Goal: Transaction & Acquisition: Purchase product/service

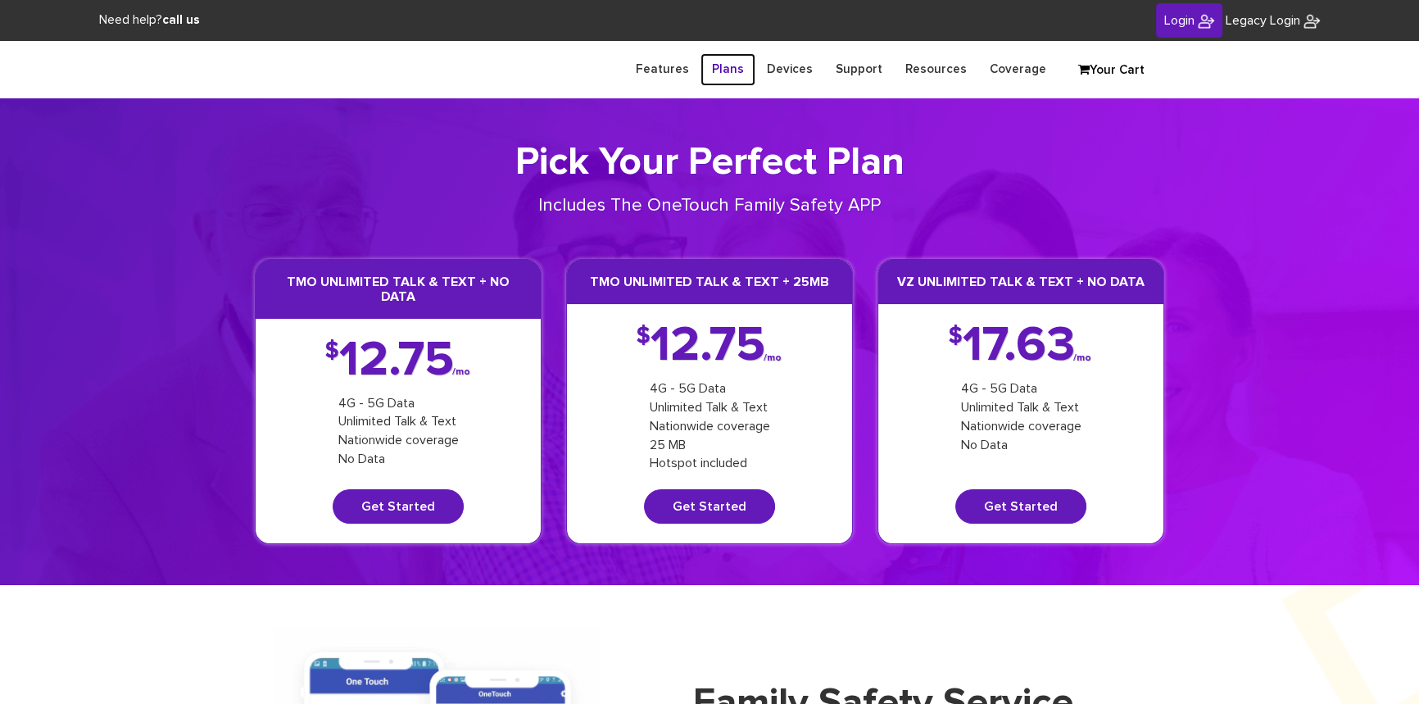
click at [741, 75] on link "Plans" at bounding box center [727, 69] width 55 height 32
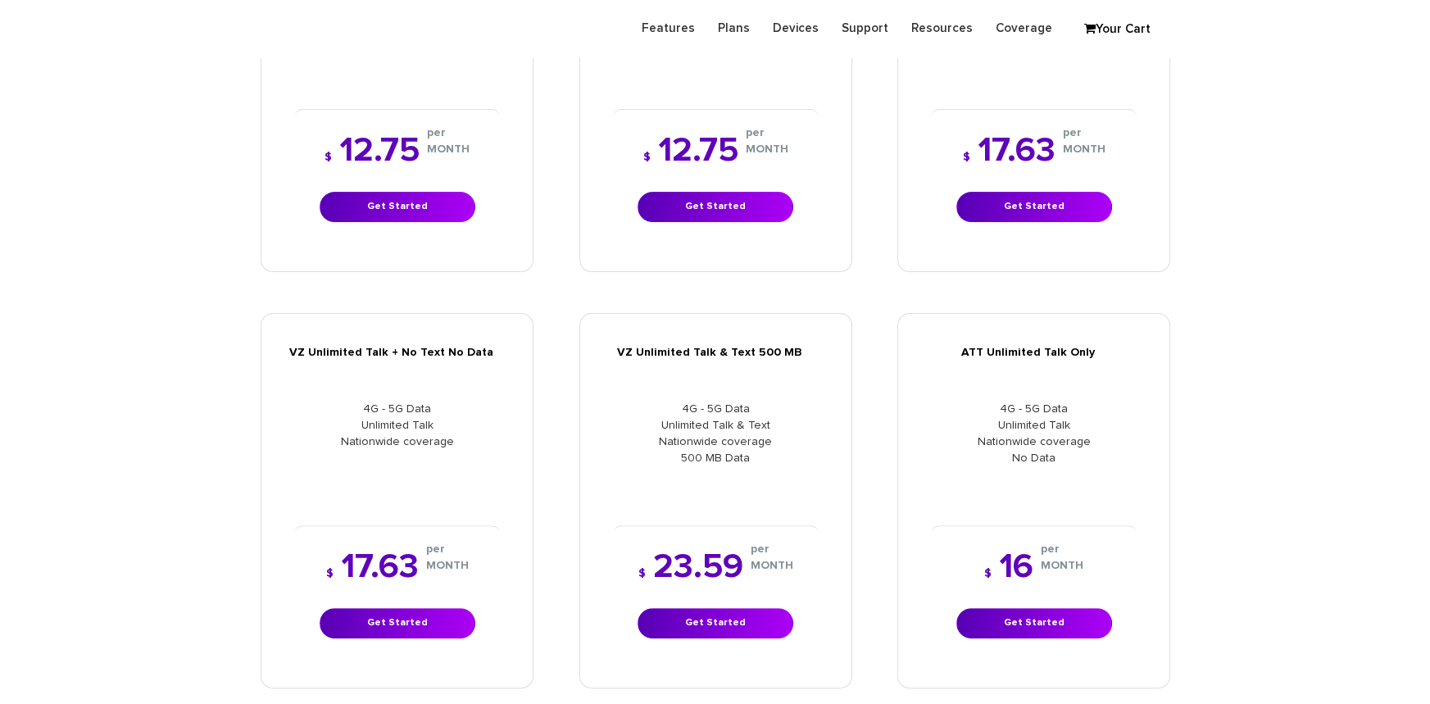
scroll to position [596, 0]
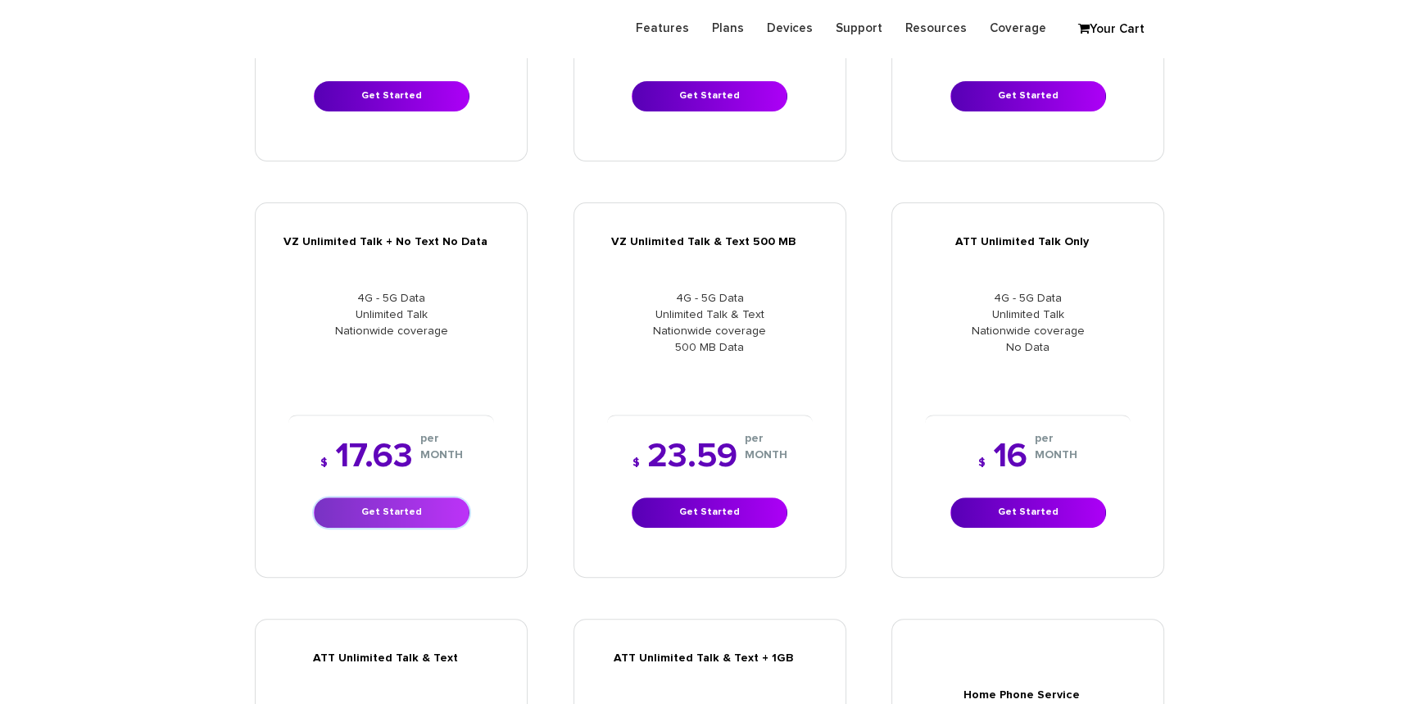
click at [379, 519] on link "Get Started" at bounding box center [392, 512] width 156 height 30
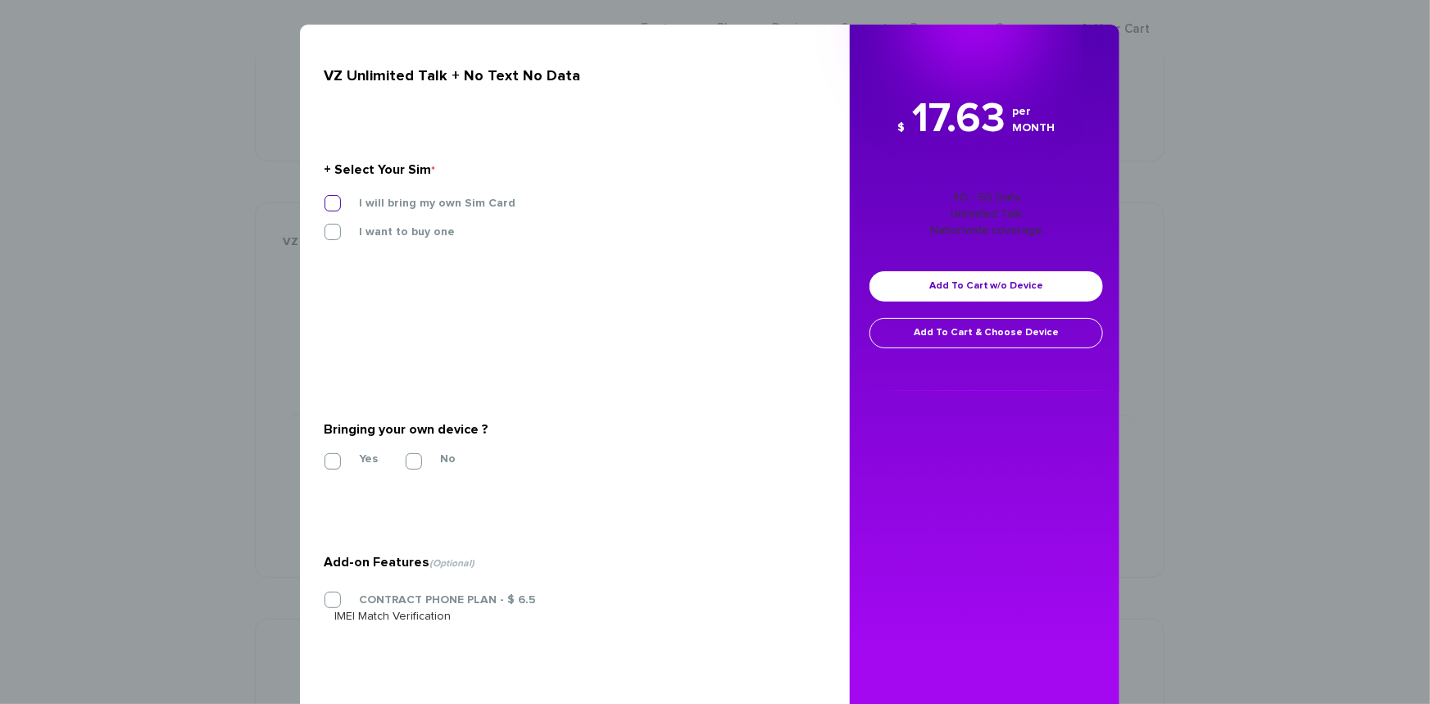
click at [334, 204] on label "I will bring my own Sim Card" at bounding box center [424, 203] width 181 height 15
click at [324, 198] on input "I will bring my own Sim Card" at bounding box center [324, 198] width 0 height 0
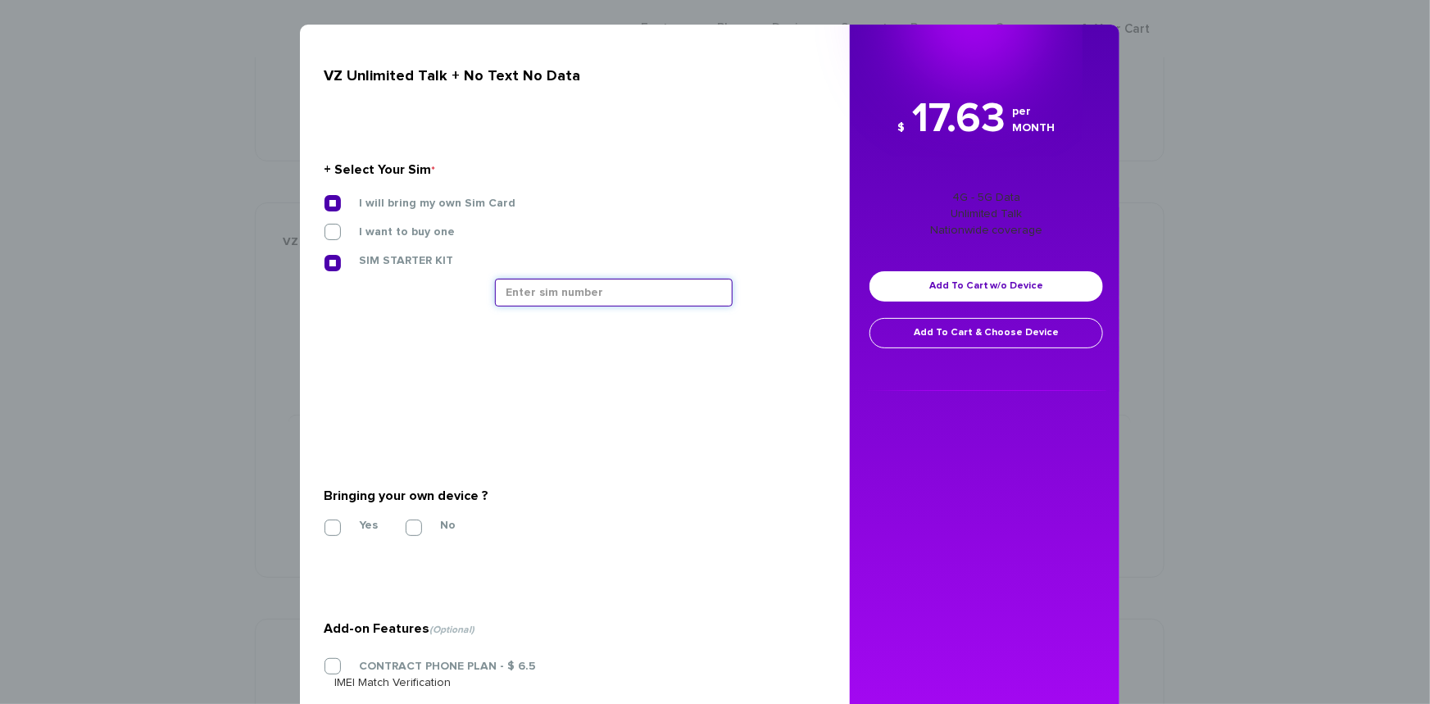
click at [584, 299] on input "text" at bounding box center [614, 293] width 238 height 28
type input "89148000011835964121"
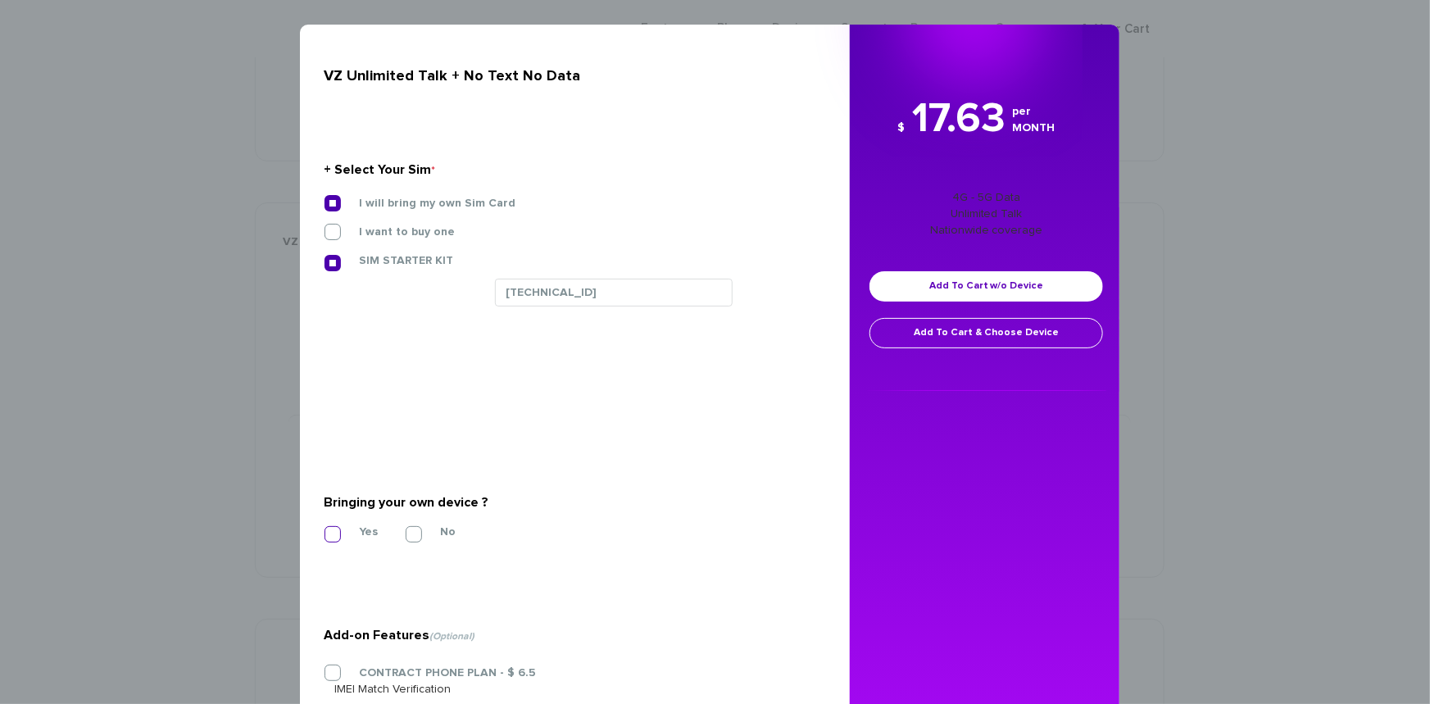
click at [334, 532] on label "Yes" at bounding box center [355, 531] width 43 height 15
click at [324, 529] on input "Yes" at bounding box center [324, 529] width 0 height 0
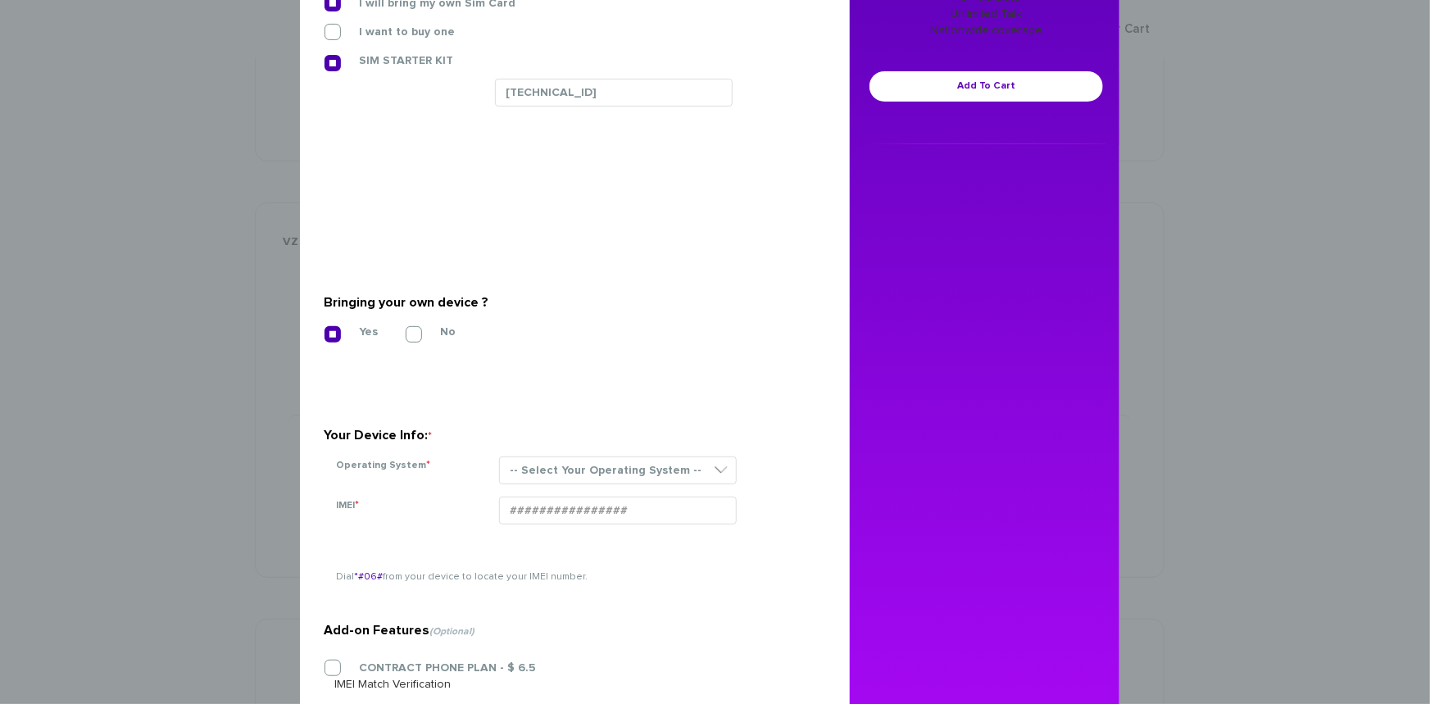
scroll to position [223, 0]
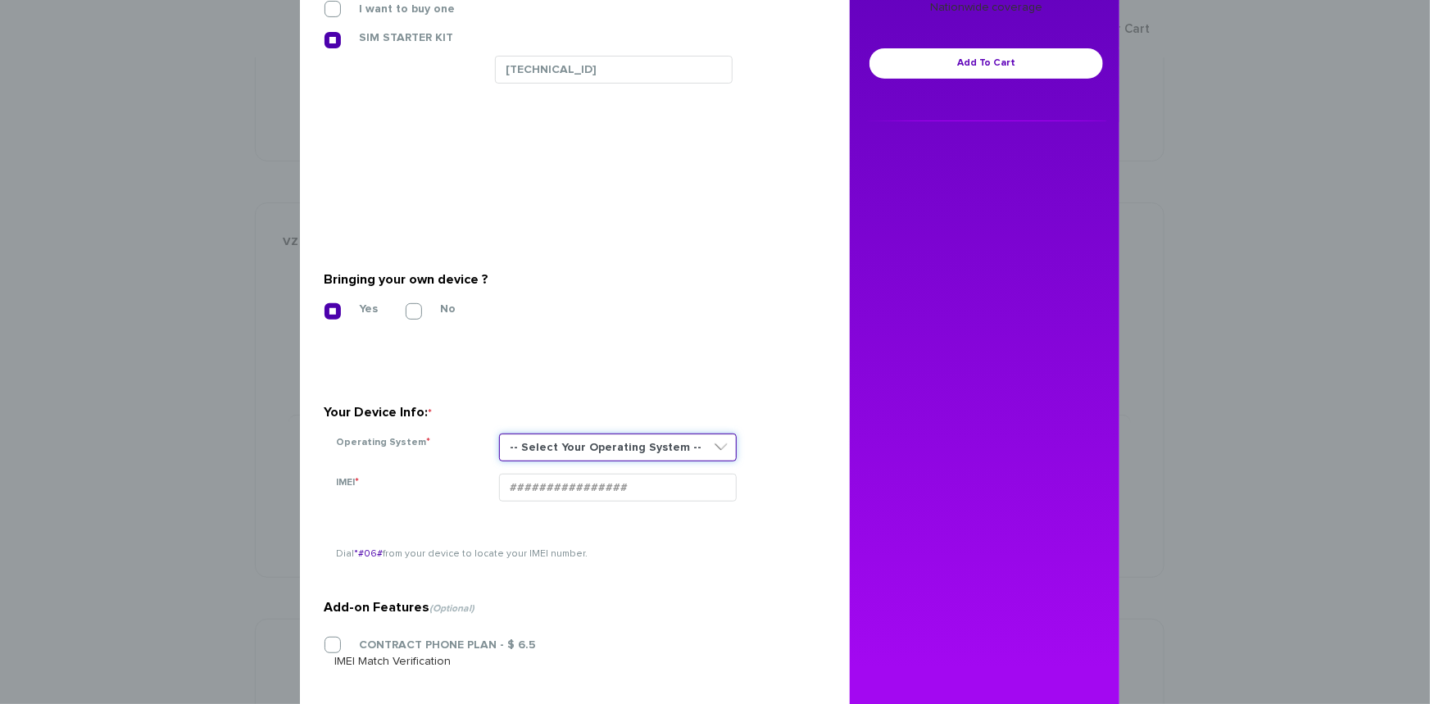
click at [628, 447] on select "-- Select Your Operating System -- ANDROID BLACKBERRY IOS NONE (BASIC PHONE) WI…" at bounding box center [618, 447] width 238 height 28
select select "NONE (BASIC PHONE)"
click at [499, 433] on select "-- Select Your Operating System -- ANDROID BLACKBERRY IOS NONE (BASIC PHONE) WI…" at bounding box center [618, 447] width 238 height 28
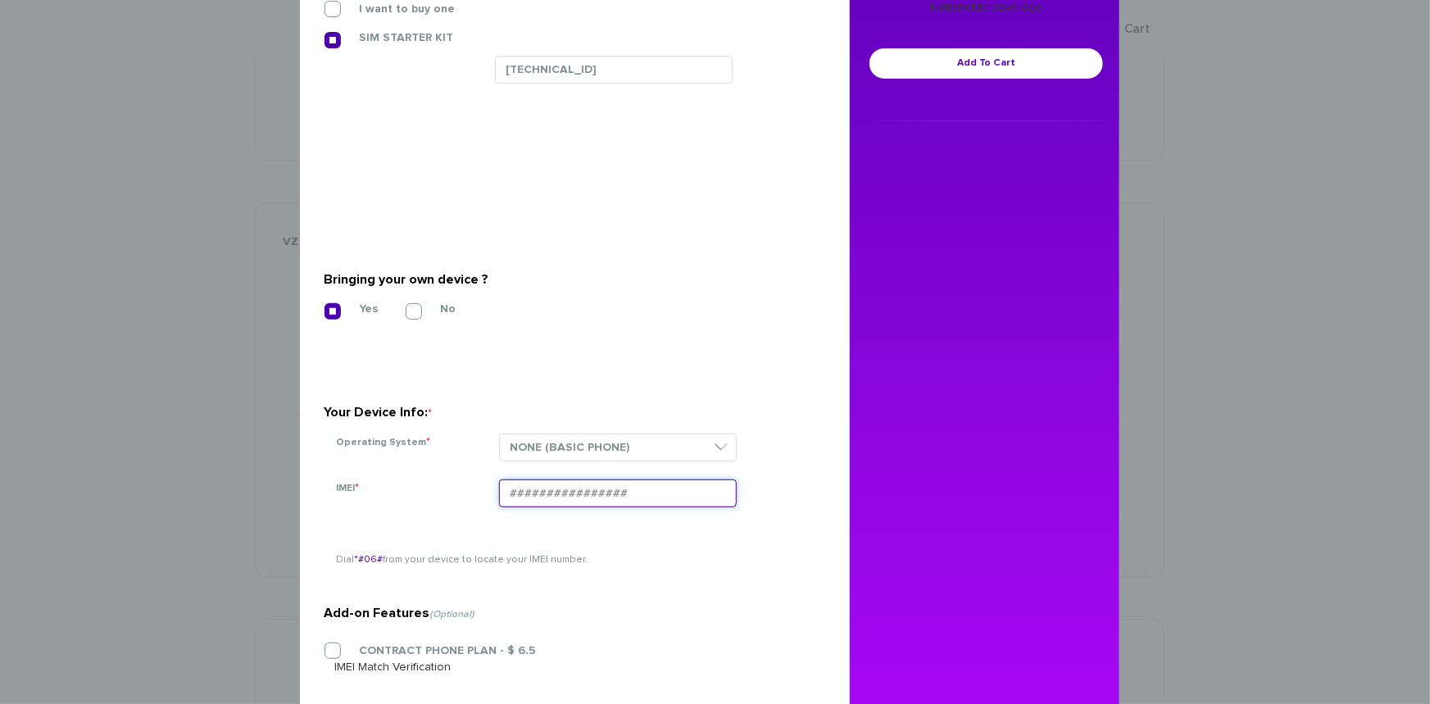
click at [541, 495] on input "IMEI *" at bounding box center [618, 493] width 238 height 28
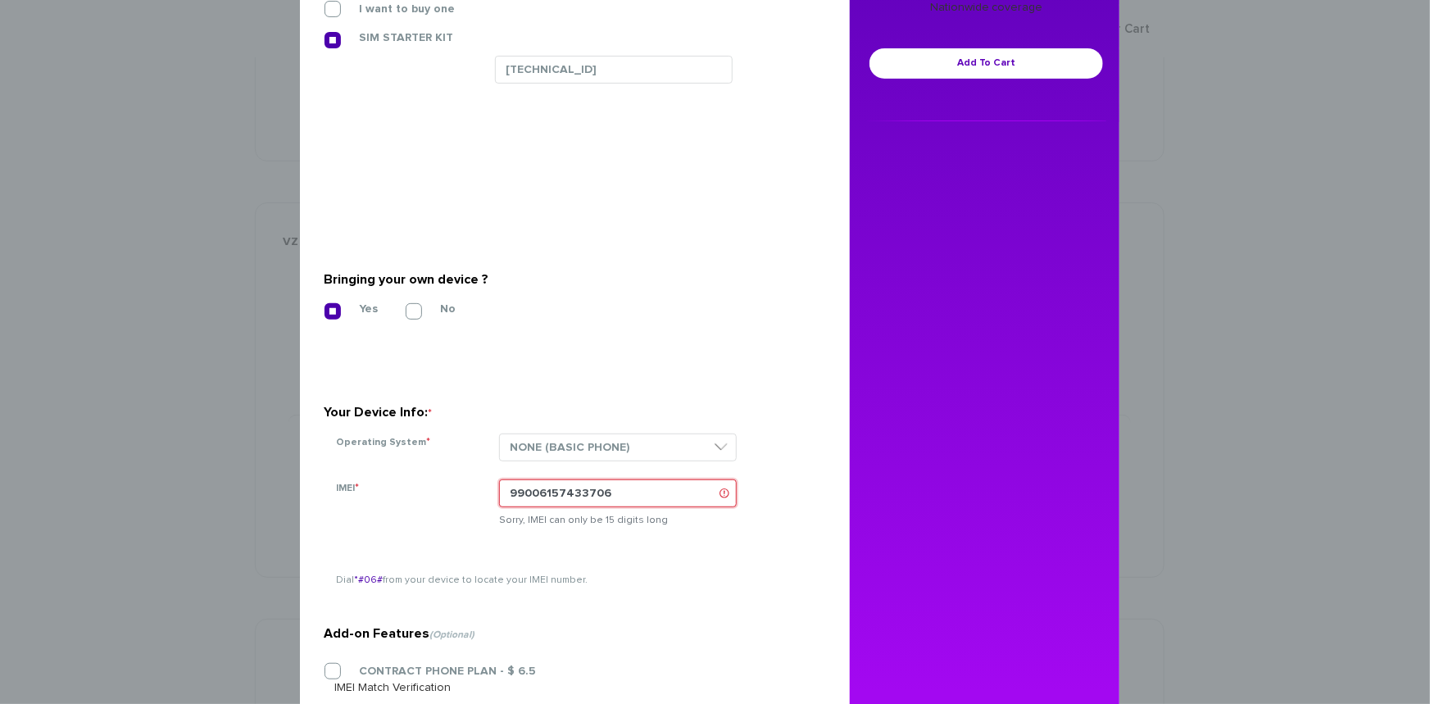
click at [504, 499] on input "99006157433706" at bounding box center [618, 493] width 238 height 28
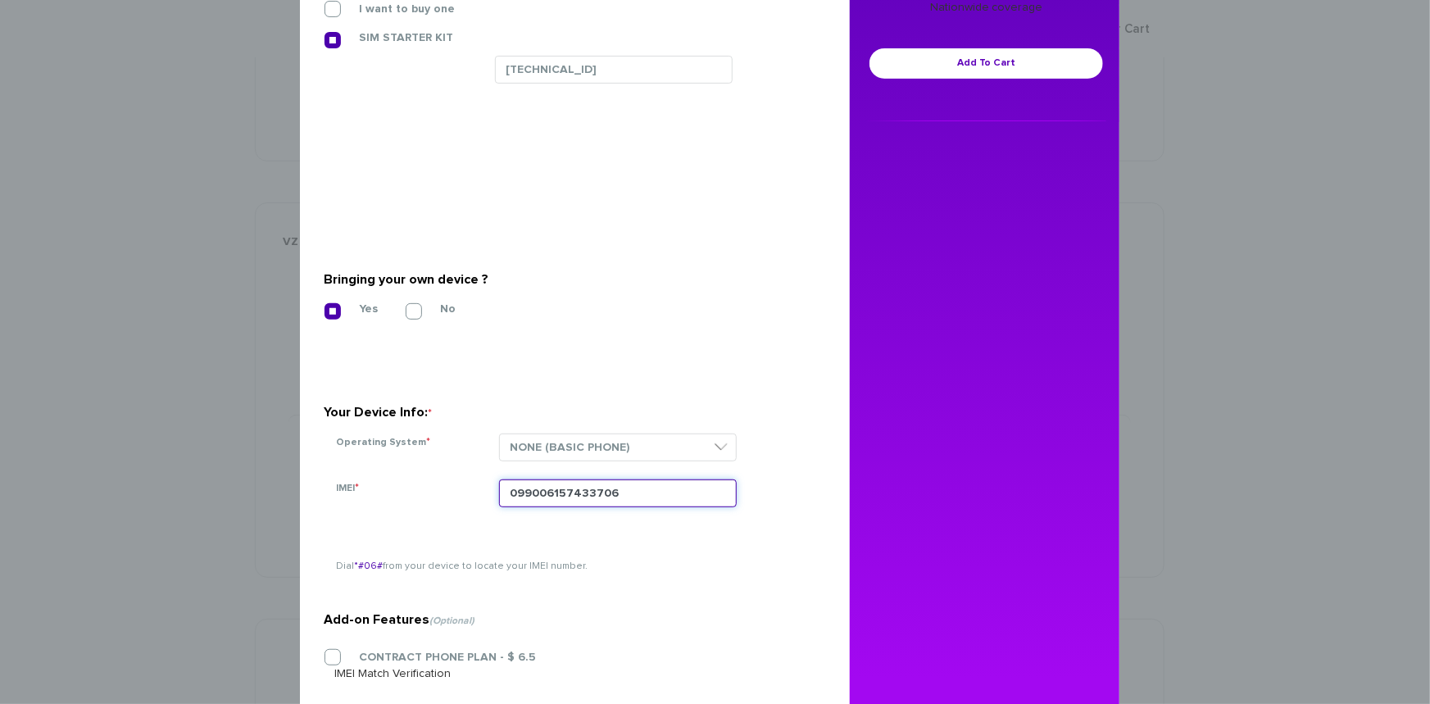
click at [508, 496] on input "099006157433706" at bounding box center [618, 493] width 238 height 28
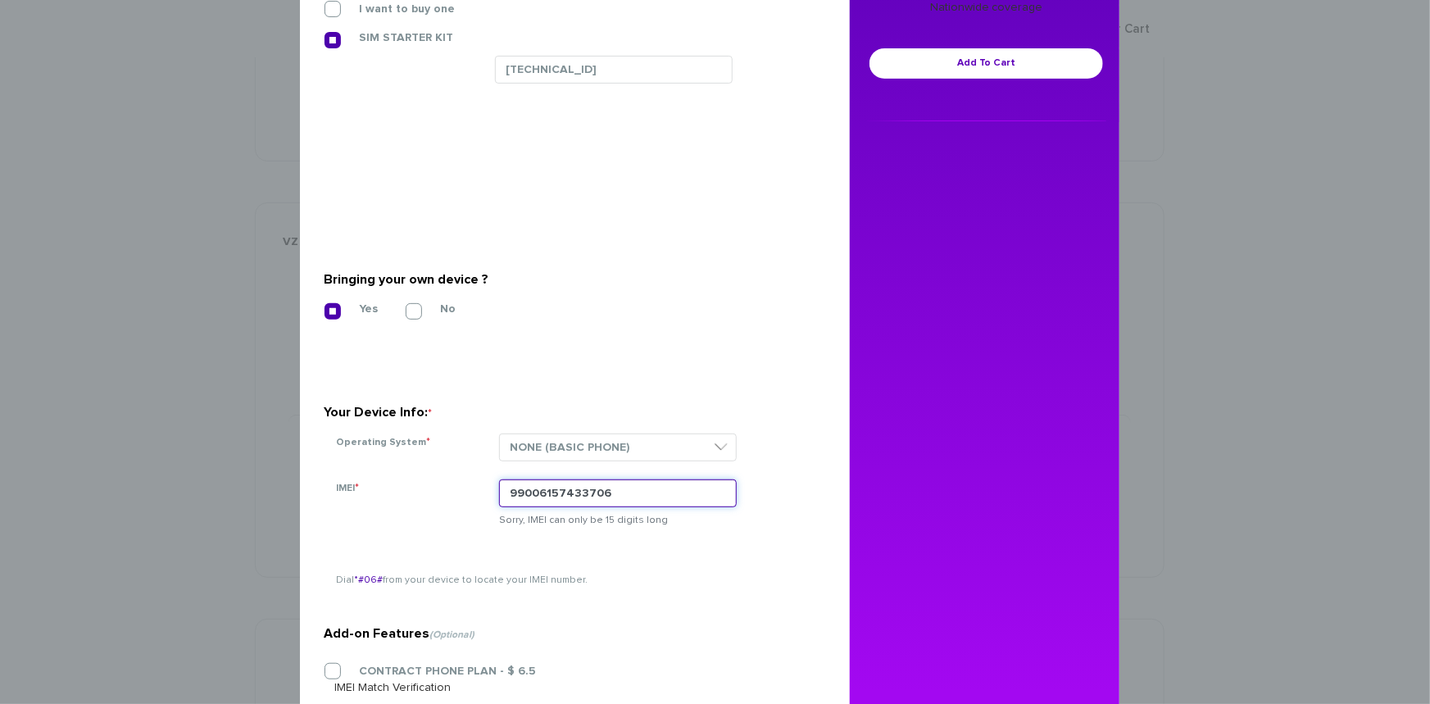
click at [525, 495] on input "99006157433706" at bounding box center [618, 493] width 238 height 28
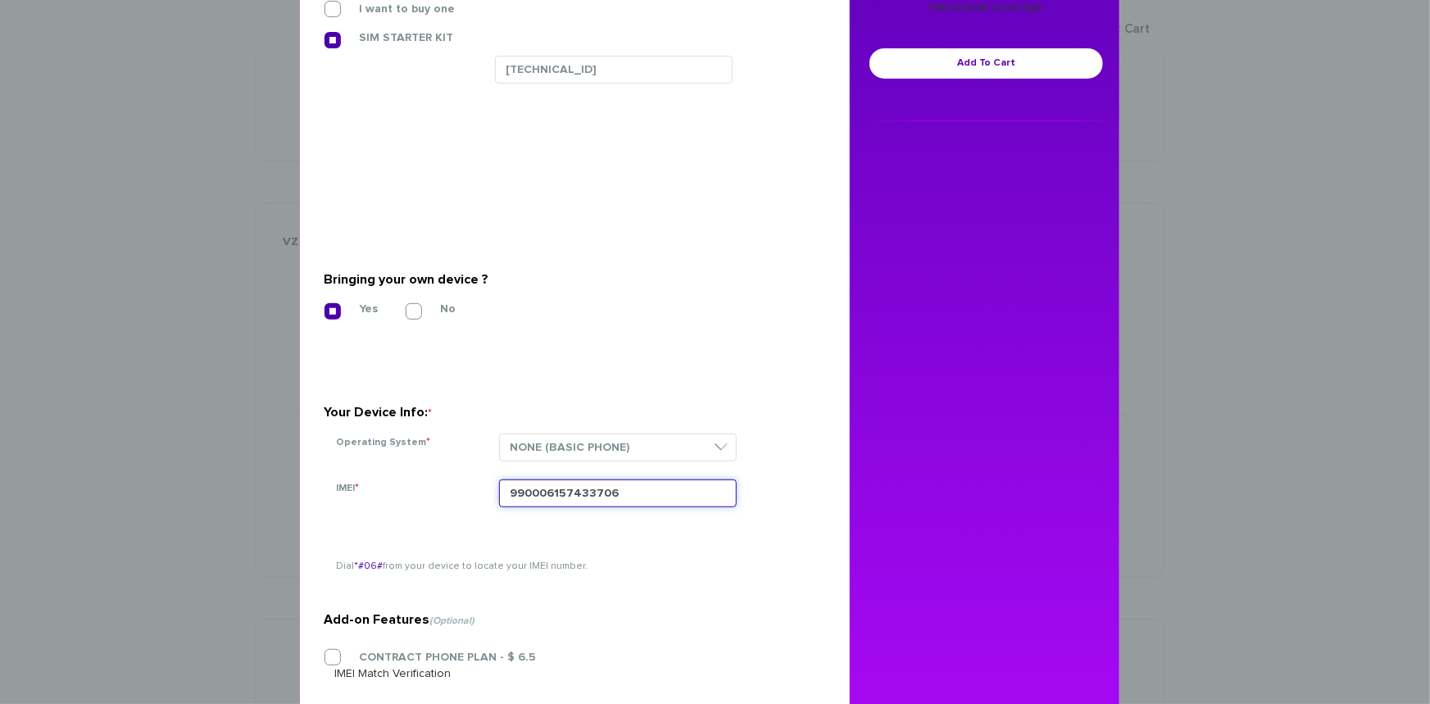
click at [527, 497] on input "990006157433706" at bounding box center [618, 493] width 238 height 28
click at [631, 492] on input "990006157433706" at bounding box center [618, 493] width 238 height 28
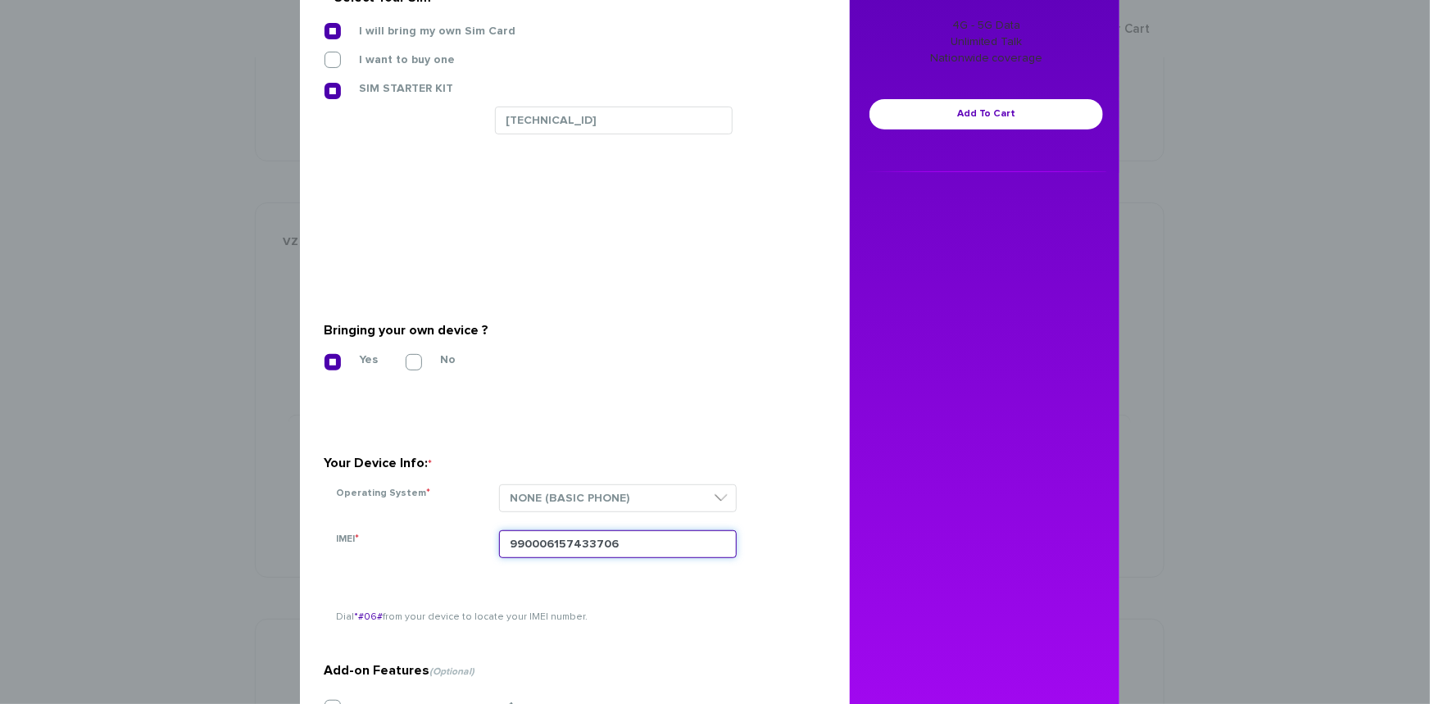
scroll to position [319, 0]
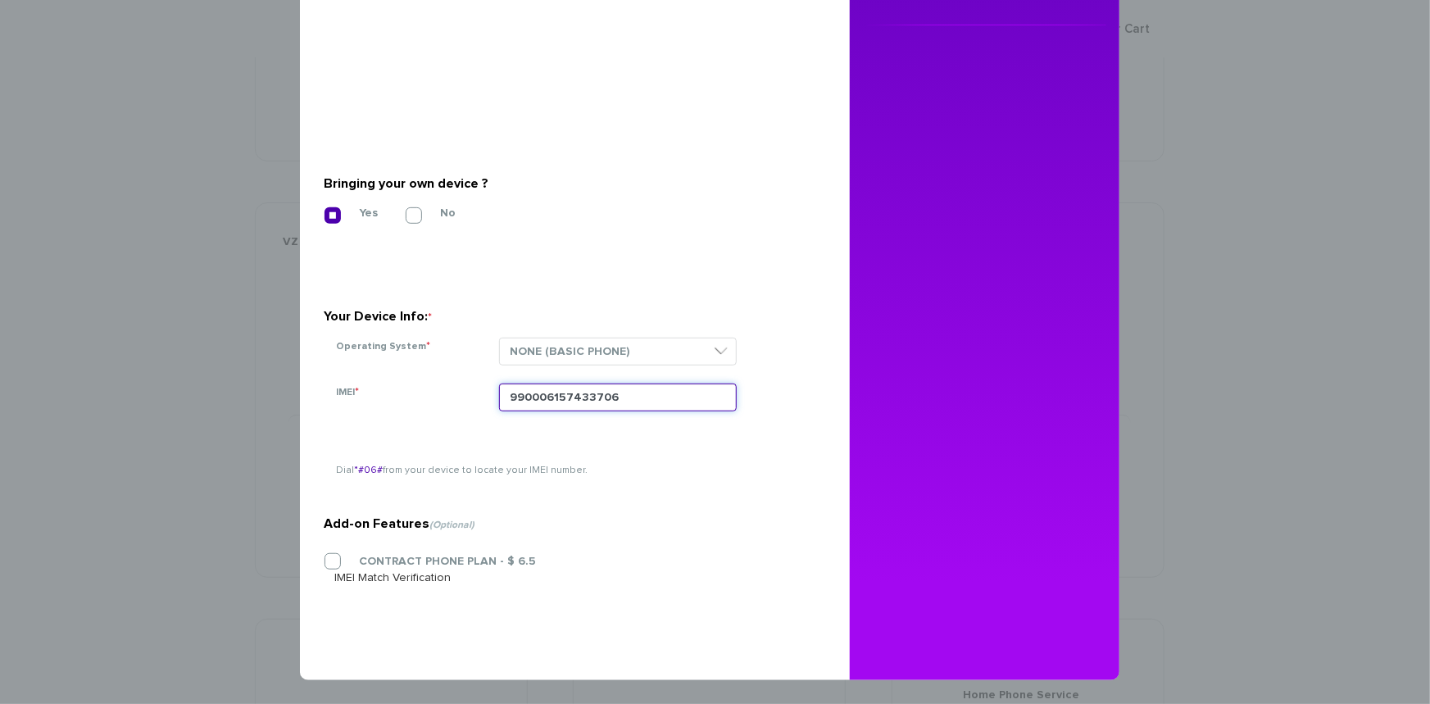
click at [587, 402] on input "990006157433706" at bounding box center [618, 397] width 238 height 28
click at [587, 401] on input "990006157433706" at bounding box center [618, 397] width 238 height 28
type input "990006157433706"
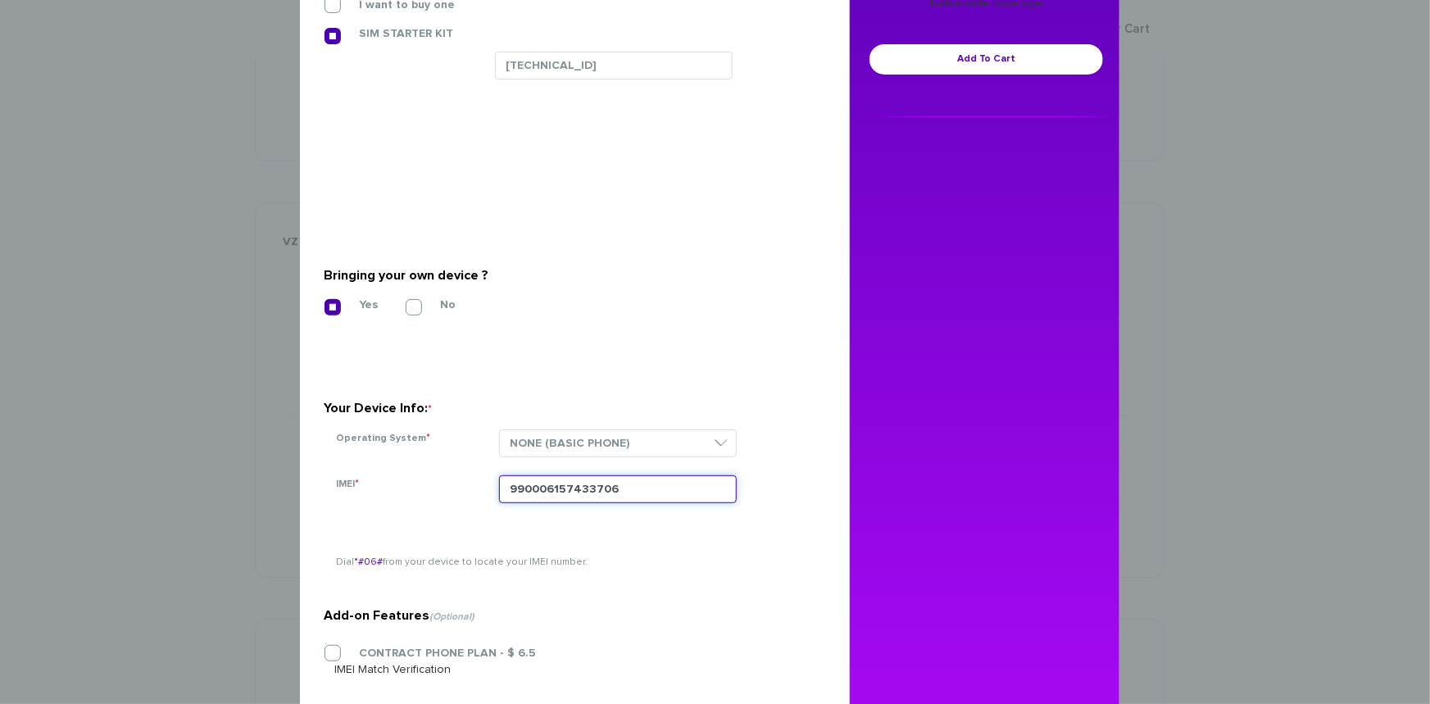
scroll to position [0, 0]
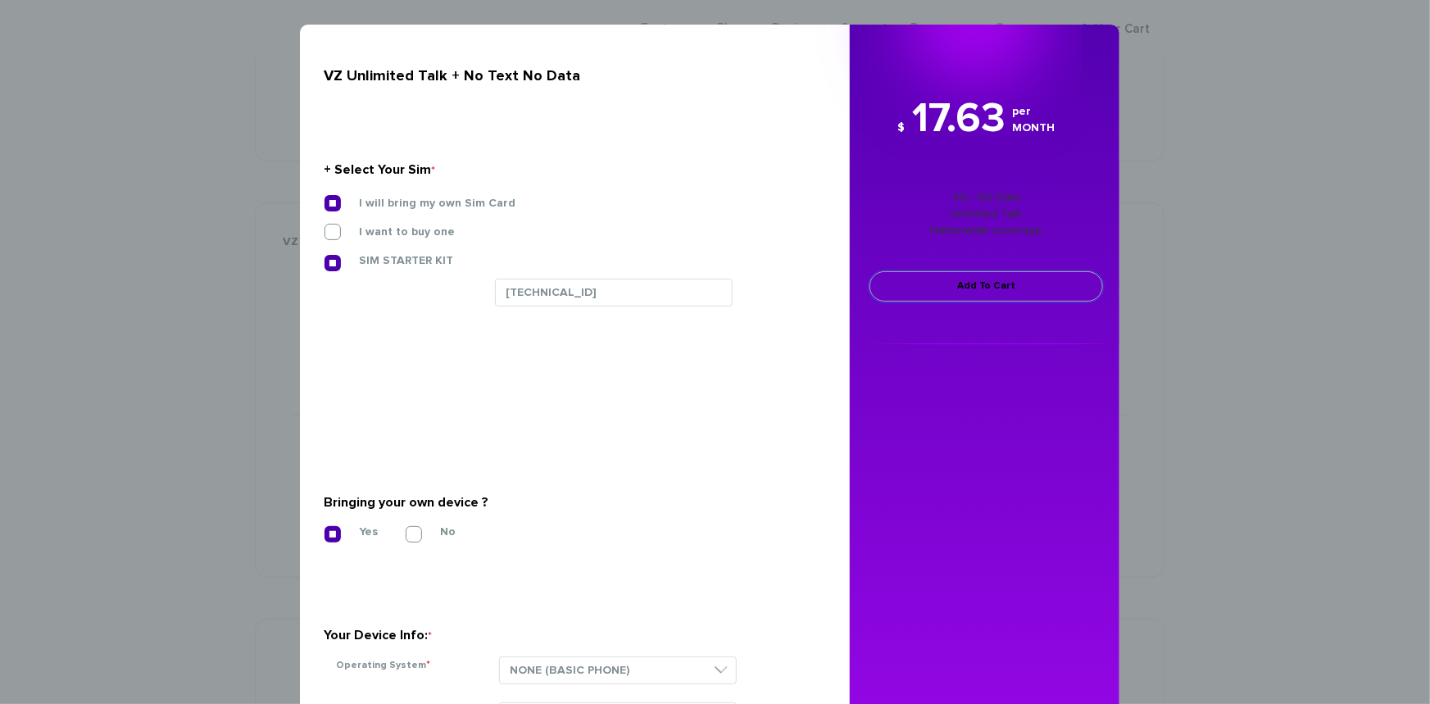
click at [894, 292] on link "Add To Cart" at bounding box center [985, 286] width 233 height 30
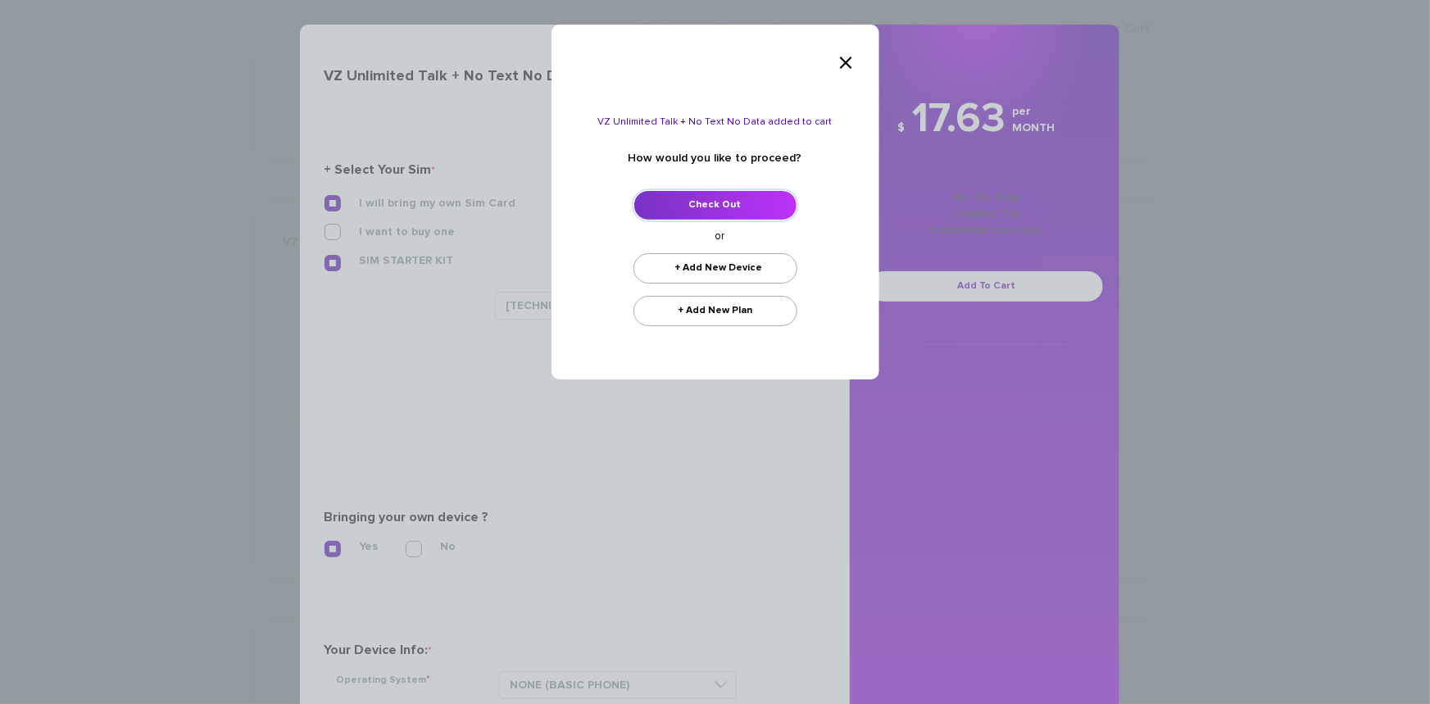
click at [687, 204] on link "Check Out" at bounding box center [715, 205] width 164 height 30
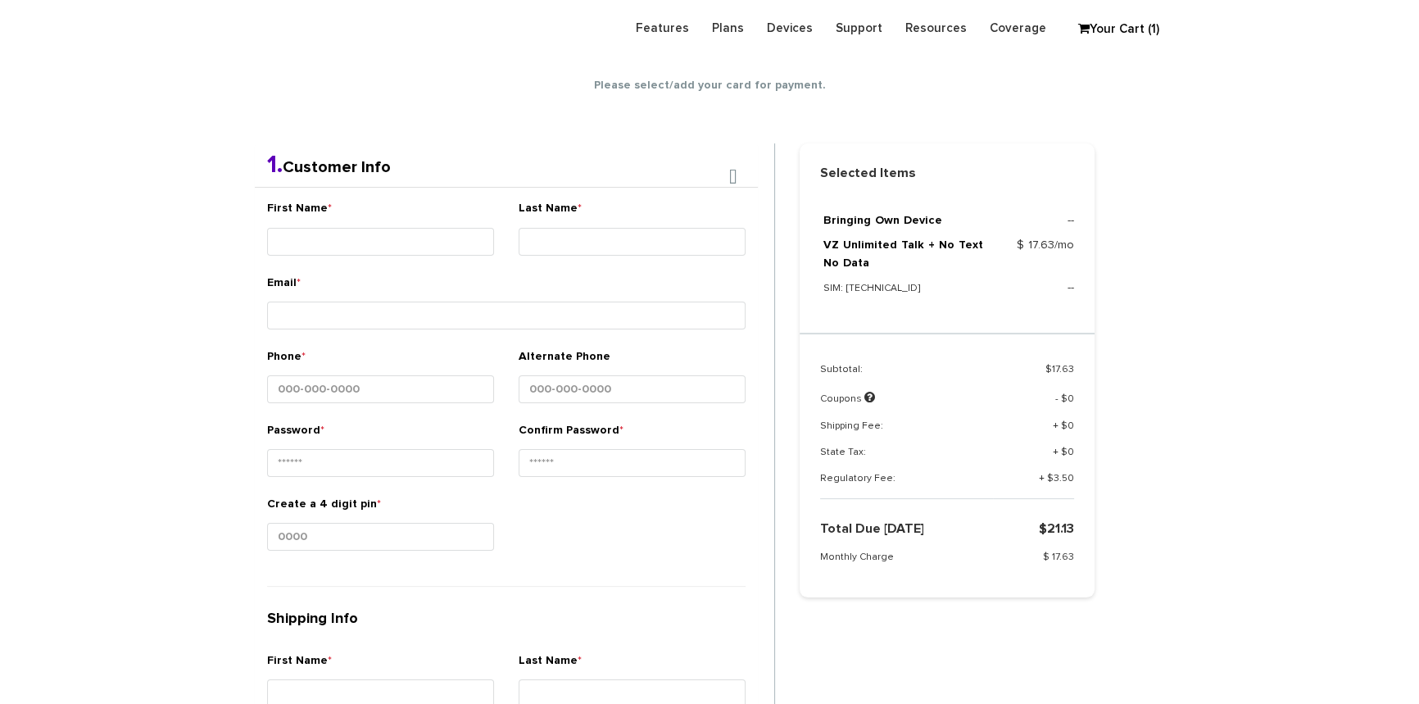
scroll to position [288, 0]
click at [377, 234] on input "First Name *" at bounding box center [380, 243] width 227 height 28
paste input "Berish Kozicki"
drag, startPoint x: 348, startPoint y: 241, endPoint x: 394, endPoint y: 242, distance: 45.9
click at [394, 242] on input "[PERSON_NAME]" at bounding box center [380, 243] width 227 height 28
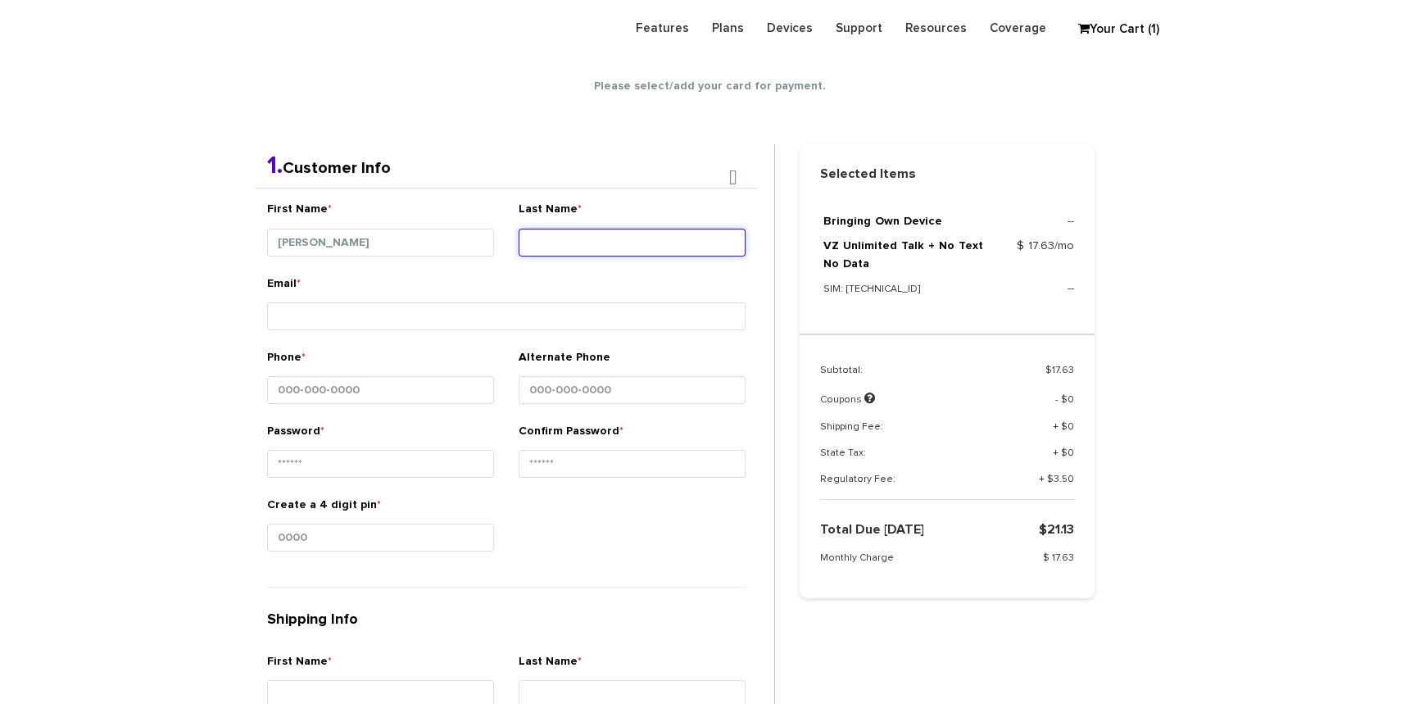
type input "[PERSON_NAME]"
click at [538, 242] on input "Last Name *" at bounding box center [632, 243] width 227 height 28
paste input "[PERSON_NAME]"
type input "Kozicki"
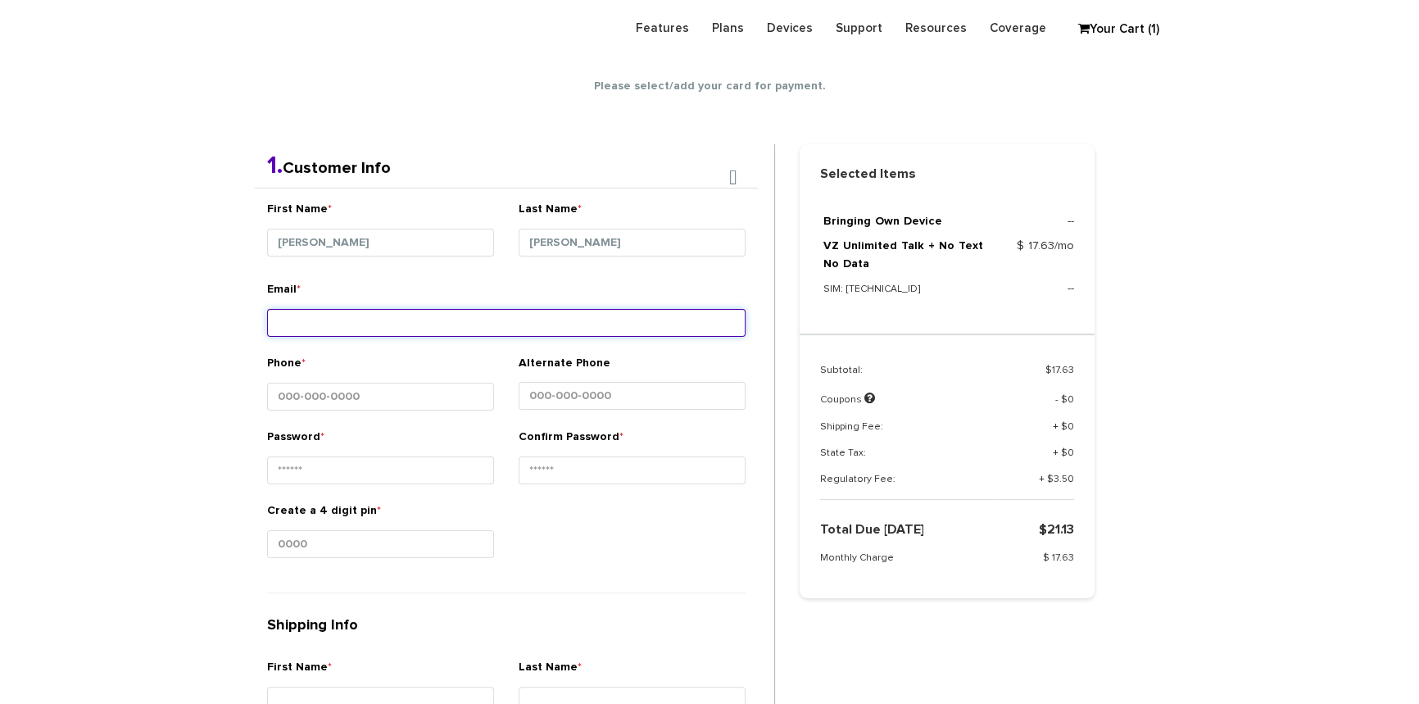
click at [329, 311] on input "Email *" at bounding box center [506, 323] width 478 height 28
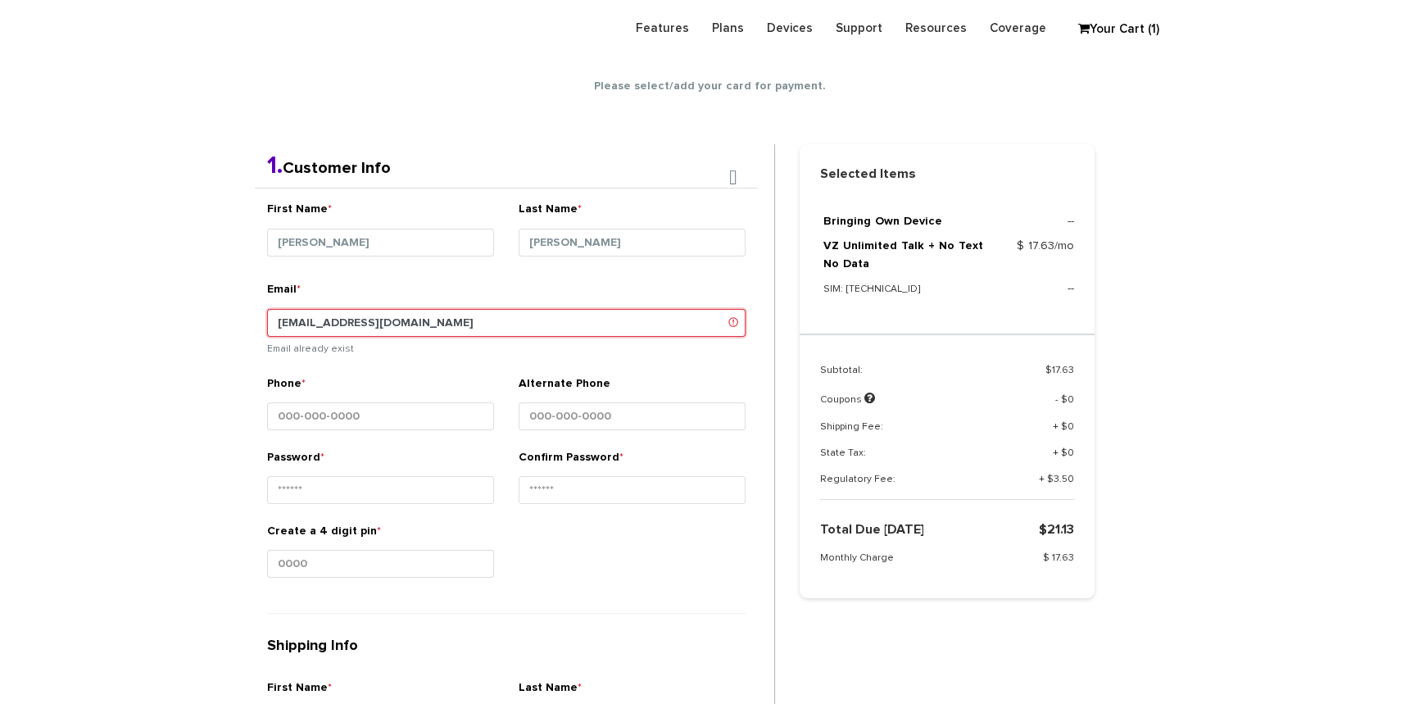
click at [329, 321] on input "shgy9700@gmail.com" at bounding box center [506, 323] width 478 height 28
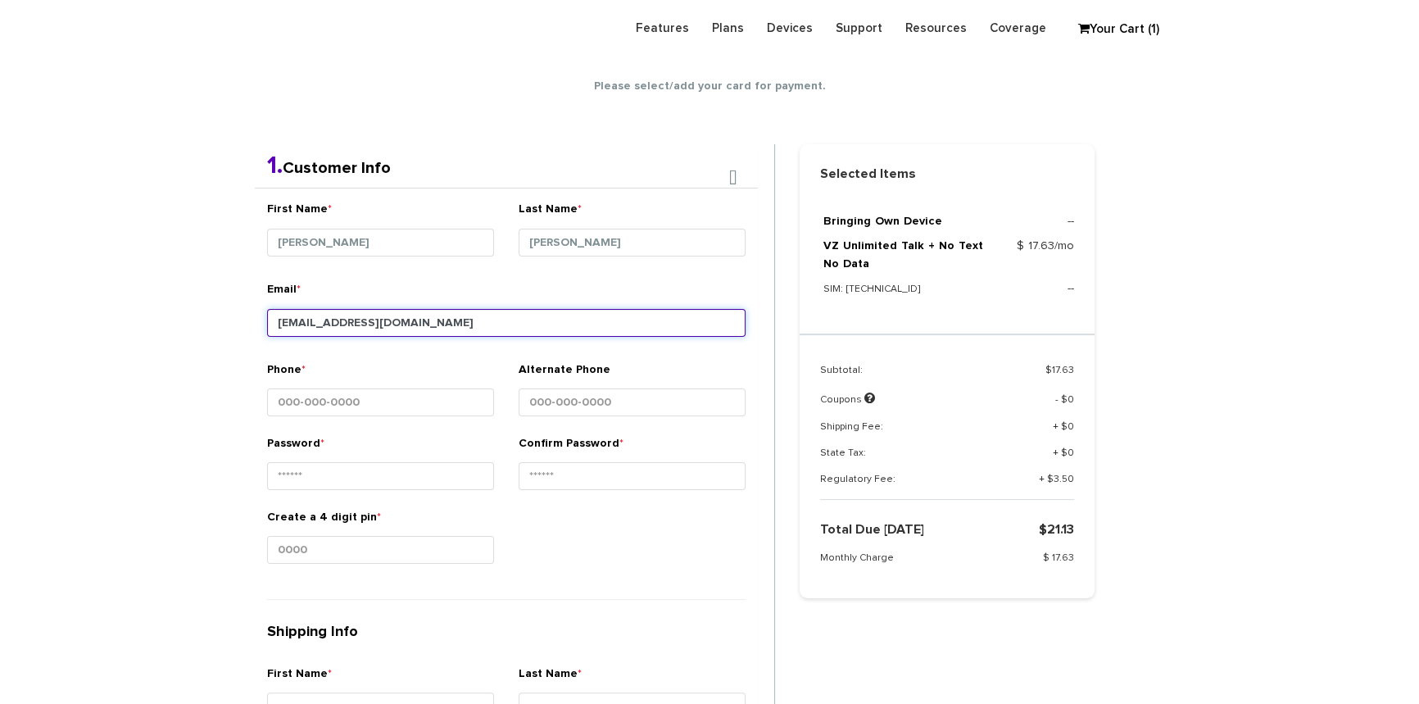
paste input "8452130103"
type input "[EMAIL_ADDRESS][DOMAIN_NAME]"
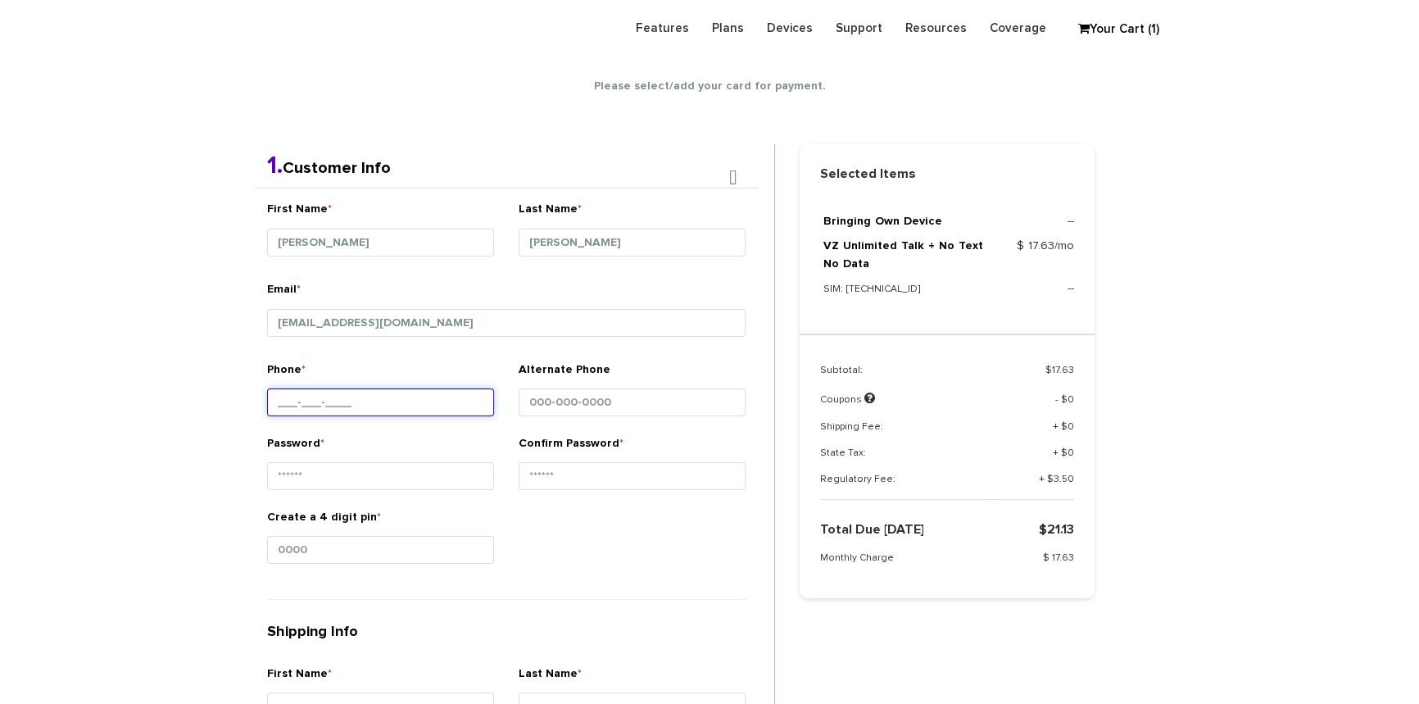
click at [316, 389] on input "Phone *" at bounding box center [380, 402] width 227 height 28
paste input "[PHONE_NUMBER]"
type input "[PHONE_NUMBER]"
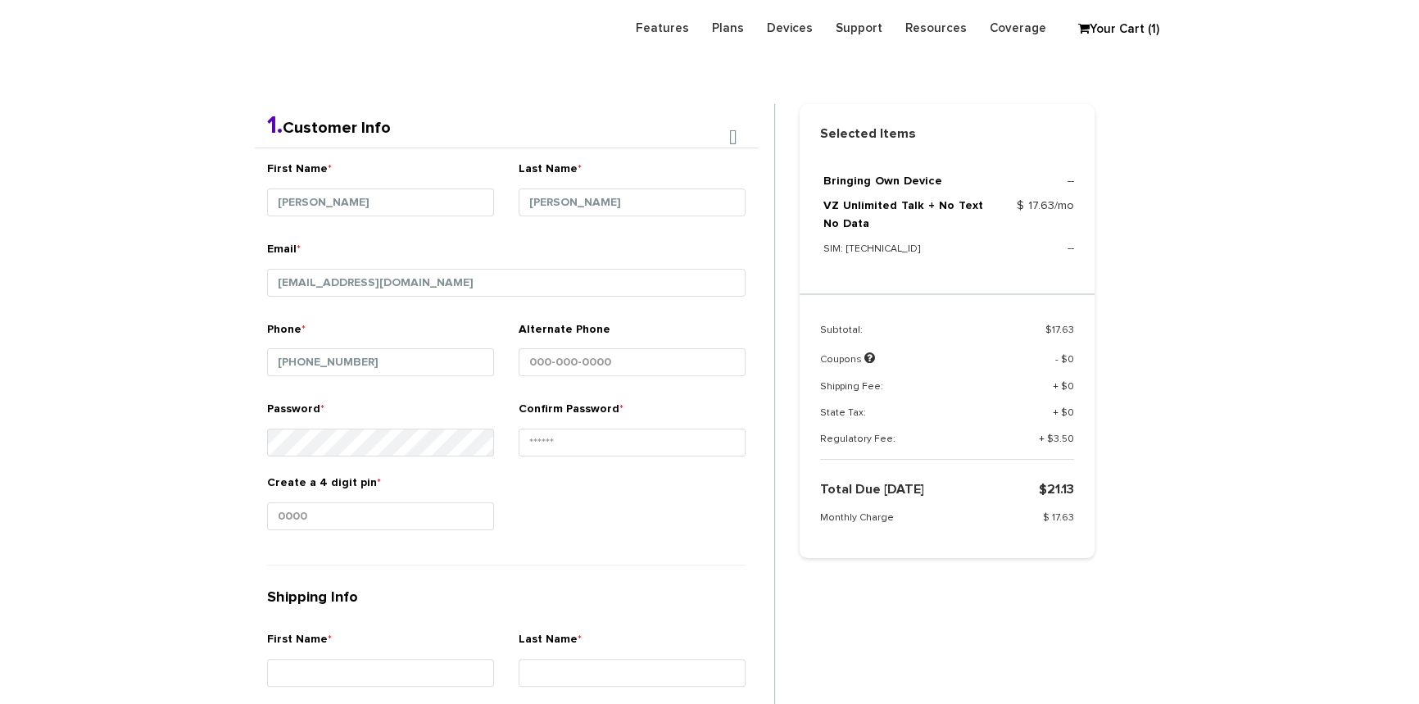
scroll to position [363, 0]
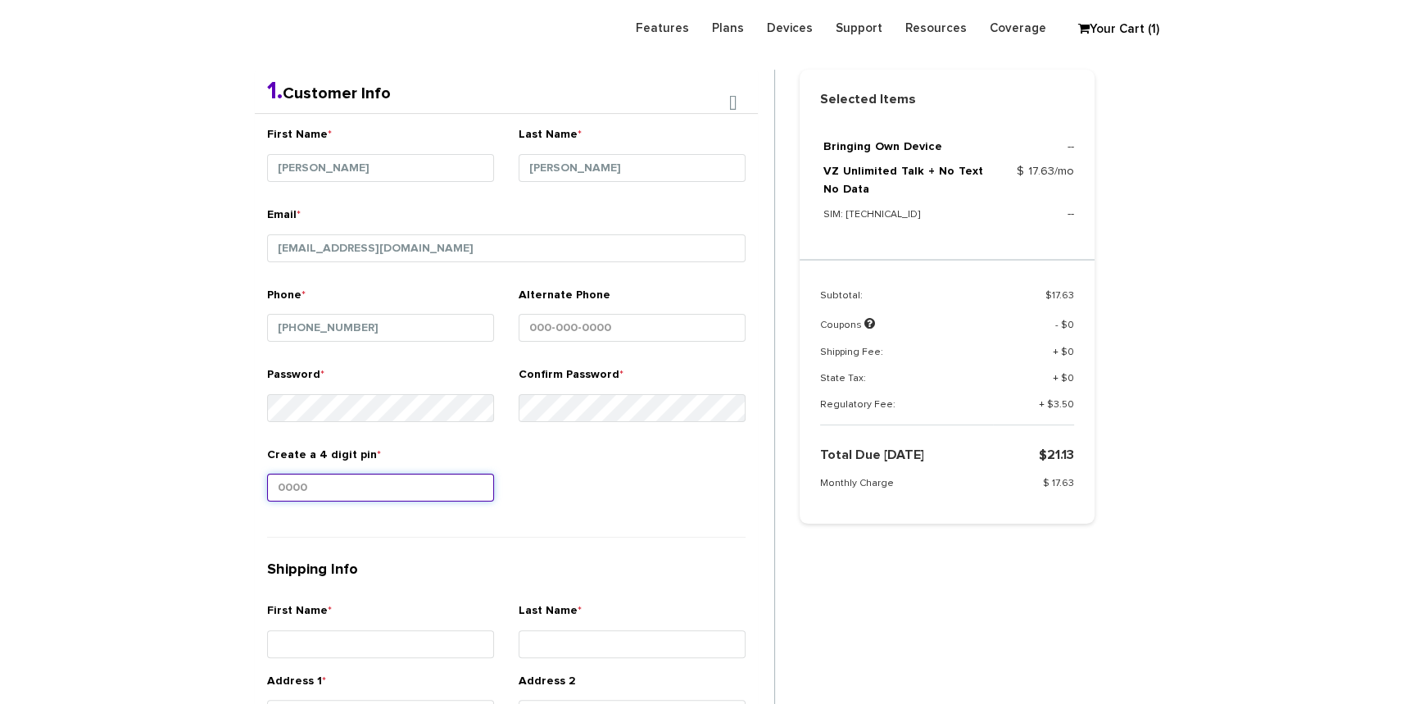
click at [401, 492] on input "Create a 4 digit pin *" at bounding box center [380, 488] width 227 height 28
type input "1212"
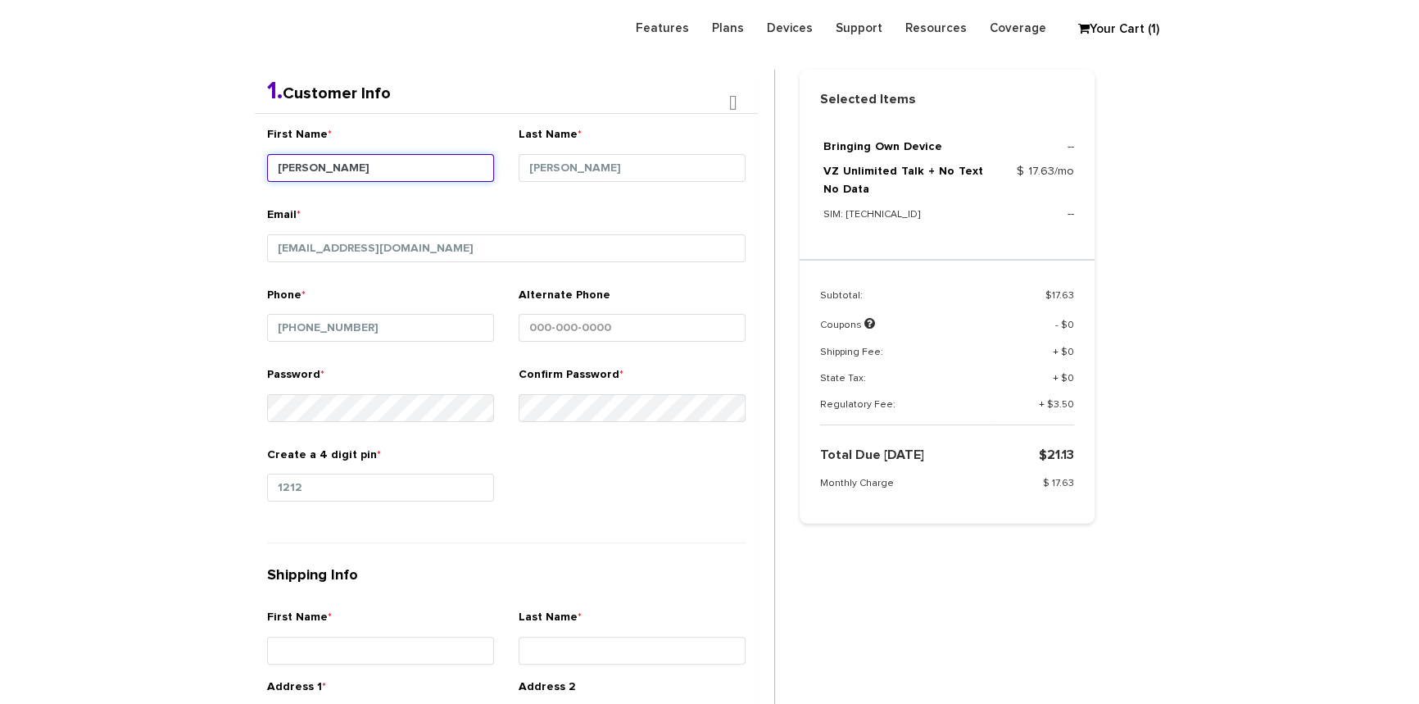
drag, startPoint x: 336, startPoint y: 165, endPoint x: 263, endPoint y: 165, distance: 72.9
click at [263, 165] on div "First Name * Berish" at bounding box center [380, 166] width 251 height 80
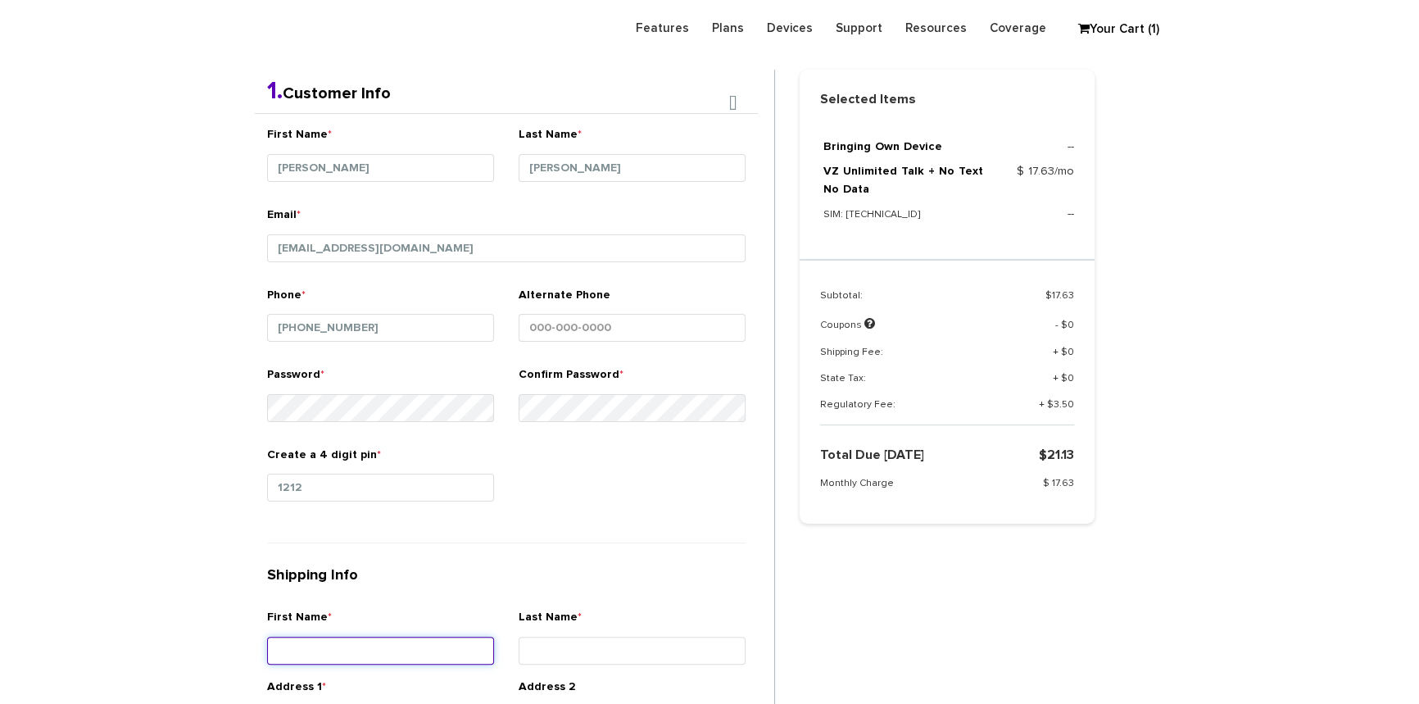
click at [342, 647] on input "First Name *" at bounding box center [380, 651] width 227 height 28
paste input "[PERSON_NAME]"
type input "[PERSON_NAME]"
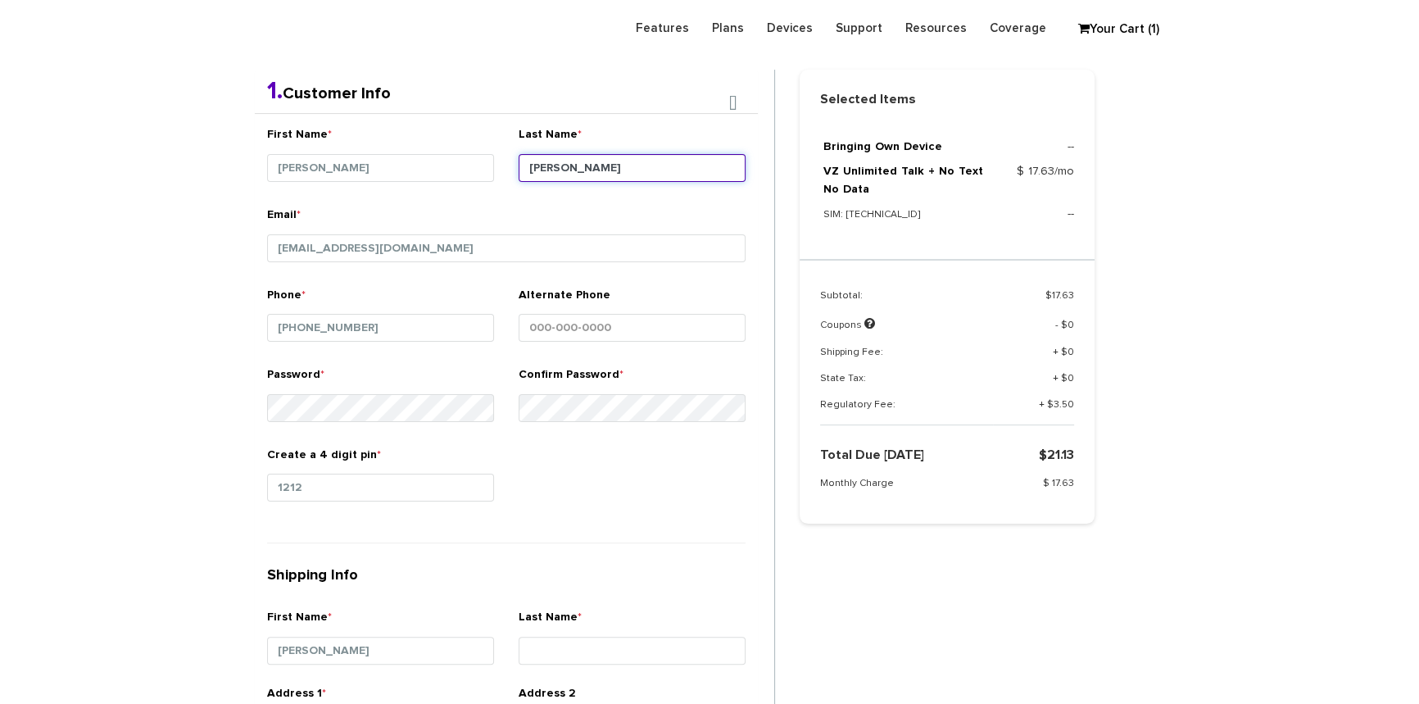
drag, startPoint x: 582, startPoint y: 165, endPoint x: 513, endPoint y: 159, distance: 69.9
click at [513, 159] on div "Last Name * Kozicki" at bounding box center [631, 166] width 251 height 80
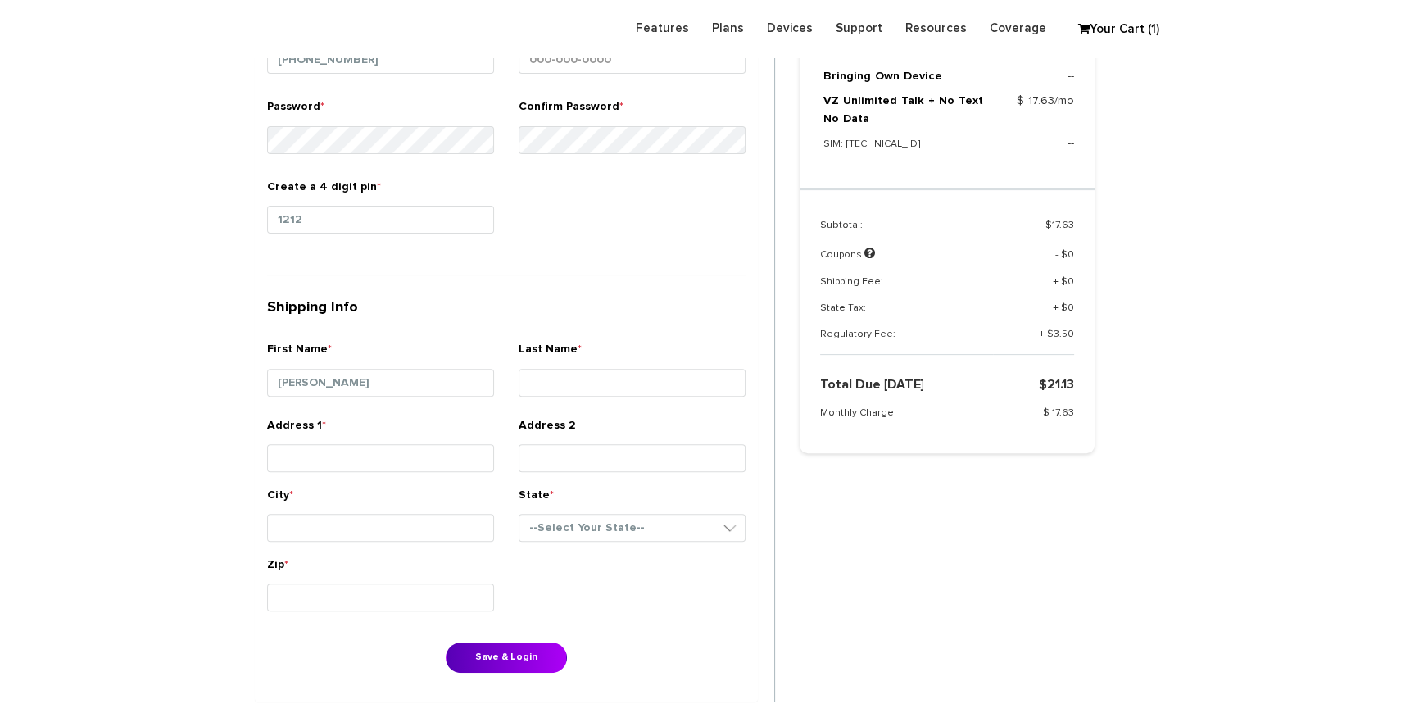
scroll to position [661, 0]
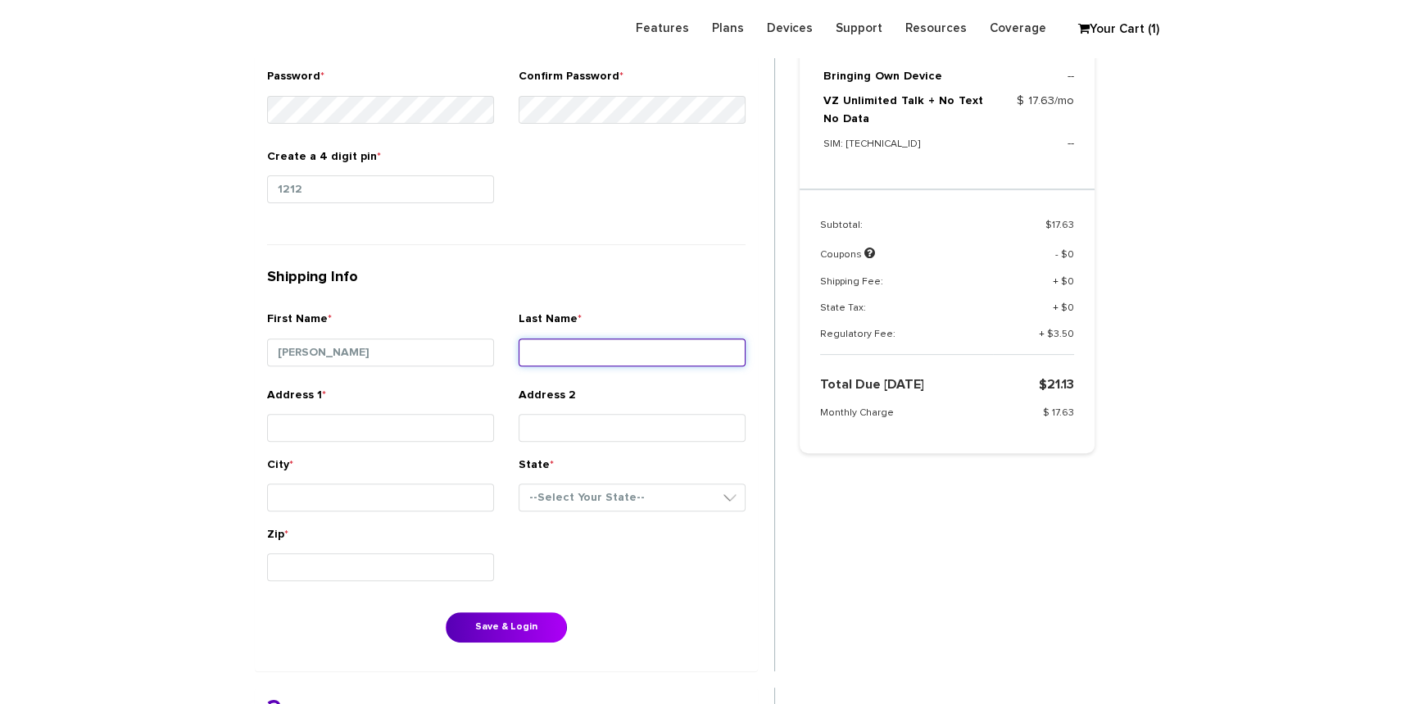
click at [576, 349] on input "Last Name *" at bounding box center [632, 352] width 227 height 28
paste input "[PERSON_NAME]"
type input "[PERSON_NAME]"
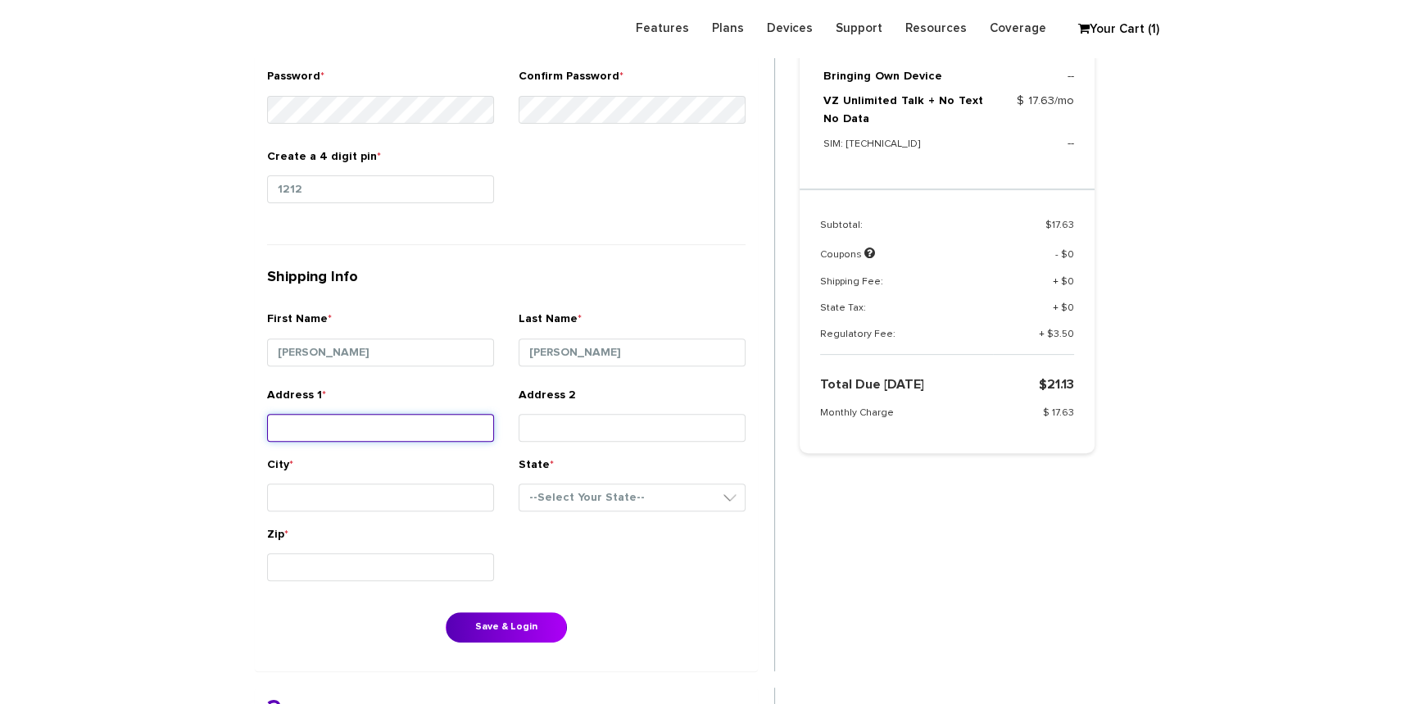
drag, startPoint x: 340, startPoint y: 437, endPoint x: 351, endPoint y: 431, distance: 12.1
click at [340, 437] on input "Address 1 *" at bounding box center [380, 428] width 227 height 28
paste input "133 Route 306"
type input "133 Route 306"
click at [366, 493] on input "City *" at bounding box center [380, 497] width 227 height 28
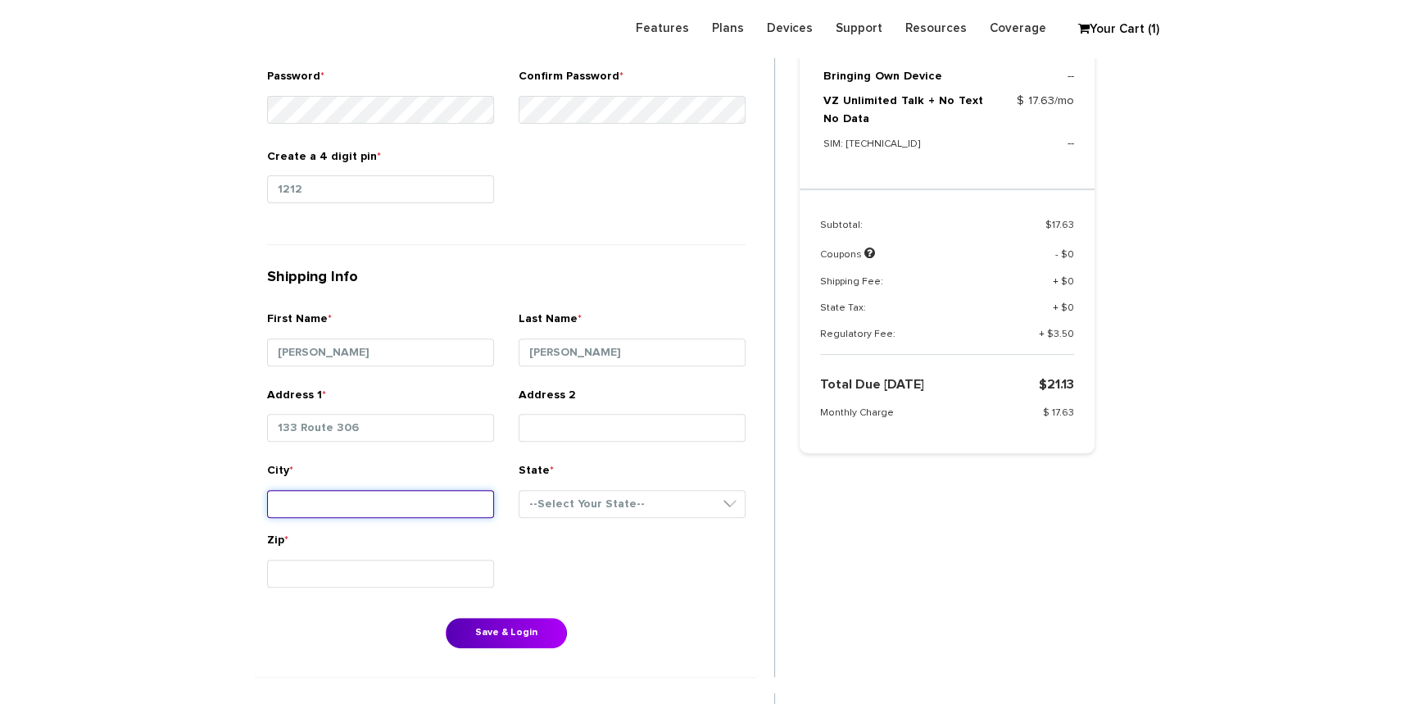
type input "Monsey"
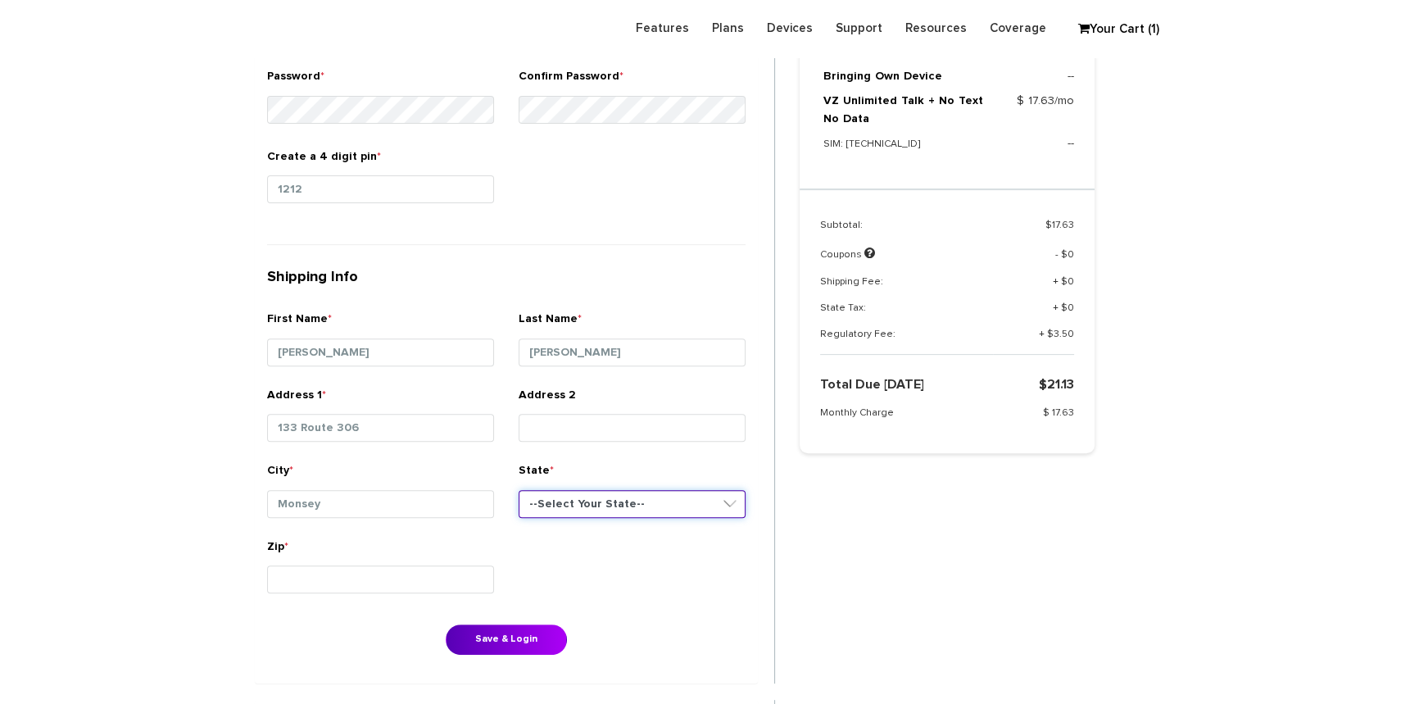
click at [556, 500] on select "--Select Your State-- District of Columbia Alabama Alaska Arizona Arkansas Cali…" at bounding box center [632, 504] width 227 height 28
select select "NY"
click at [519, 490] on select "--Select Your State-- District of Columbia Alabama Alaska Arizona Arkansas Cali…" at bounding box center [632, 504] width 227 height 28
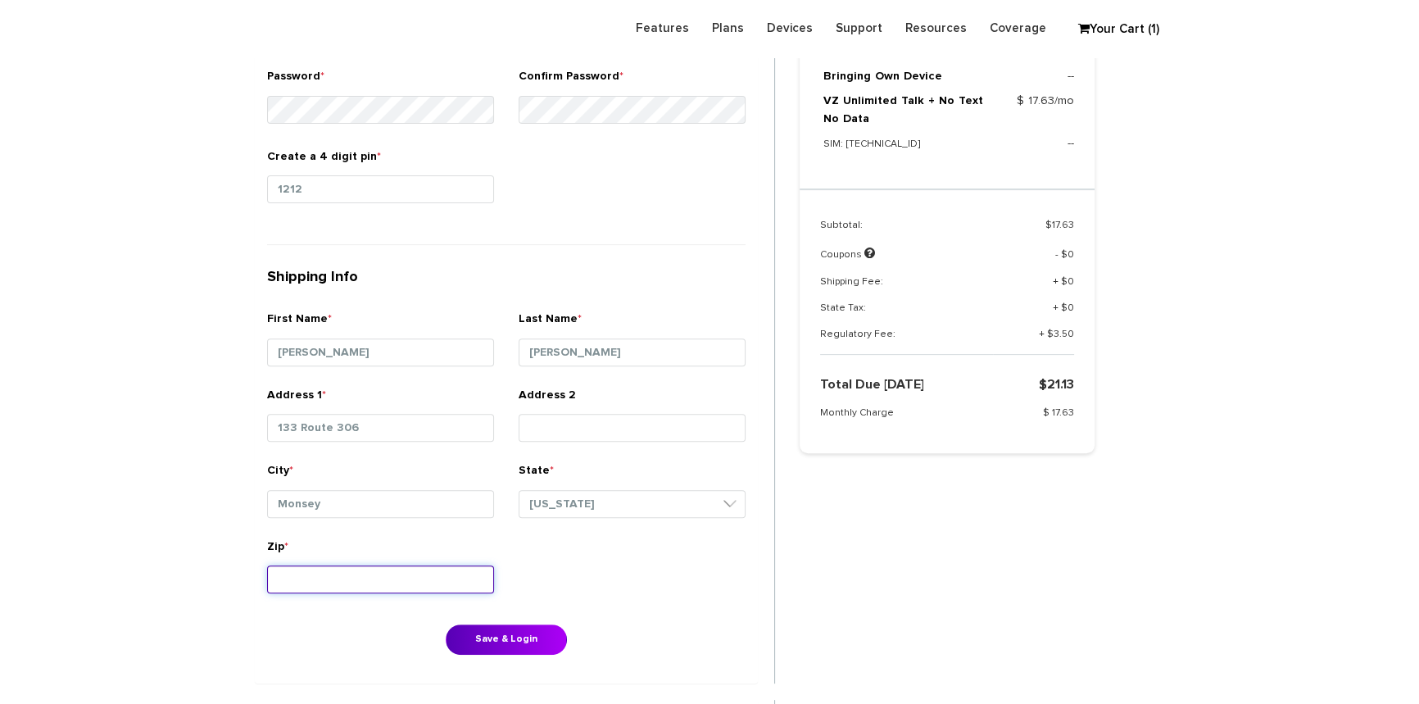
click at [336, 568] on input "Zip *" at bounding box center [380, 579] width 227 height 28
type input "10952"
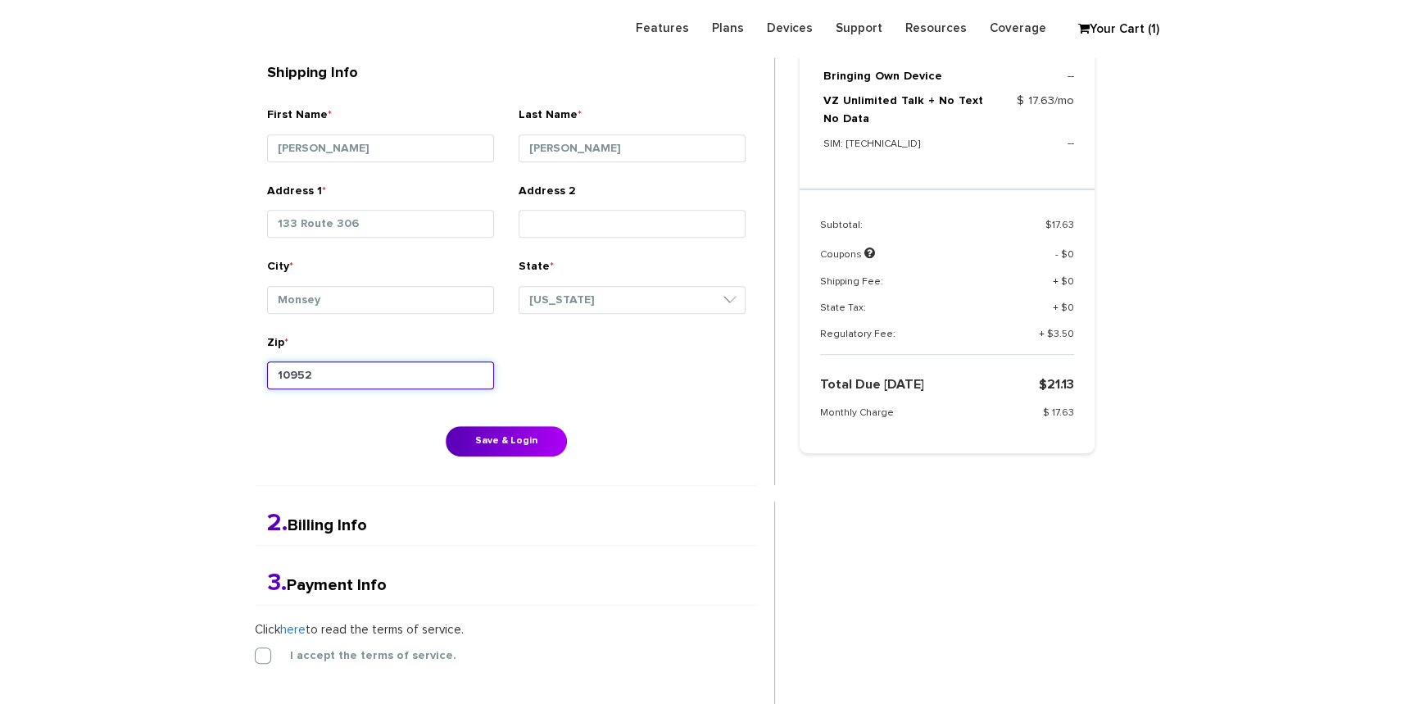
scroll to position [885, 0]
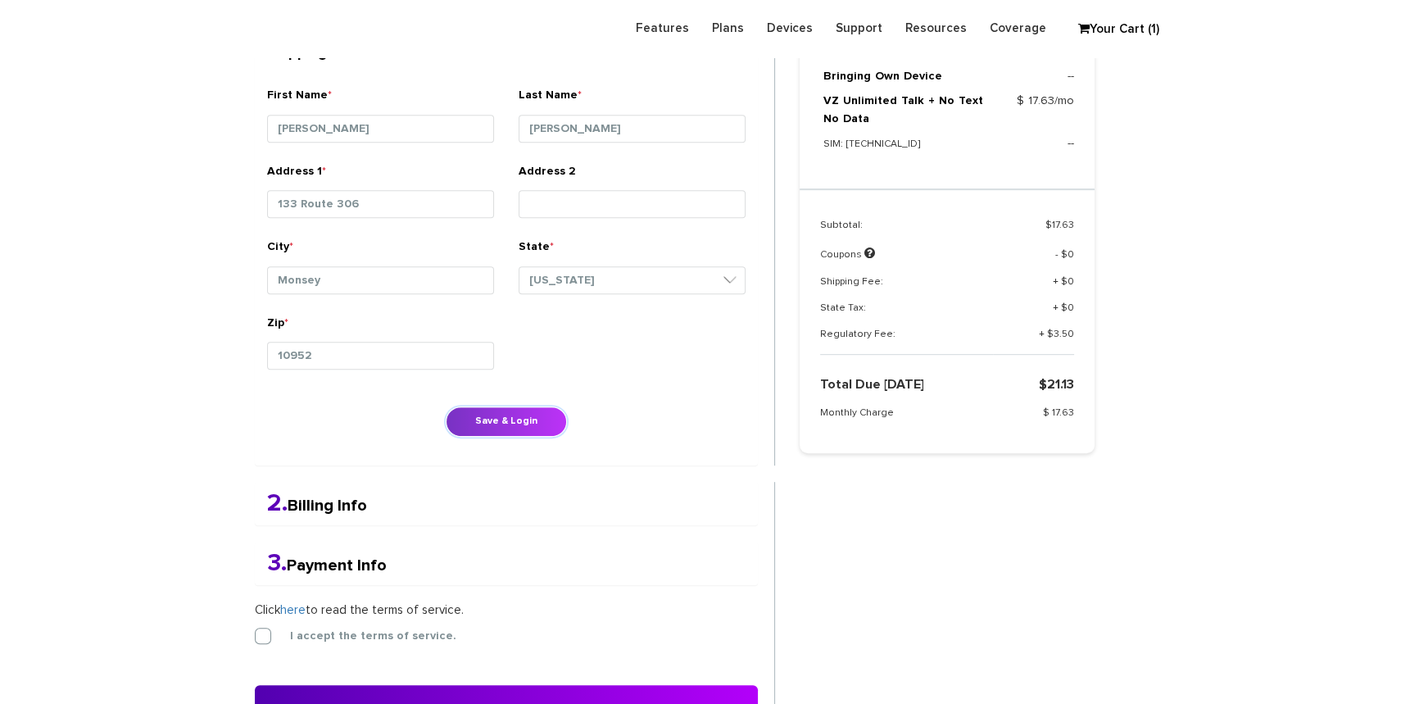
click at [531, 419] on button "Save & Login" at bounding box center [506, 421] width 121 height 30
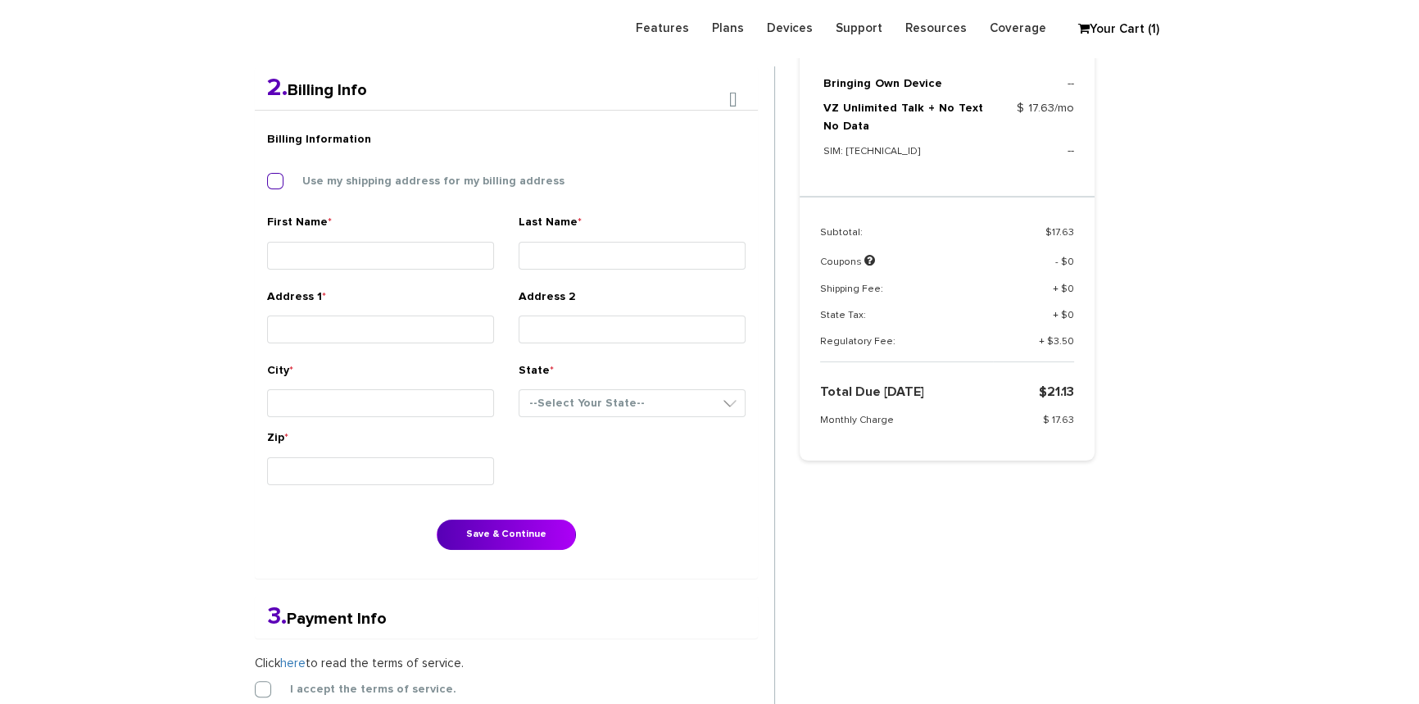
scroll to position [425, 0]
drag, startPoint x: 275, startPoint y: 178, endPoint x: 313, endPoint y: 177, distance: 37.7
click at [278, 179] on label "Use my shipping address for my billing address" at bounding box center [421, 181] width 287 height 15
click at [267, 177] on input "Use my shipping address for my billing address" at bounding box center [267, 177] width 0 height 0
type input "Berish"
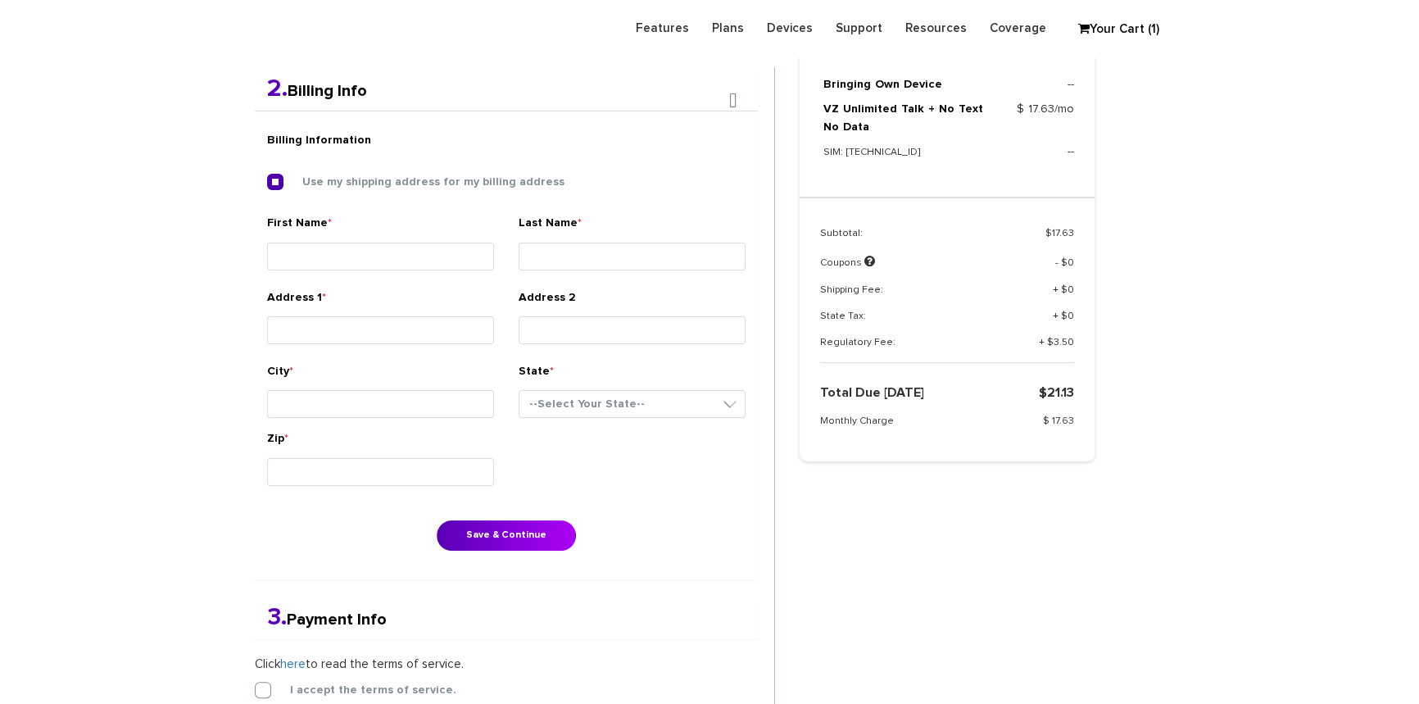
type input "[PERSON_NAME]"
type input "133 Route 306"
type input "Monsey"
select select "NY"
click at [496, 523] on button "Save & Continue" at bounding box center [506, 535] width 139 height 30
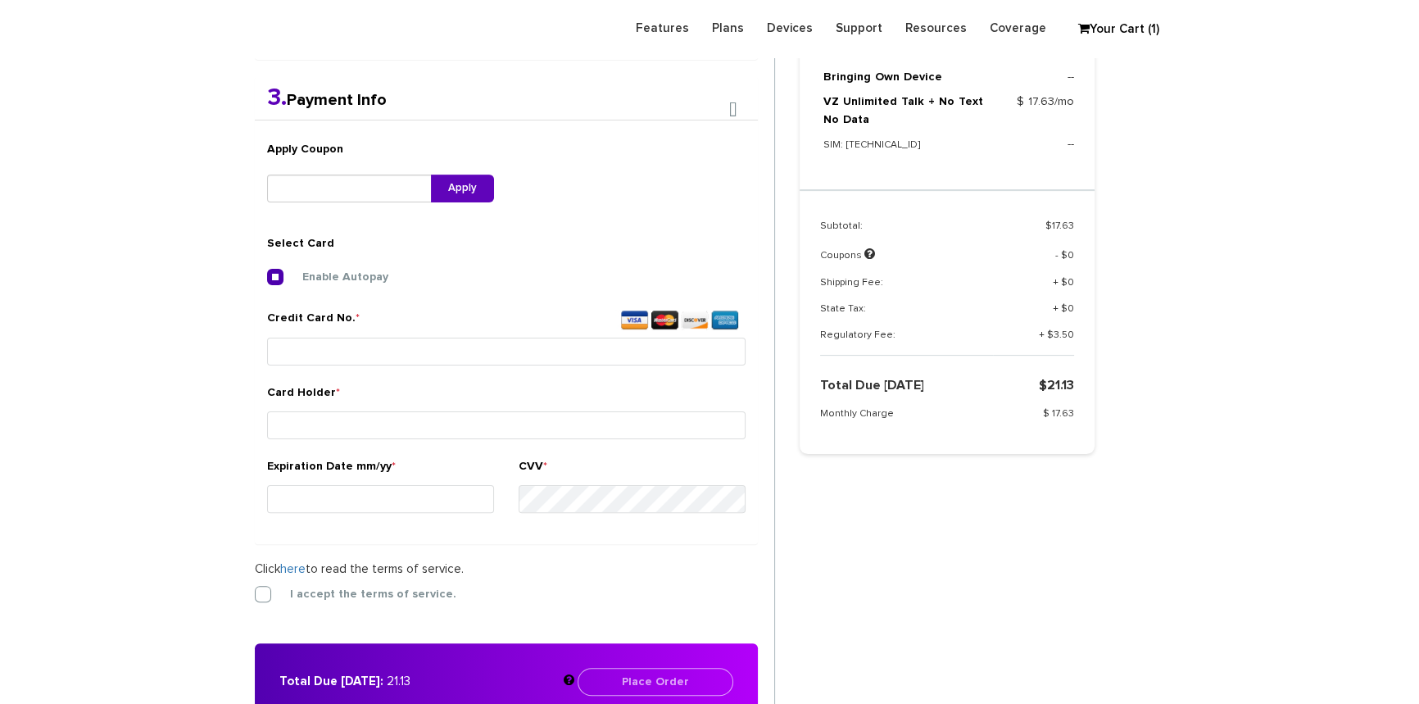
scroll to position [461, 0]
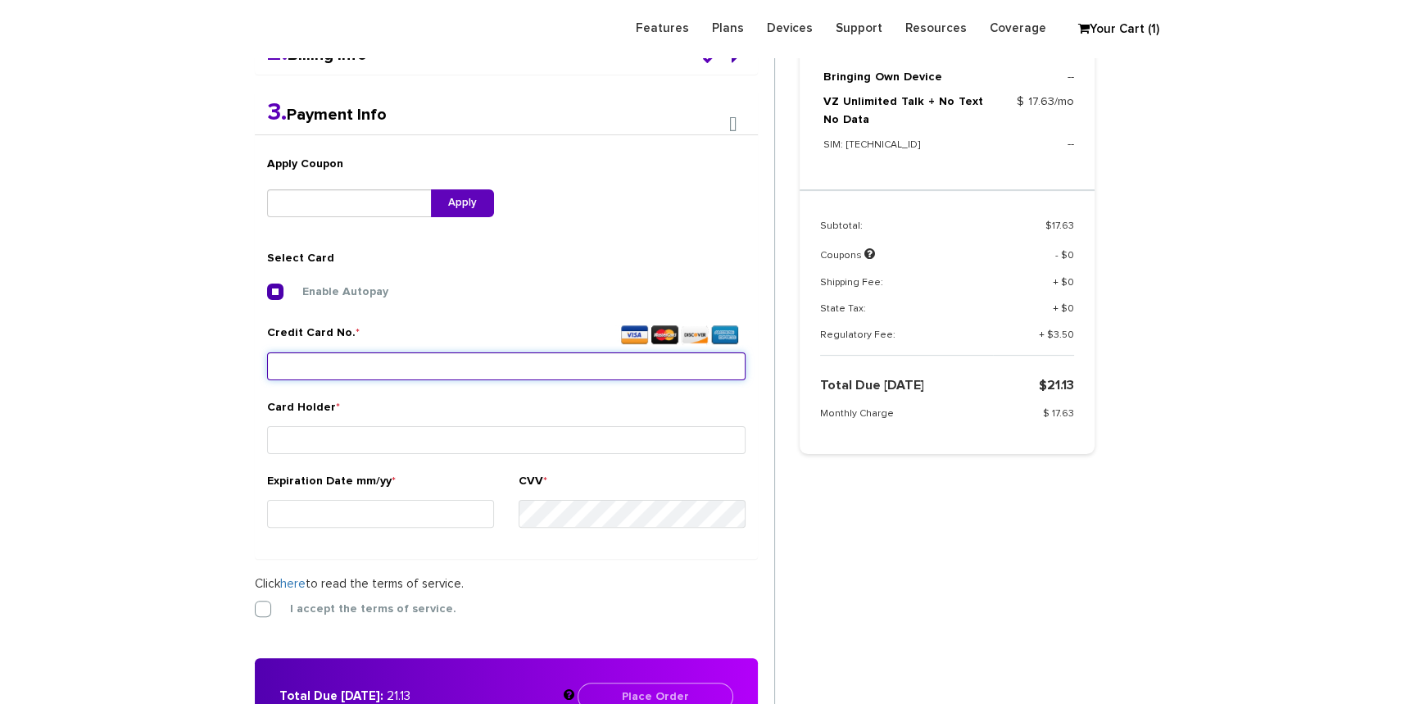
click at [328, 370] on input "Credit Card No. *" at bounding box center [506, 366] width 478 height 28
type input "4179 0310 0726 8297"
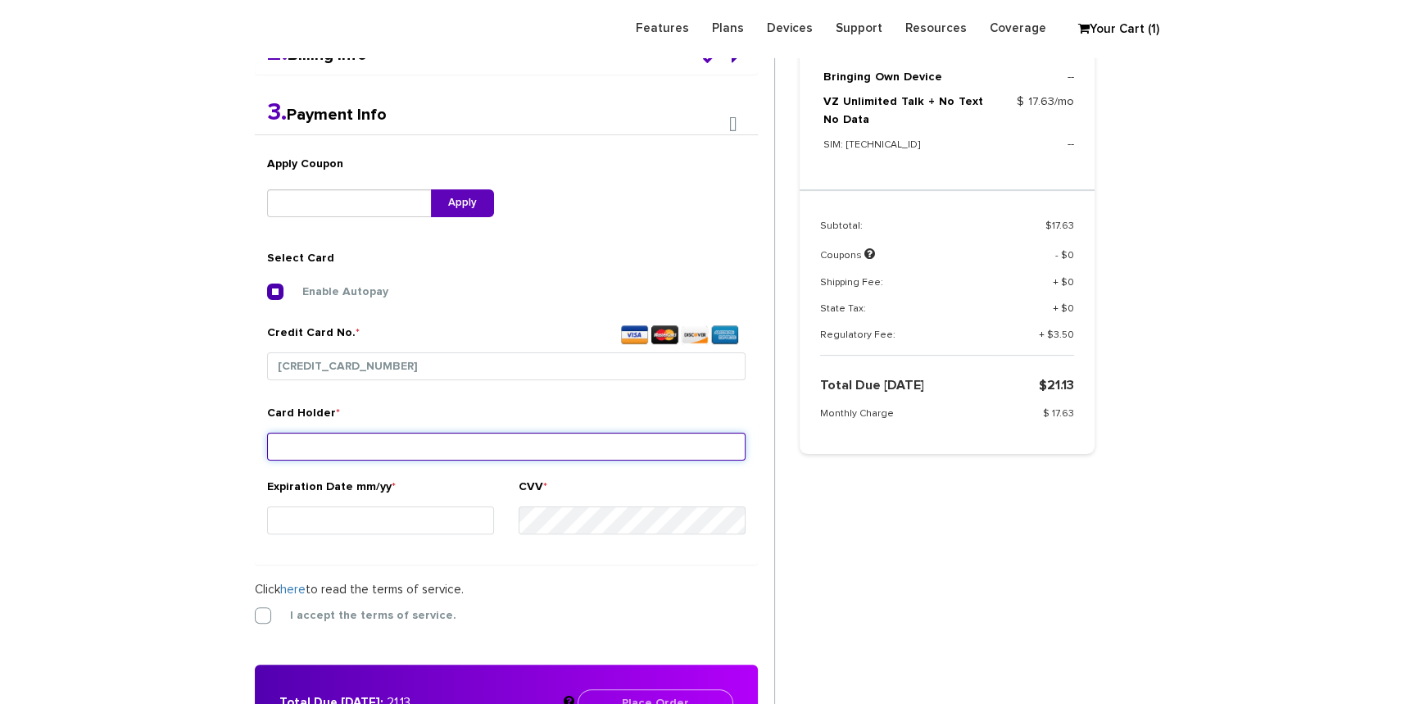
click at [279, 434] on input "Card Holder *" at bounding box center [506, 447] width 478 height 28
paste input "Berish Kozicki"
type input "Berish Kozicki"
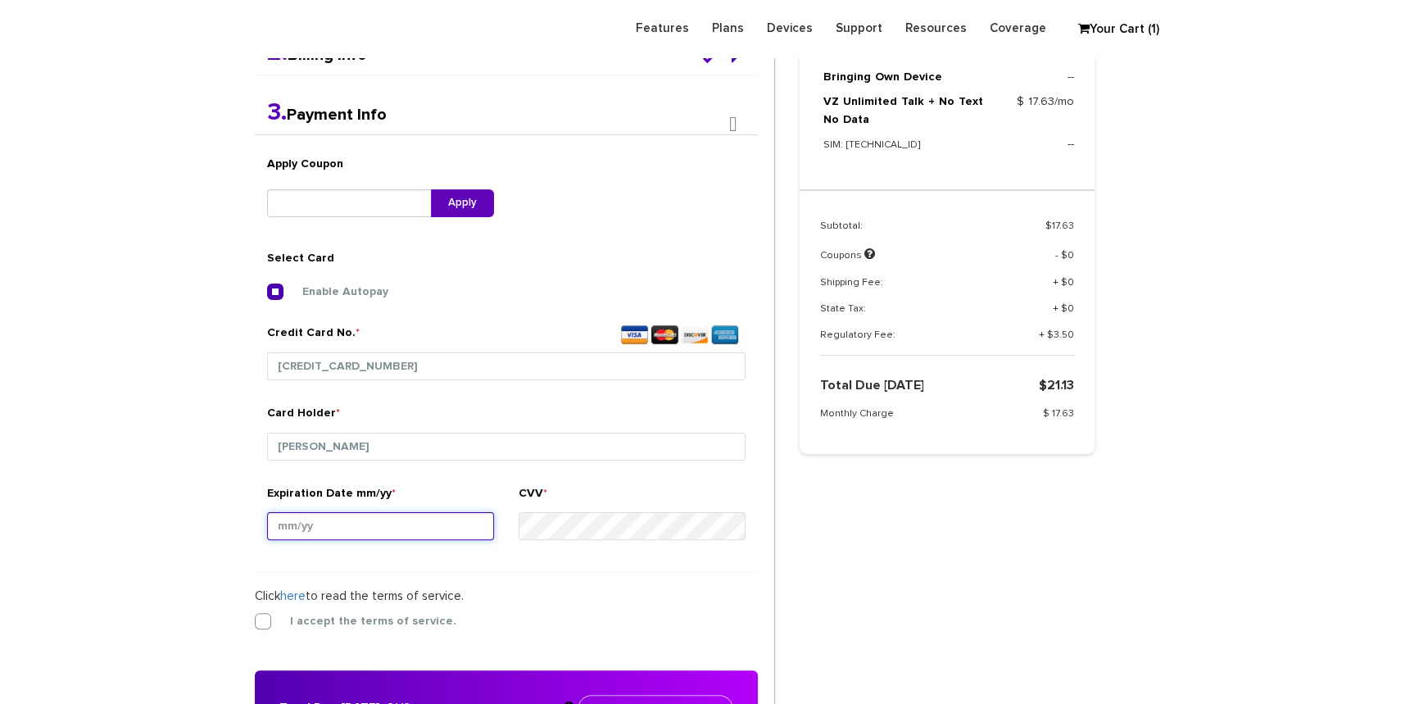
click at [310, 519] on input "Expiration Date mm/yy *" at bounding box center [380, 526] width 227 height 28
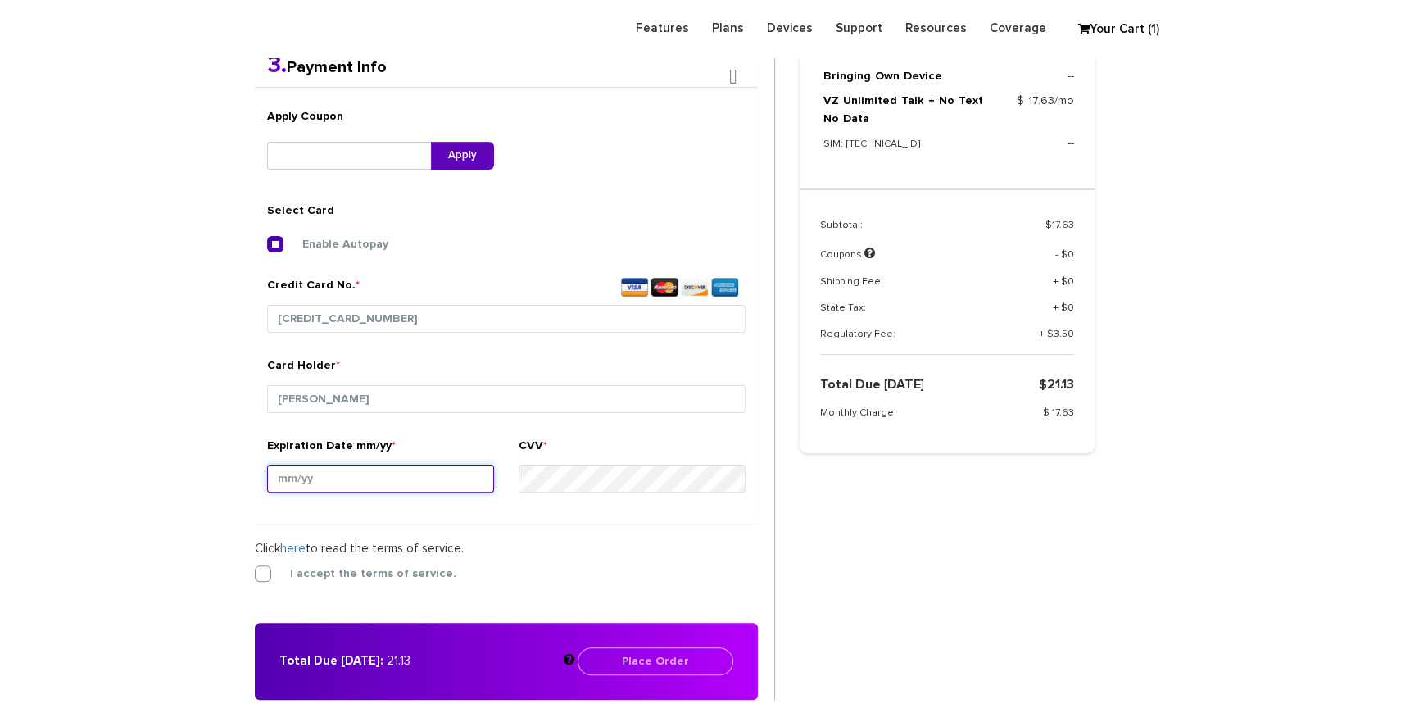
scroll to position [536, 0]
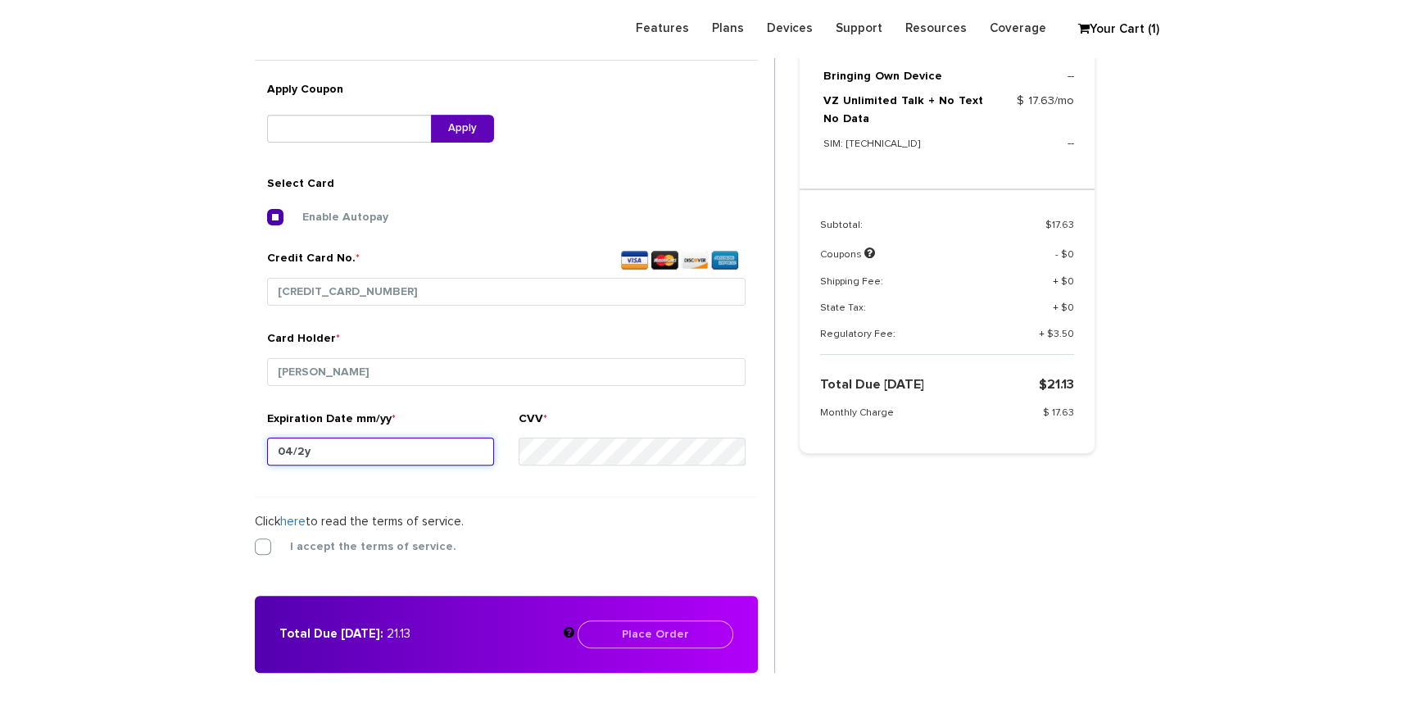
type input "04/26"
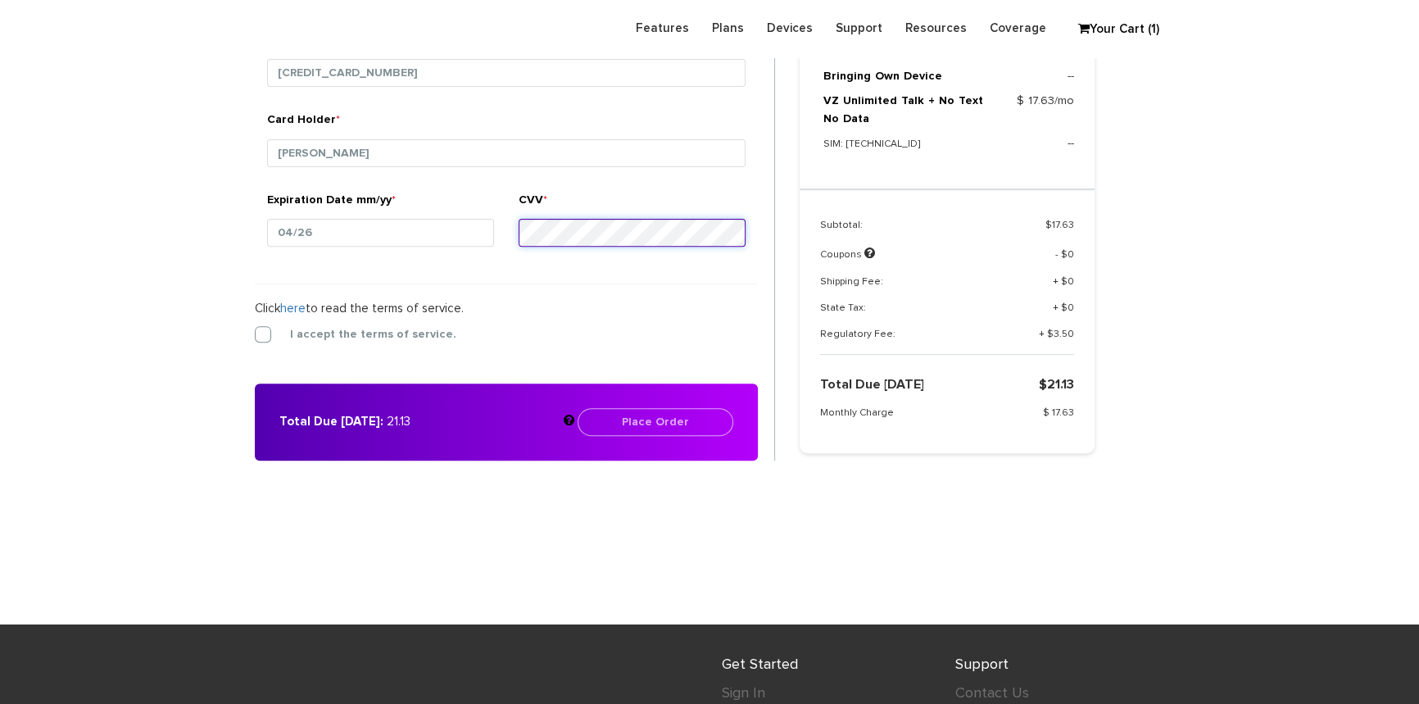
scroll to position [759, 0]
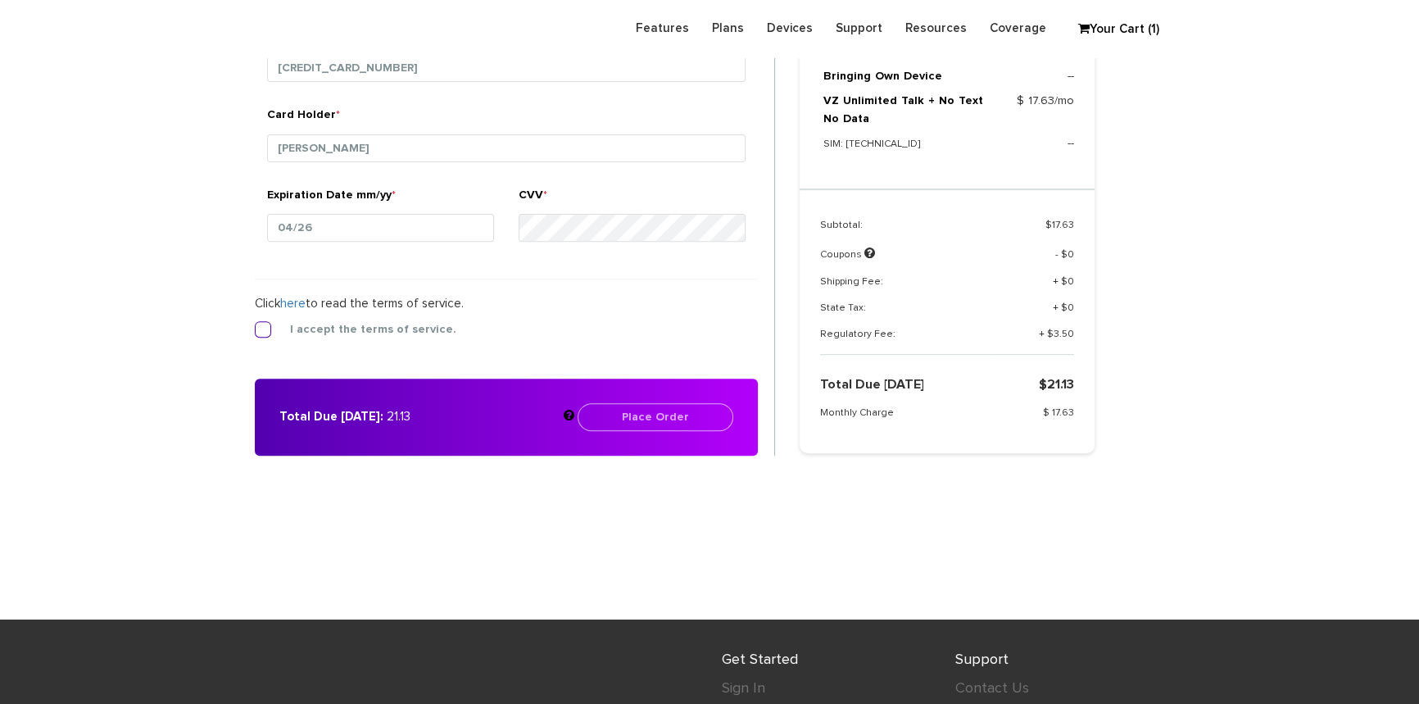
drag, startPoint x: 259, startPoint y: 327, endPoint x: 353, endPoint y: 329, distance: 94.2
click at [265, 326] on label "I accept the terms of service." at bounding box center [360, 329] width 191 height 15
click at [255, 324] on input "I accept the terms of service." at bounding box center [255, 324] width 0 height 0
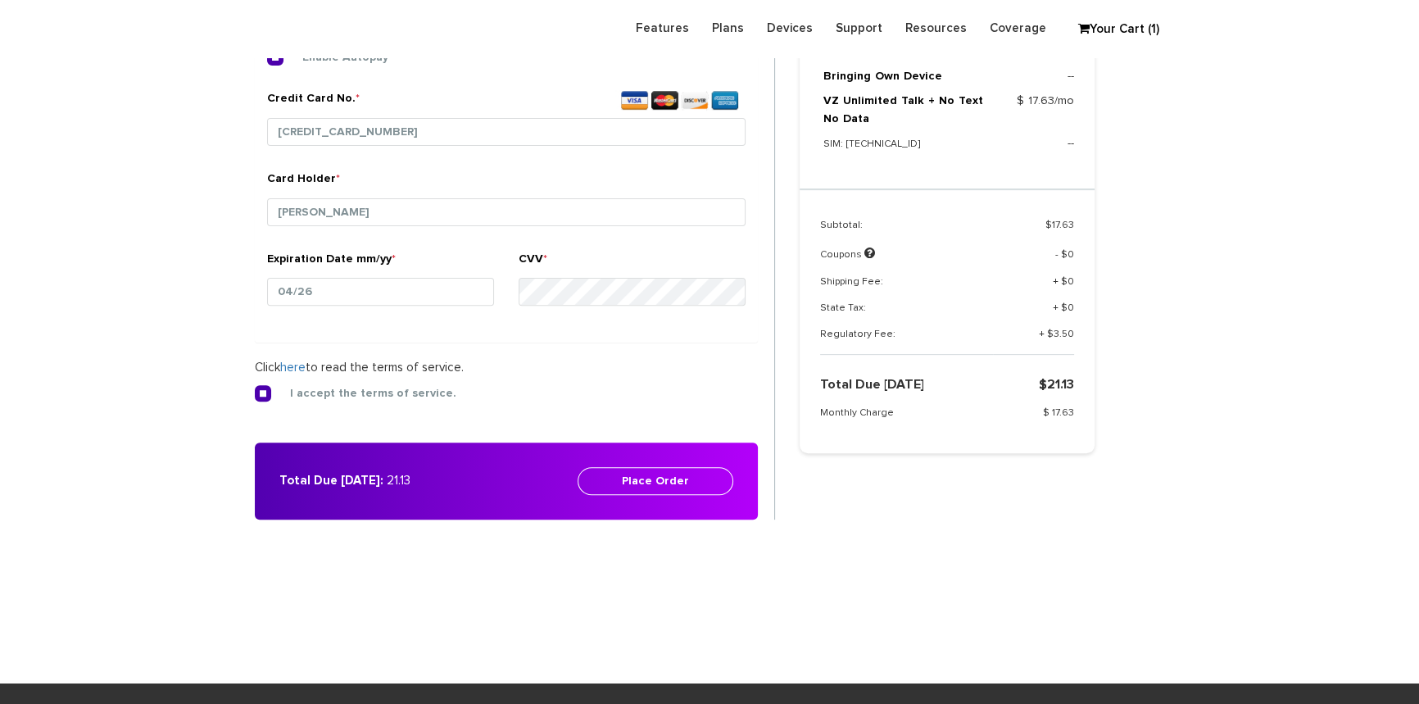
scroll to position [610, 0]
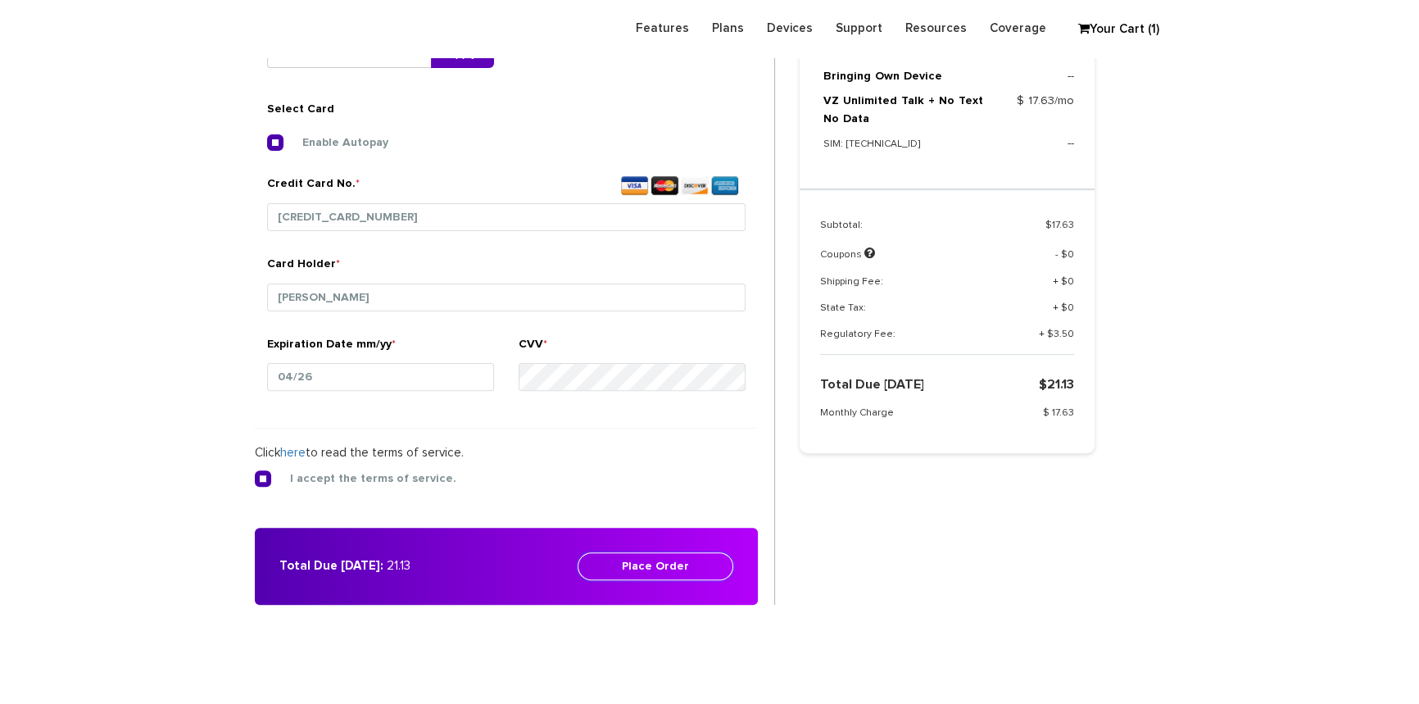
click at [643, 556] on button "Place Order" at bounding box center [656, 566] width 156 height 28
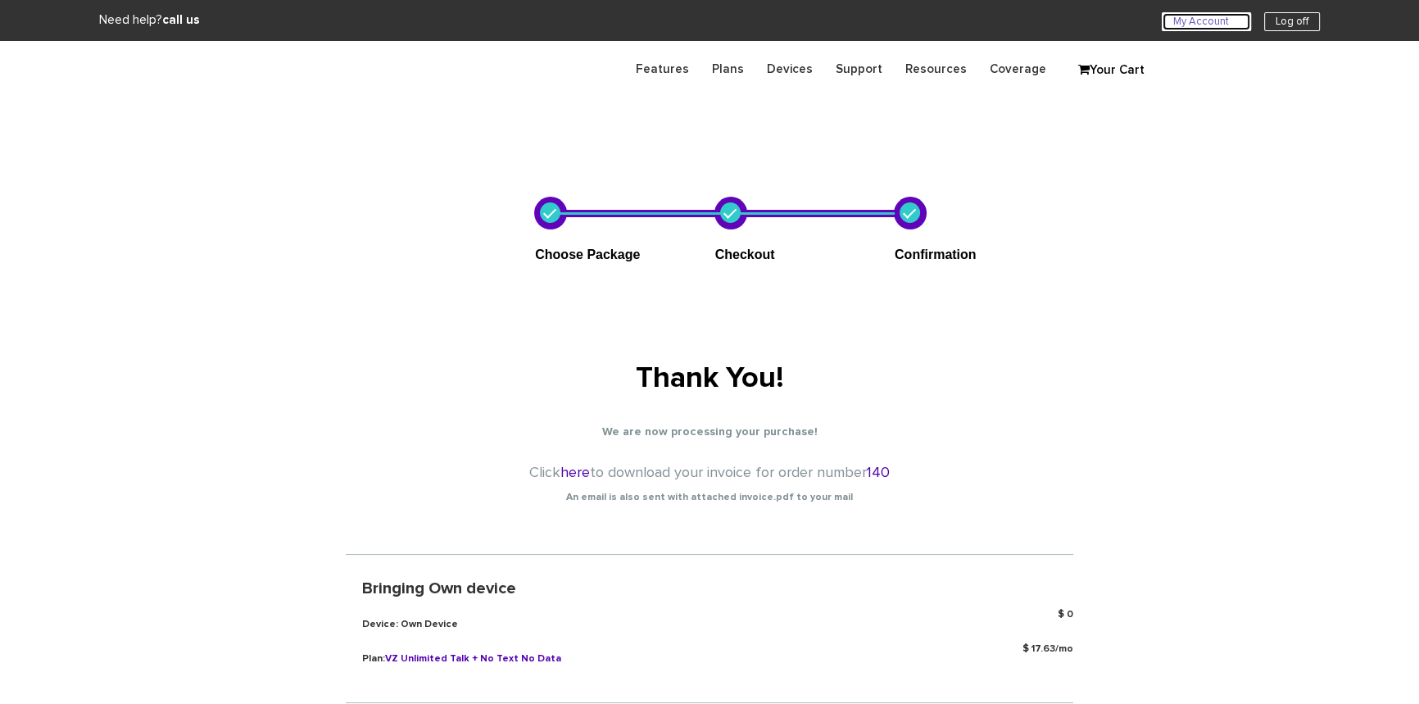
click at [1167, 20] on link "My Account U" at bounding box center [1206, 21] width 89 height 19
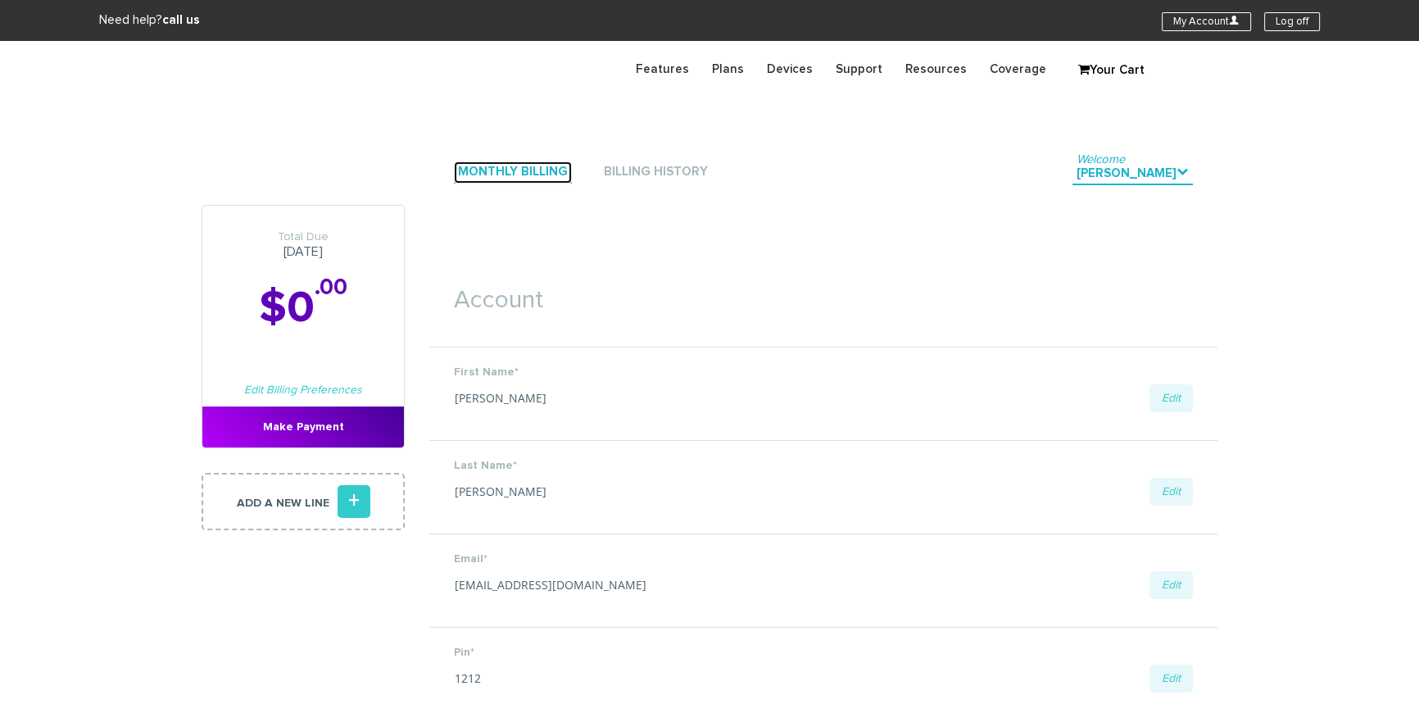
click at [482, 173] on link "Monthly Billing" at bounding box center [513, 172] width 118 height 22
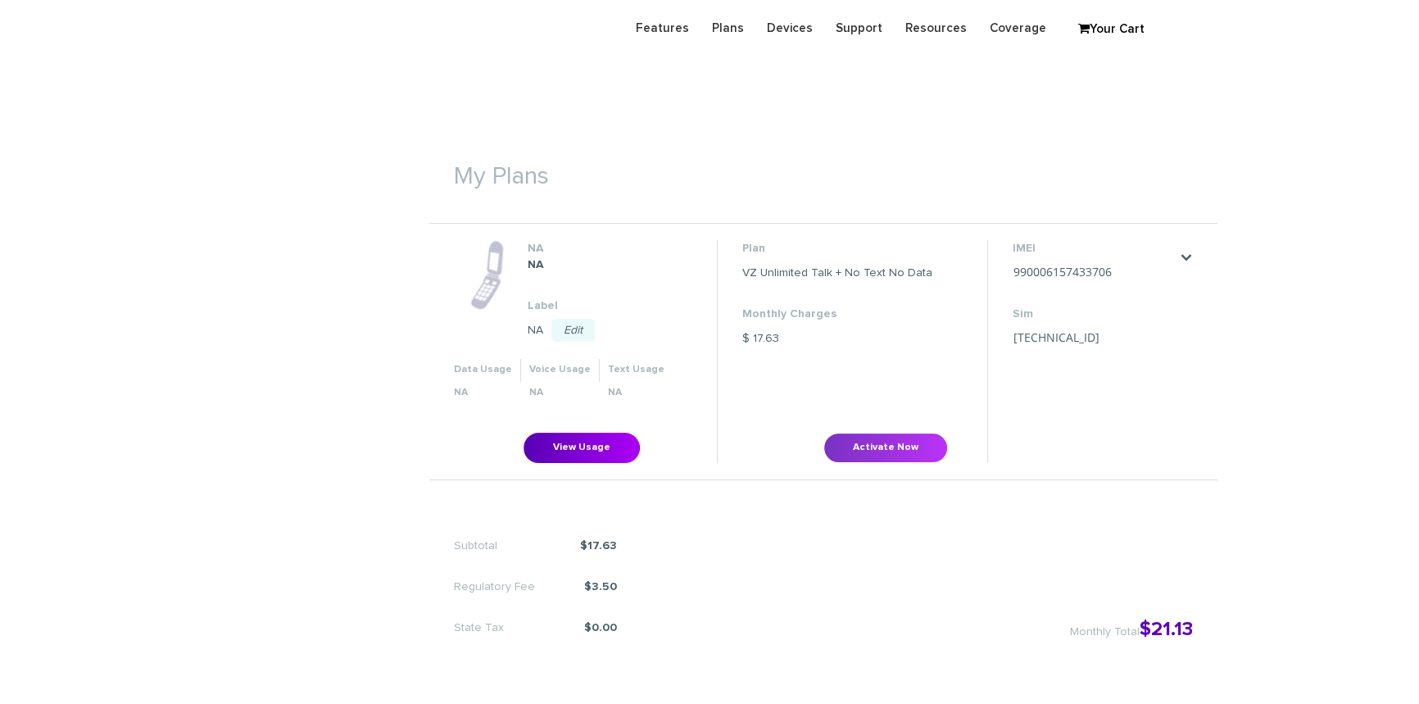
scroll to position [521, 0]
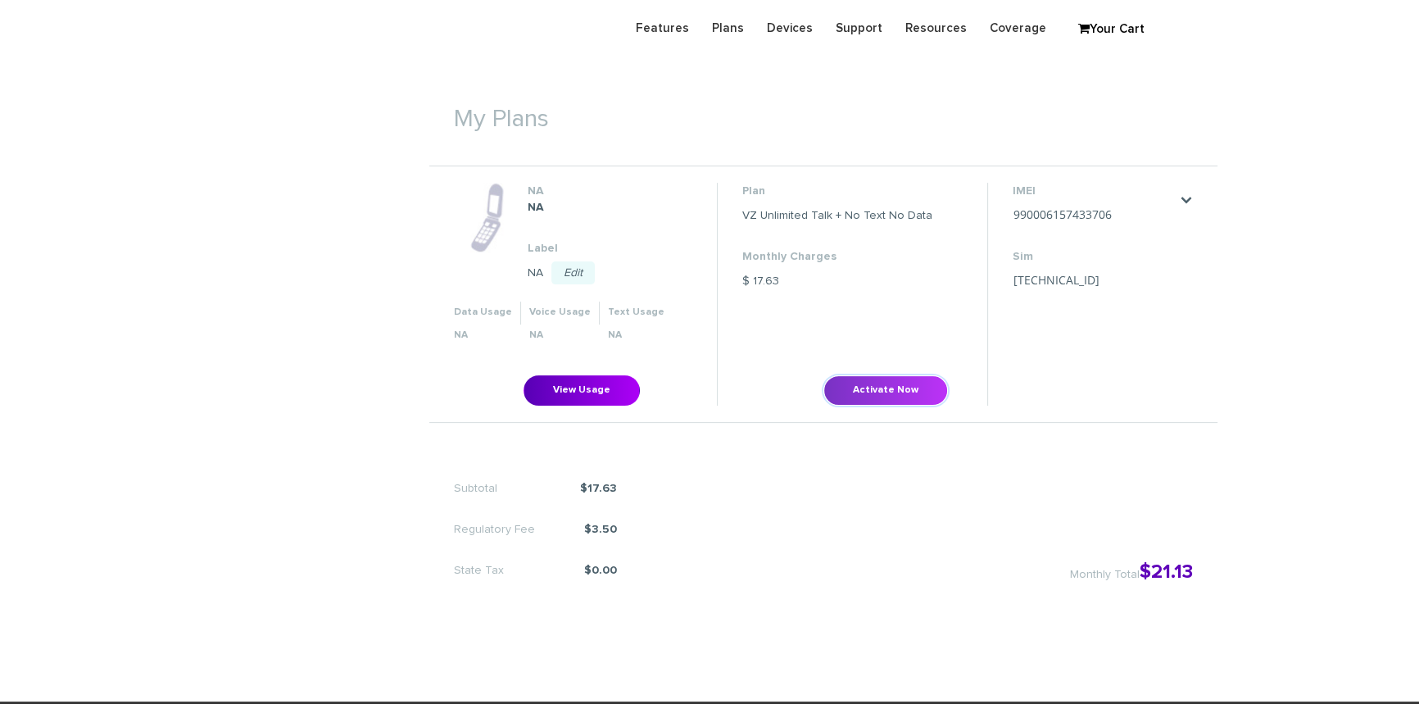
click at [885, 393] on button "Activate Now" at bounding box center [885, 390] width 125 height 30
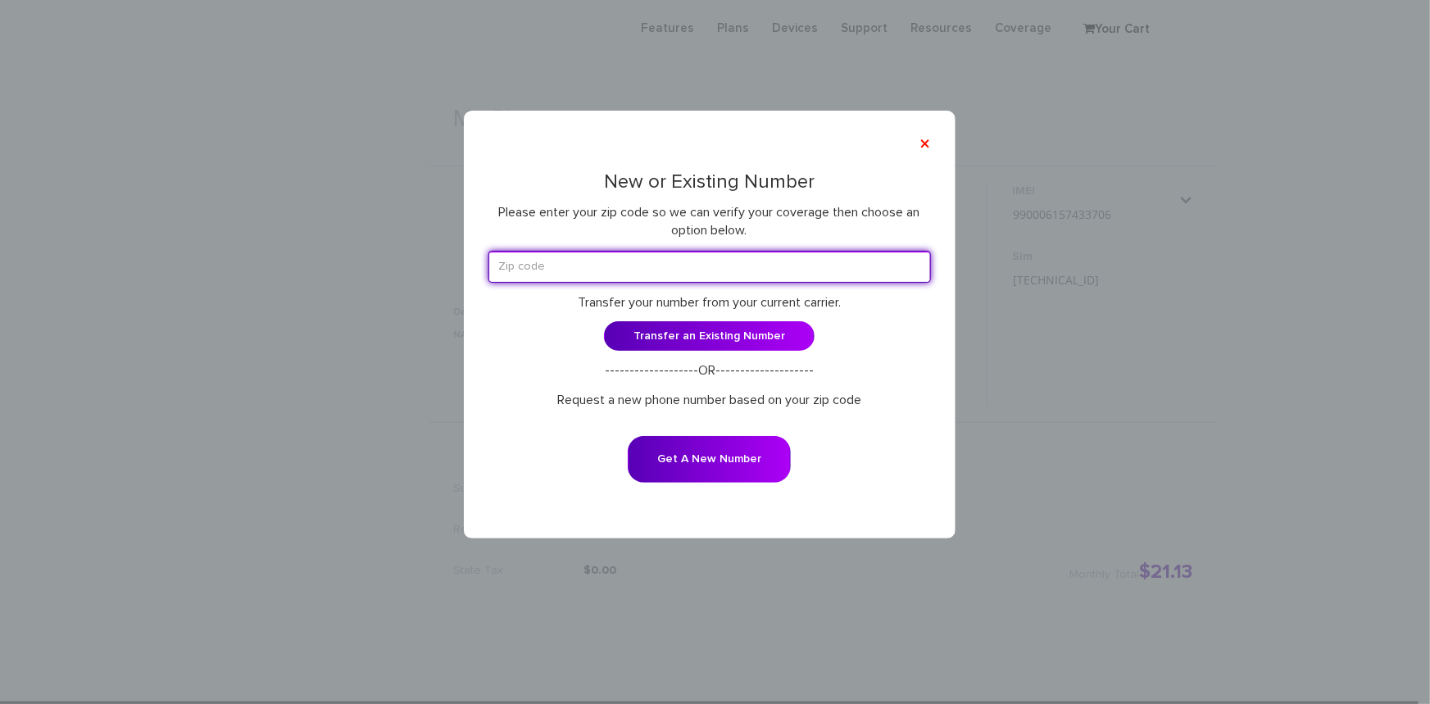
click at [659, 275] on input "text" at bounding box center [709, 267] width 442 height 32
type input "10952"
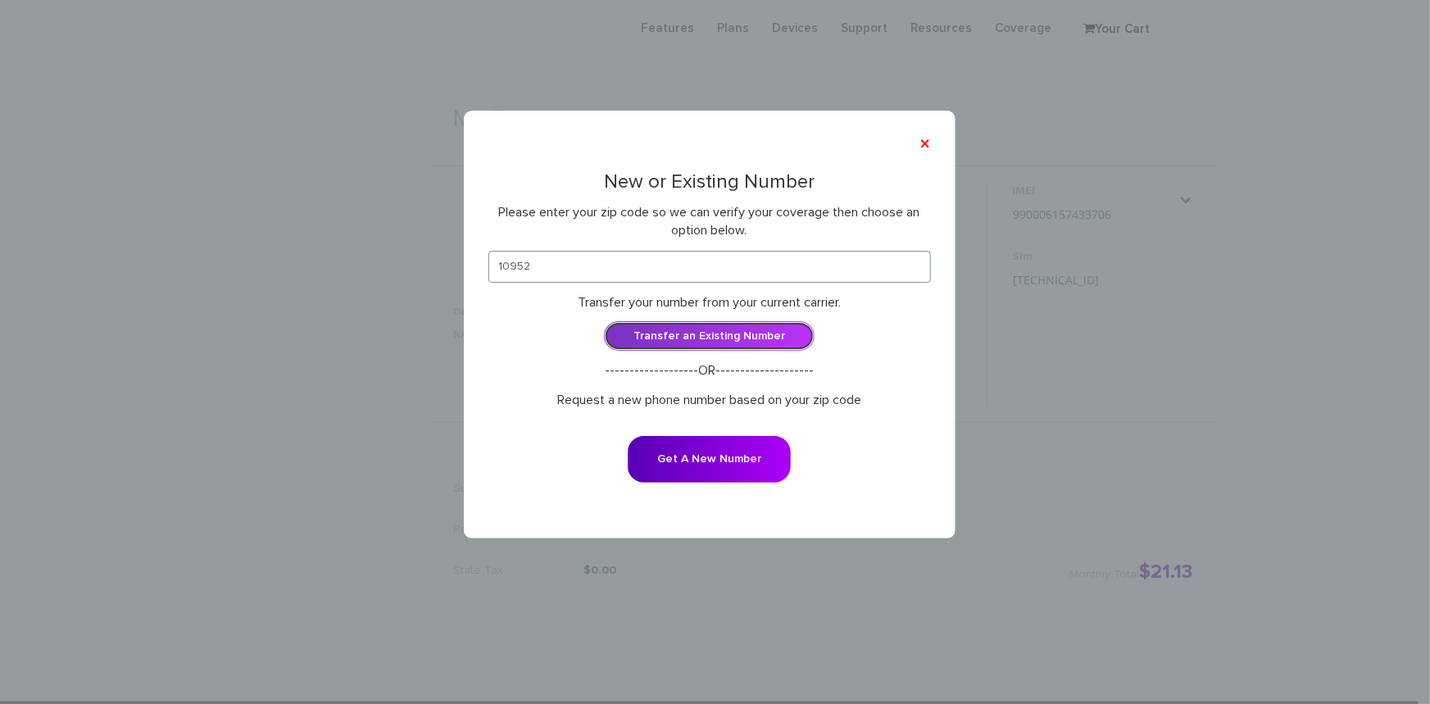
click at [753, 338] on link "Transfer an Existing Number" at bounding box center [709, 335] width 211 height 29
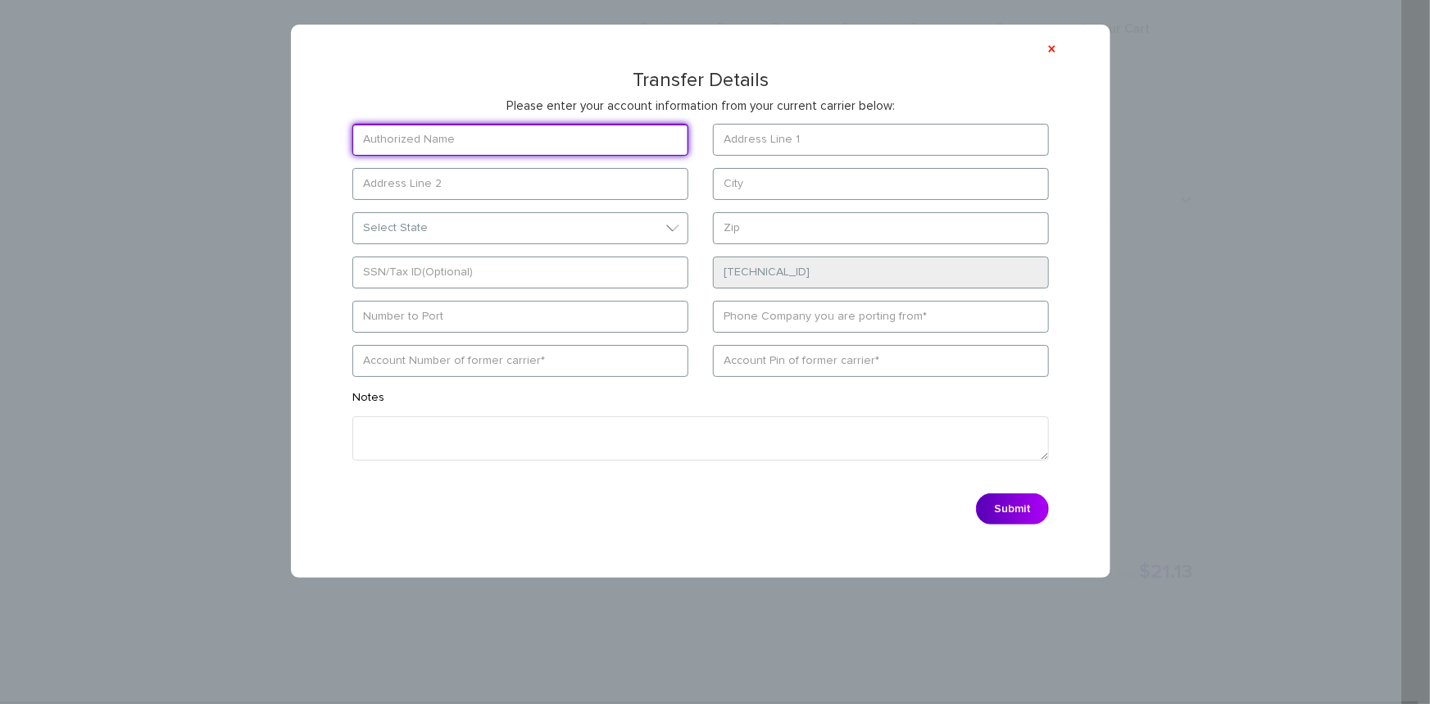
click at [463, 138] on input "text" at bounding box center [520, 140] width 336 height 32
paste input "[PERSON_NAME]"
type input "[PERSON_NAME]"
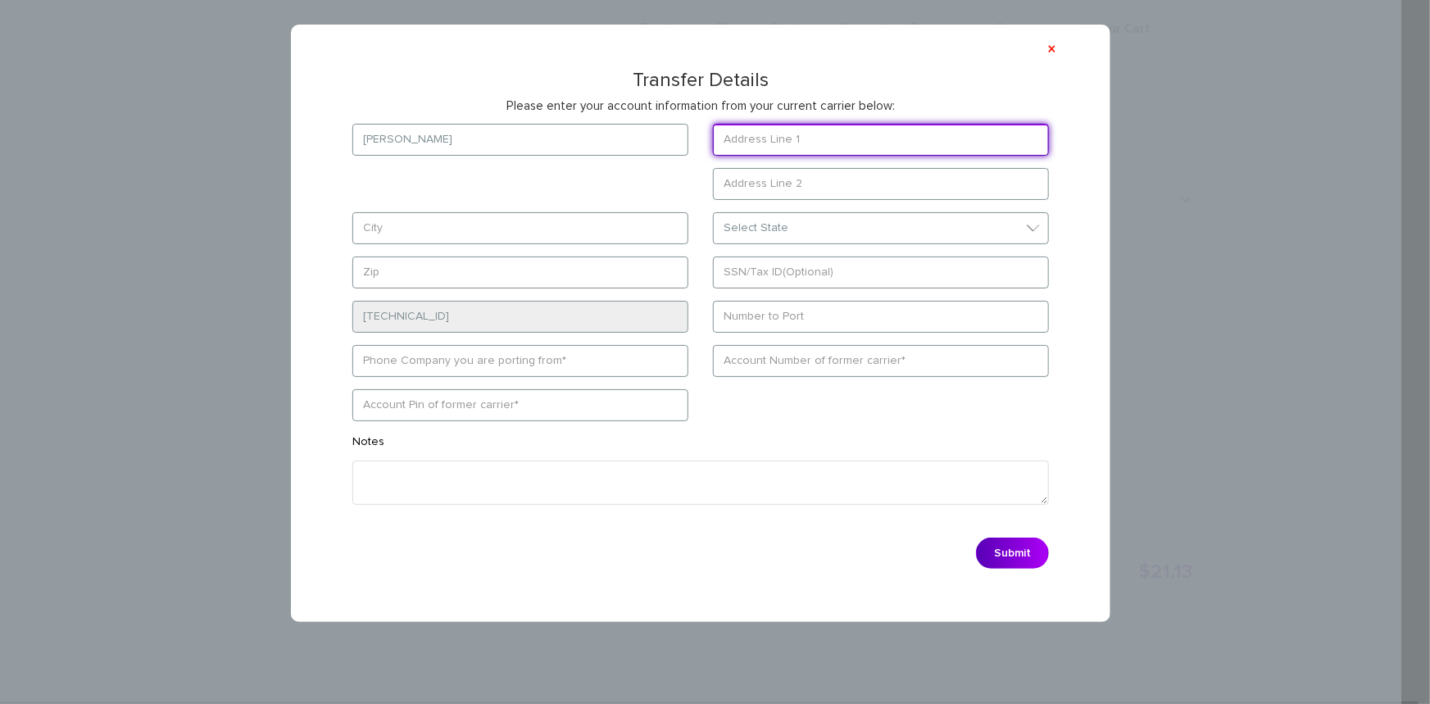
click at [775, 139] on input "text" at bounding box center [881, 140] width 336 height 32
paste input "133 Route 306"
type input "133 Route 306"
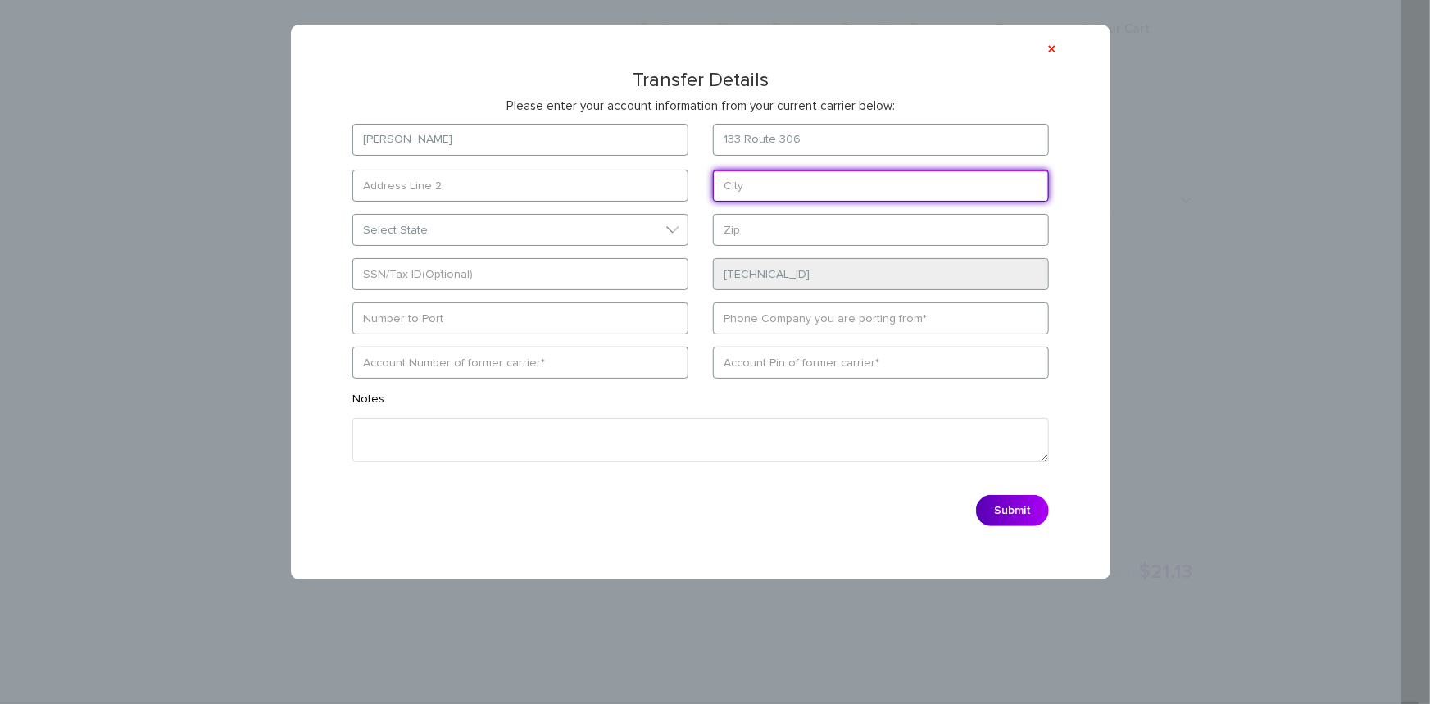
click at [511, 238] on form "Berish Kozicki 133 Route 306 Select State District of Columbia Alabama Alaska A…" at bounding box center [700, 329] width 745 height 411
type input "Monsey"
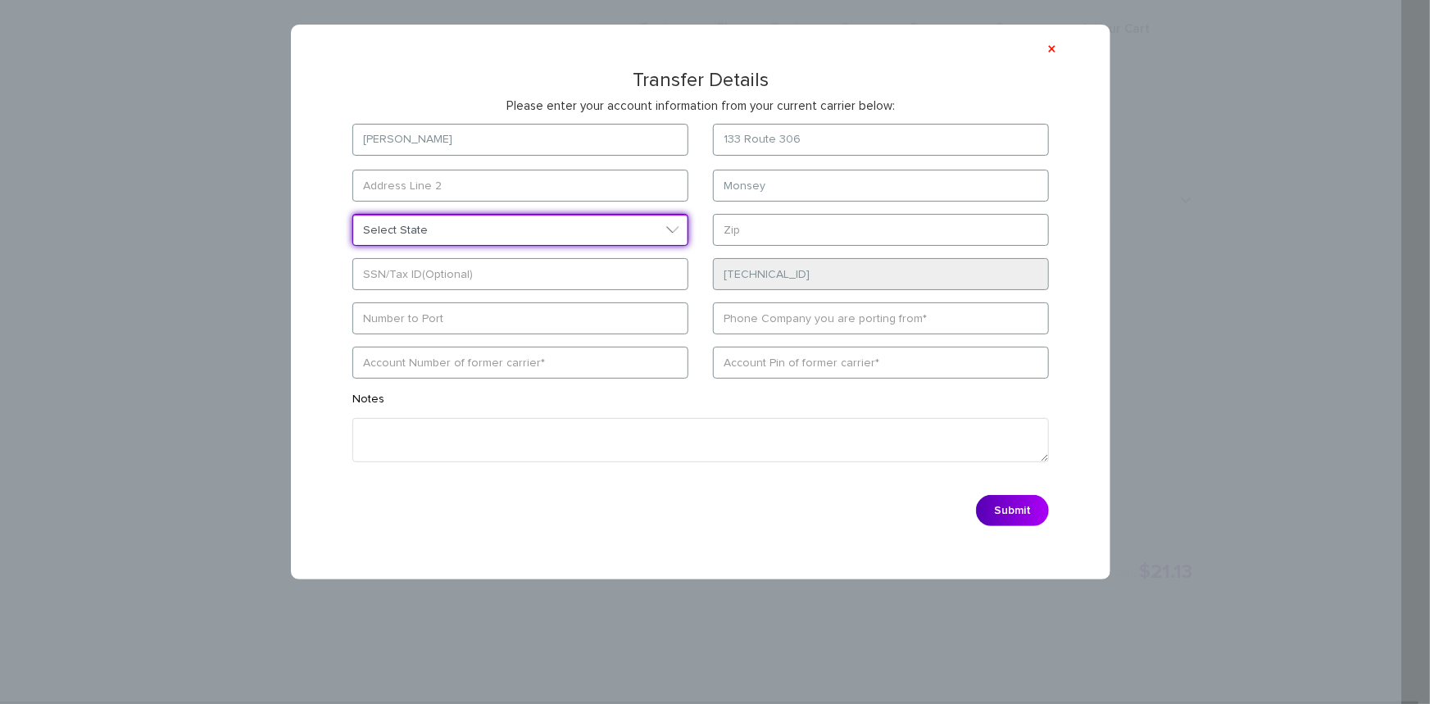
click at [580, 238] on select "Select State District of Columbia Alabama Alaska Arizona Arkansas California Co…" at bounding box center [520, 230] width 336 height 32
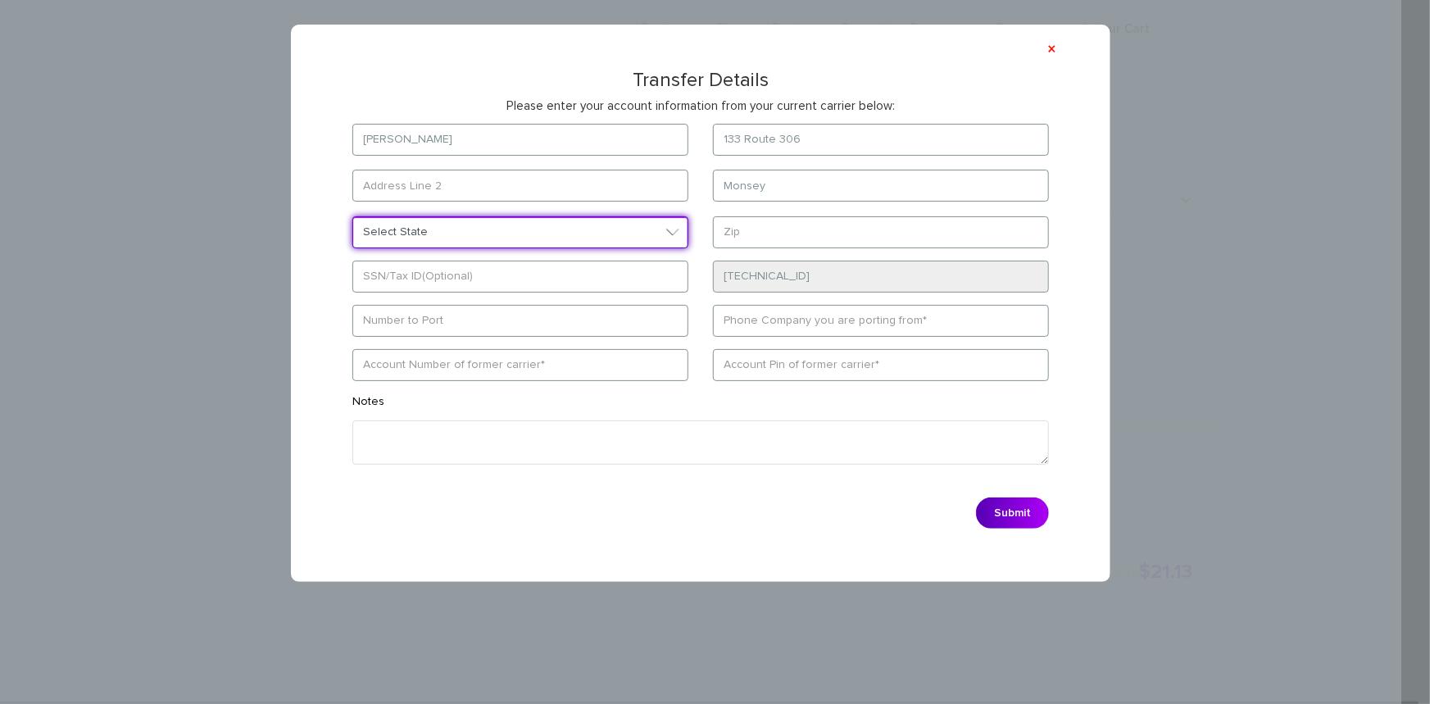
select select "NY"
click at [352, 216] on select "Select State District of Columbia Alabama Alaska Arizona Arkansas California Co…" at bounding box center [520, 232] width 336 height 32
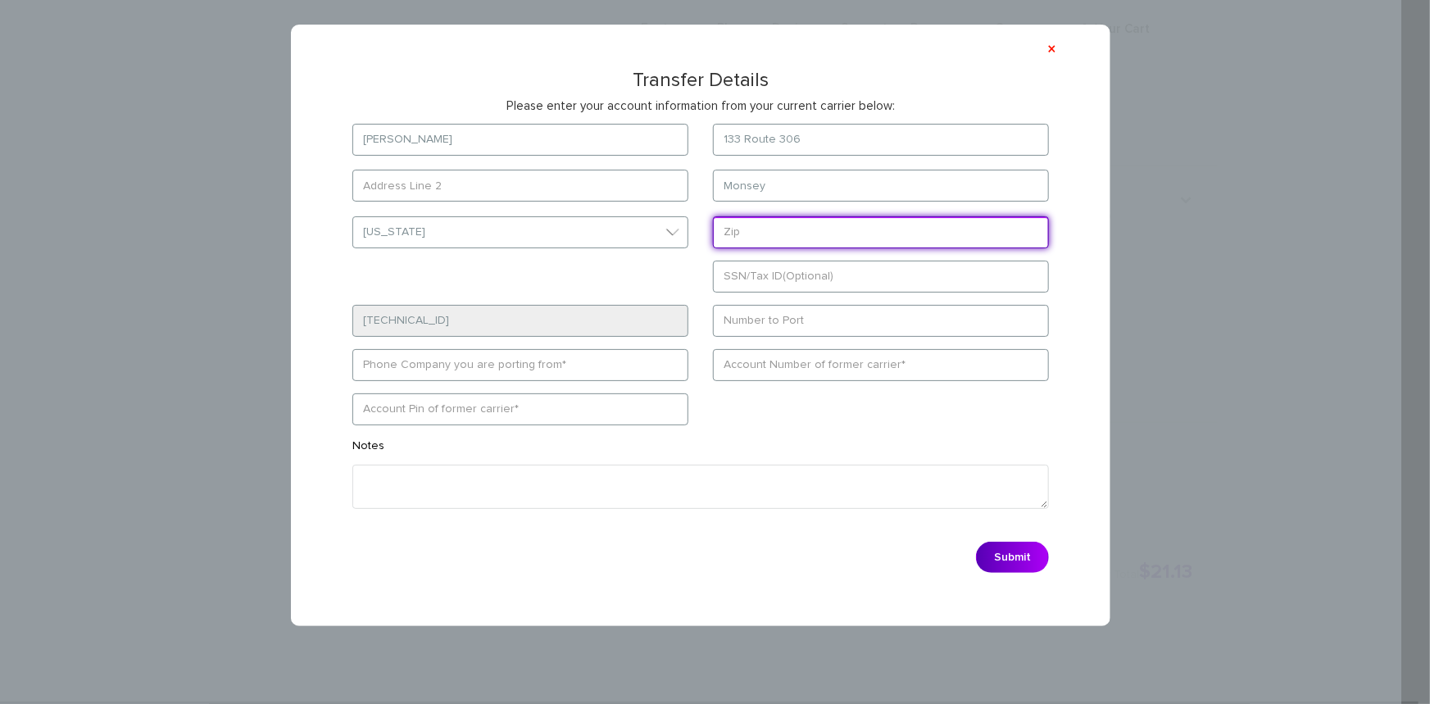
drag, startPoint x: 812, startPoint y: 236, endPoint x: 823, endPoint y: 247, distance: 15.7
click at [813, 236] on input "text" at bounding box center [881, 232] width 336 height 32
type input "10952"
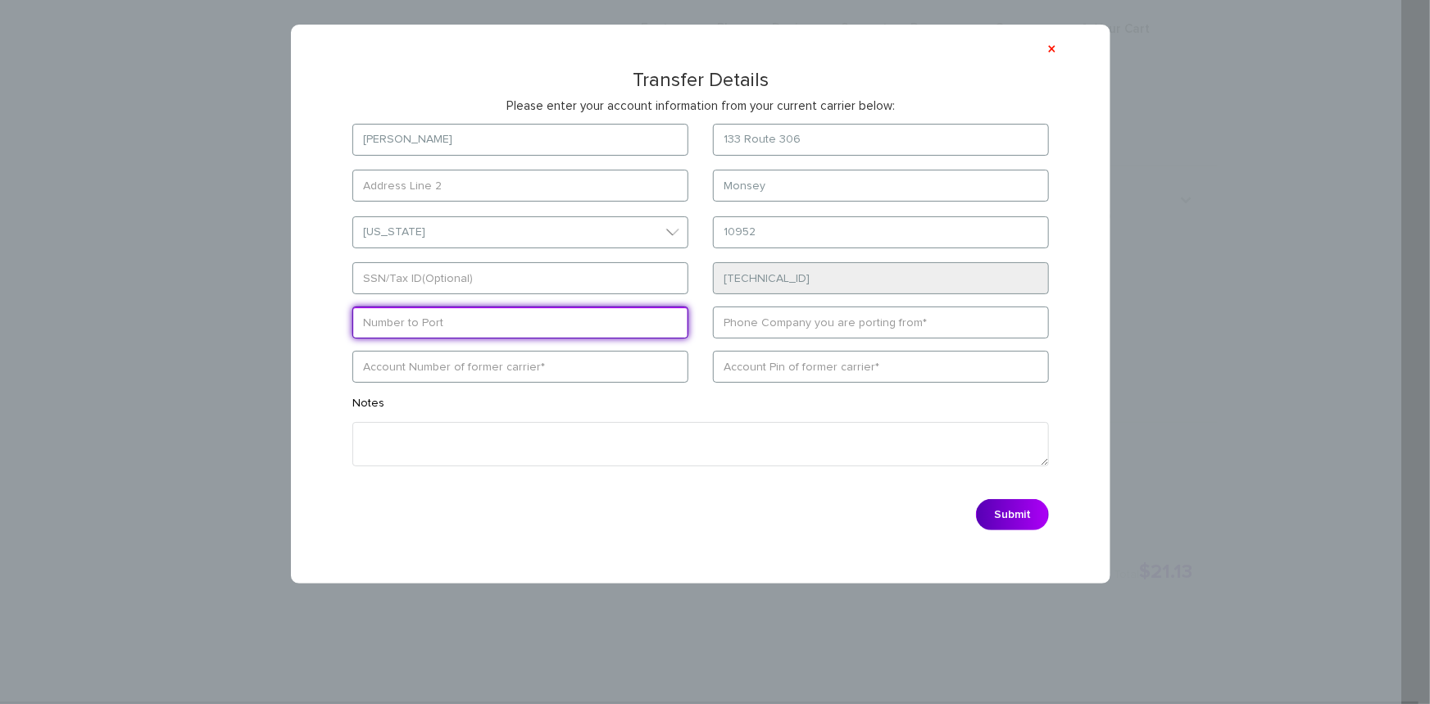
click at [505, 329] on input "text" at bounding box center [520, 322] width 336 height 32
paste input "8452130103"
type input "8452130103"
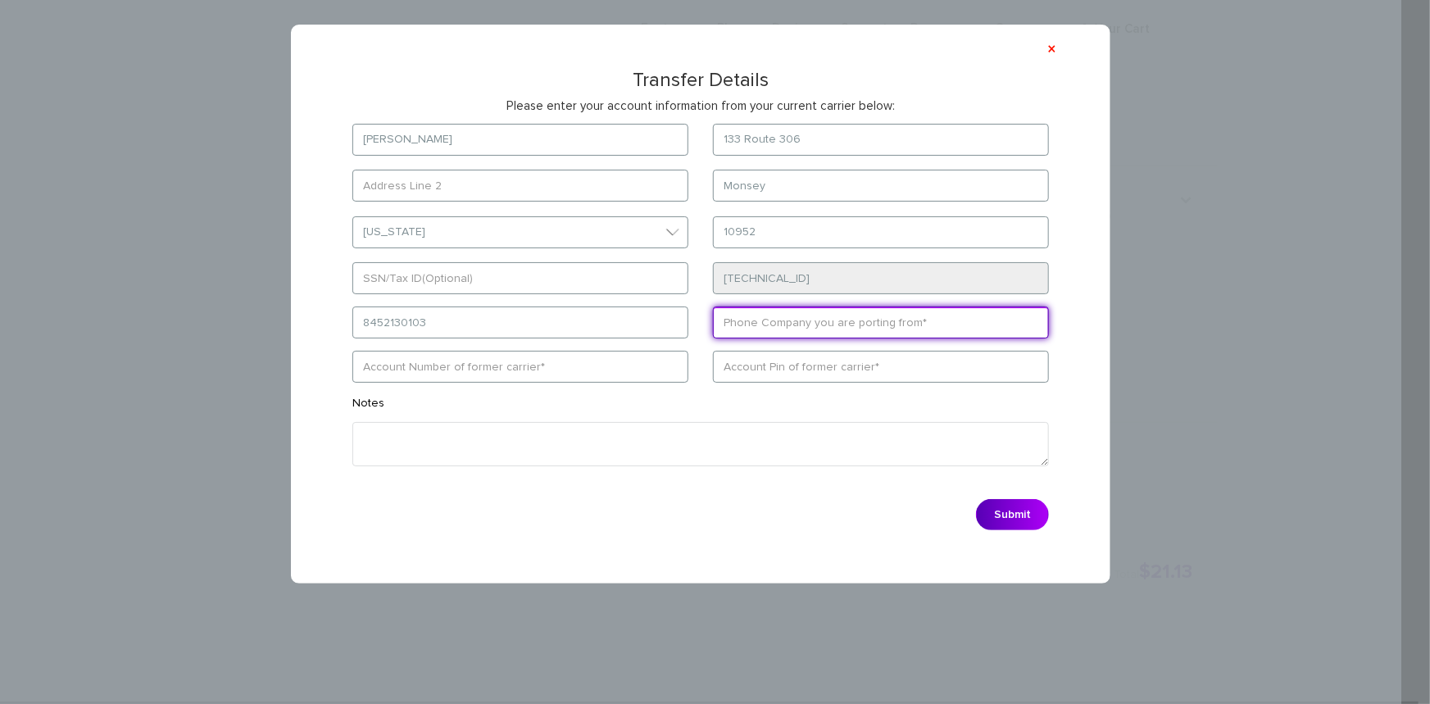
click at [791, 329] on input "text" at bounding box center [881, 322] width 336 height 32
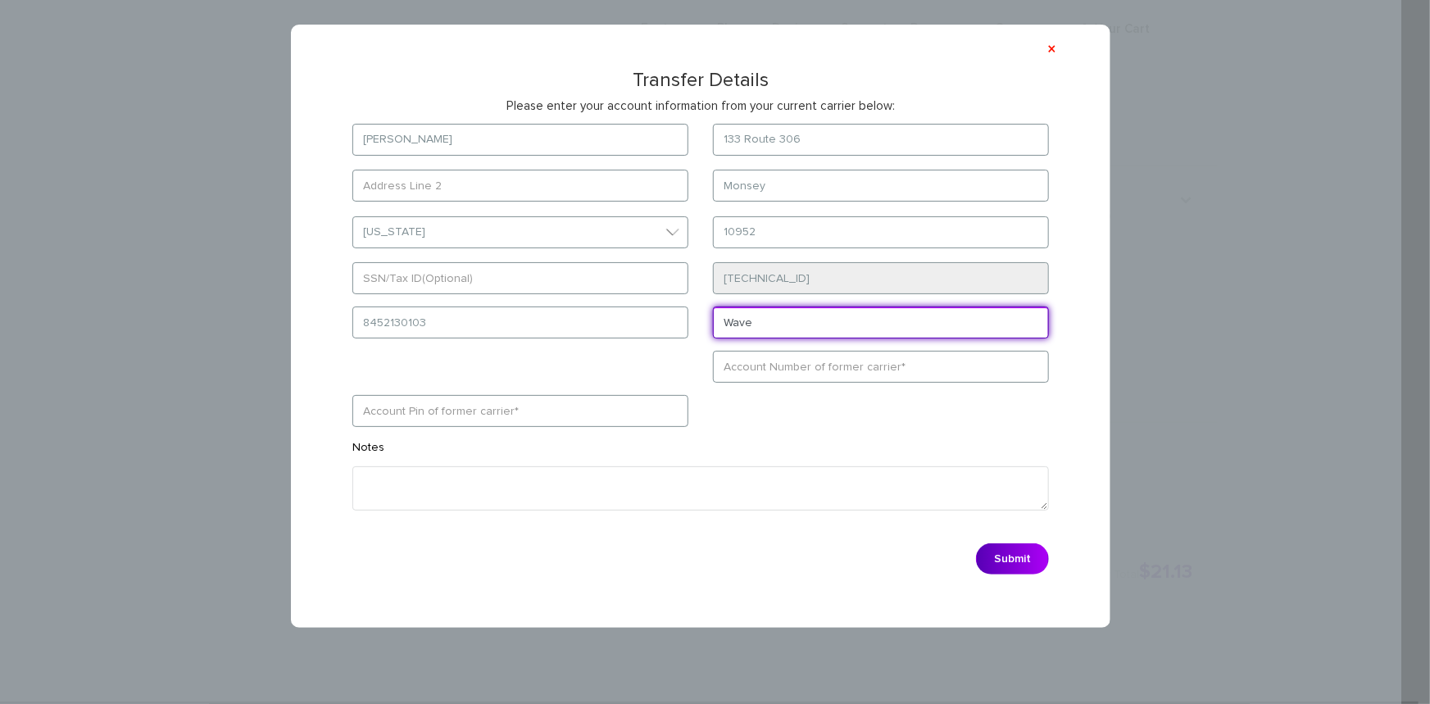
type input "Wave"
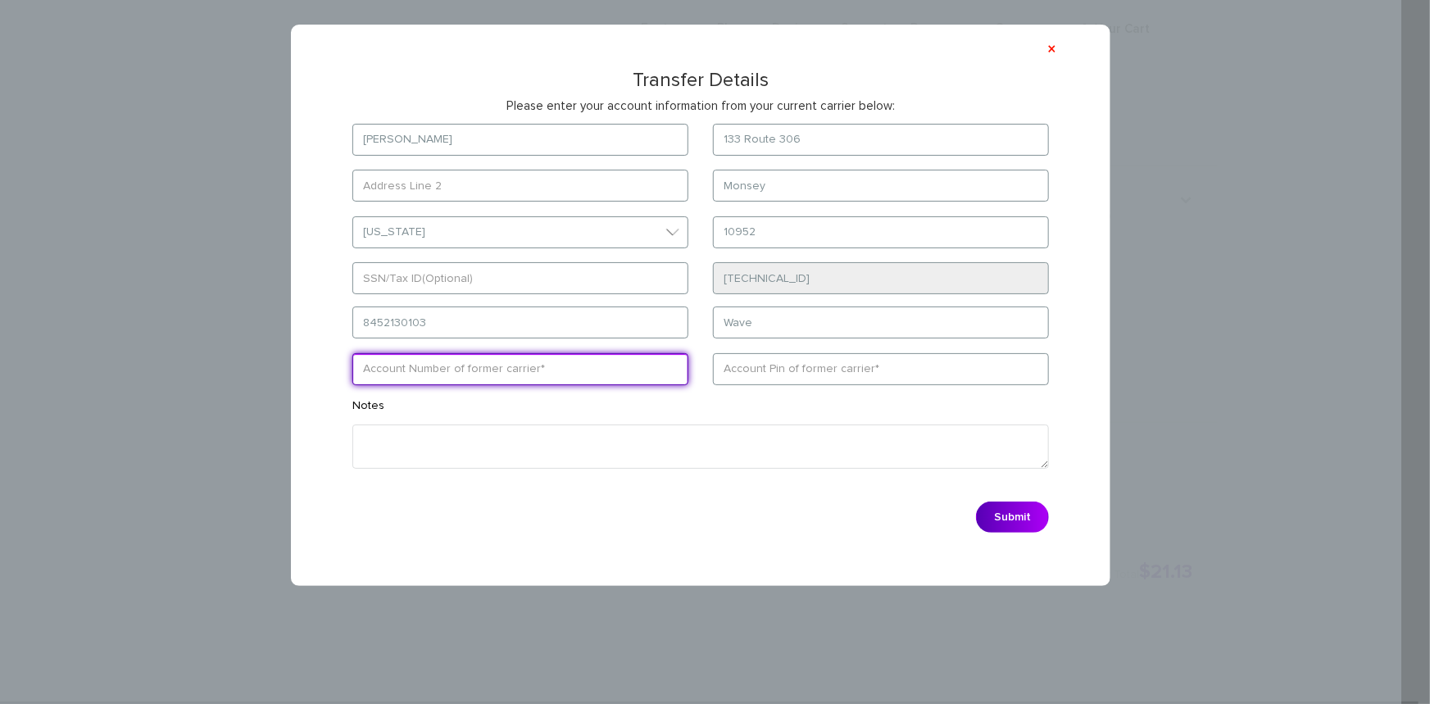
click at [777, 365] on form "Berish Kozicki 133 Route 306 Monsey Select State District of Columbia Alabama A…" at bounding box center [700, 332] width 745 height 417
paste input "8452130103"
type input "8452130103"
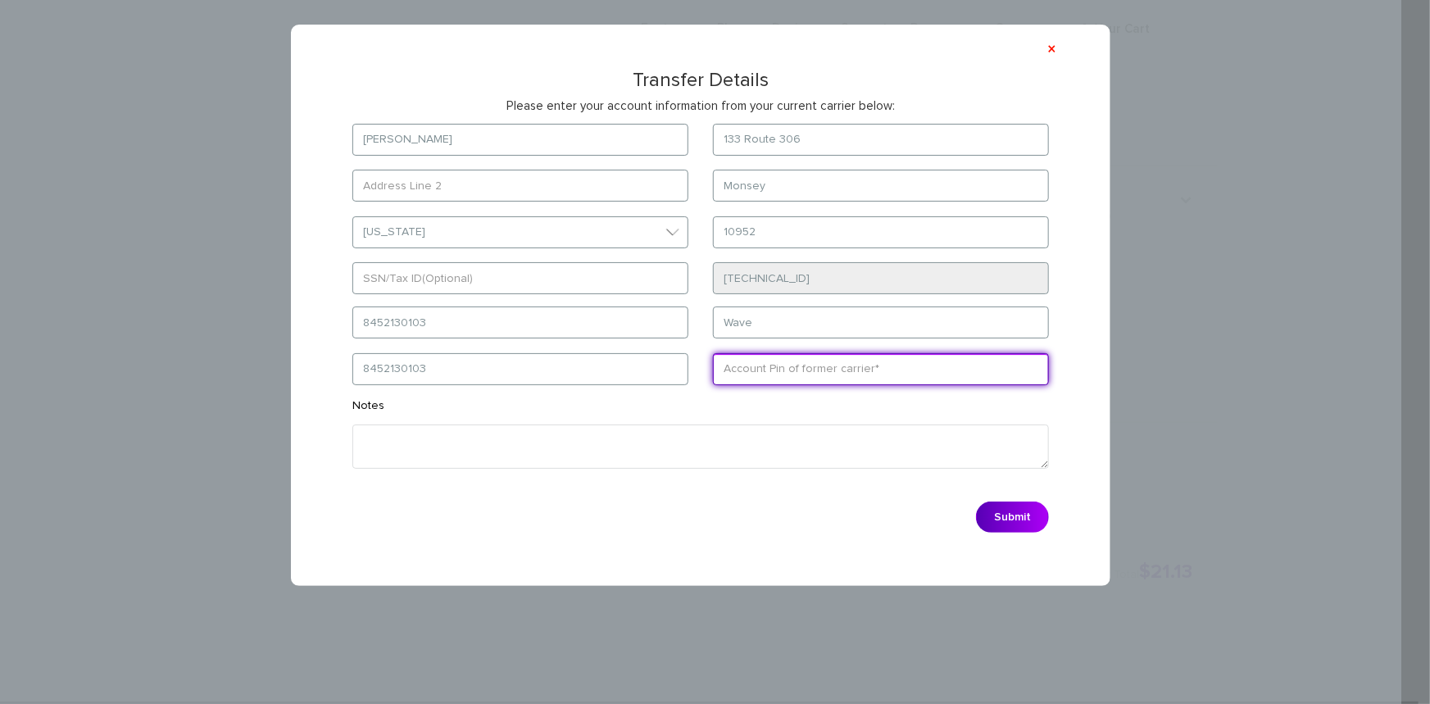
click at [768, 378] on input "text" at bounding box center [881, 369] width 336 height 32
type input "0103"
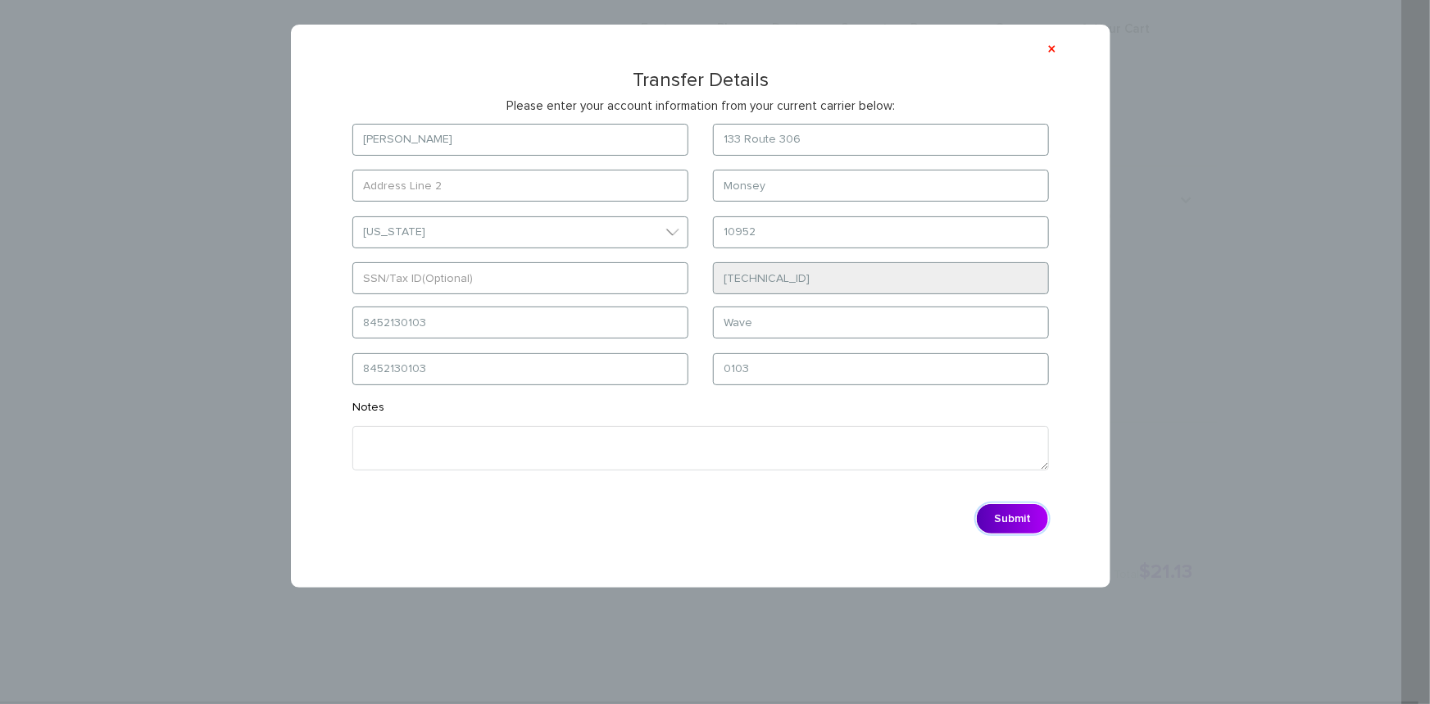
click at [1021, 519] on button "Submit" at bounding box center [1012, 518] width 73 height 31
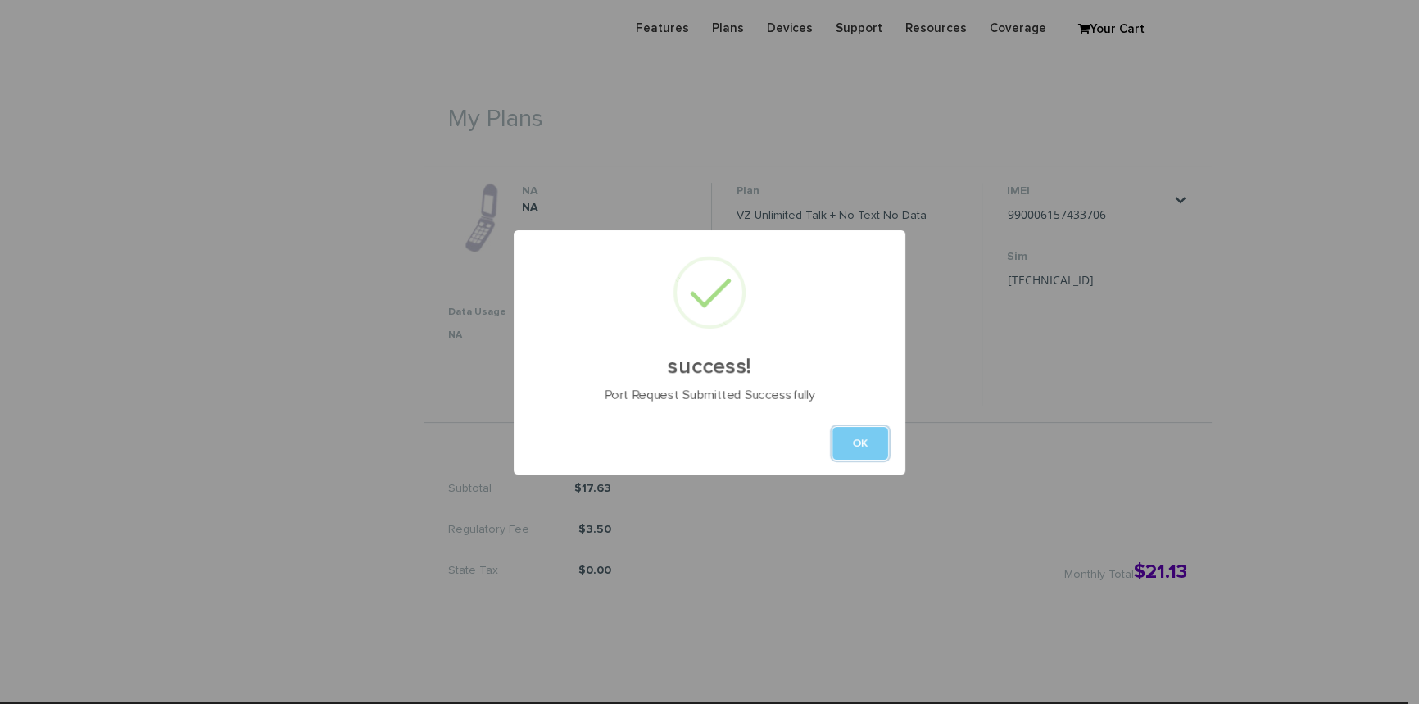
click at [863, 445] on button "OK" at bounding box center [860, 443] width 56 height 33
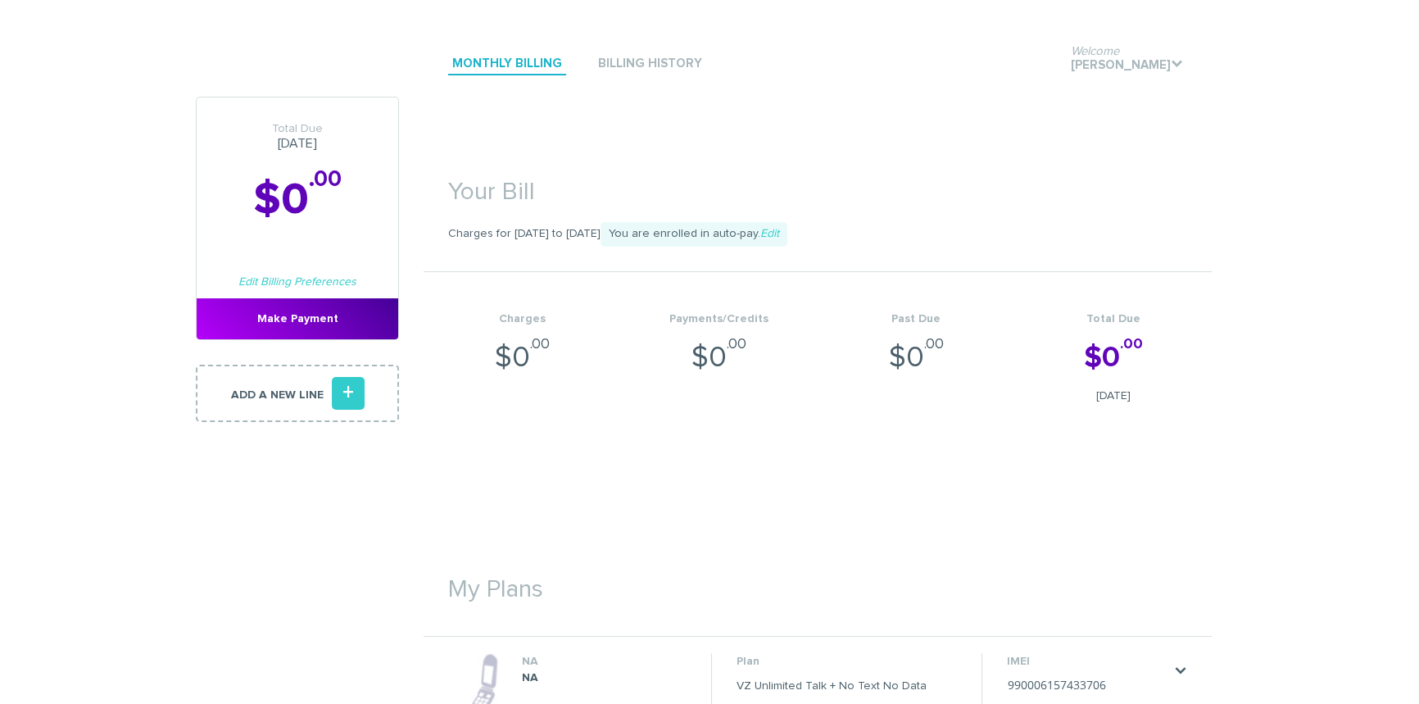
scroll to position [0, 0]
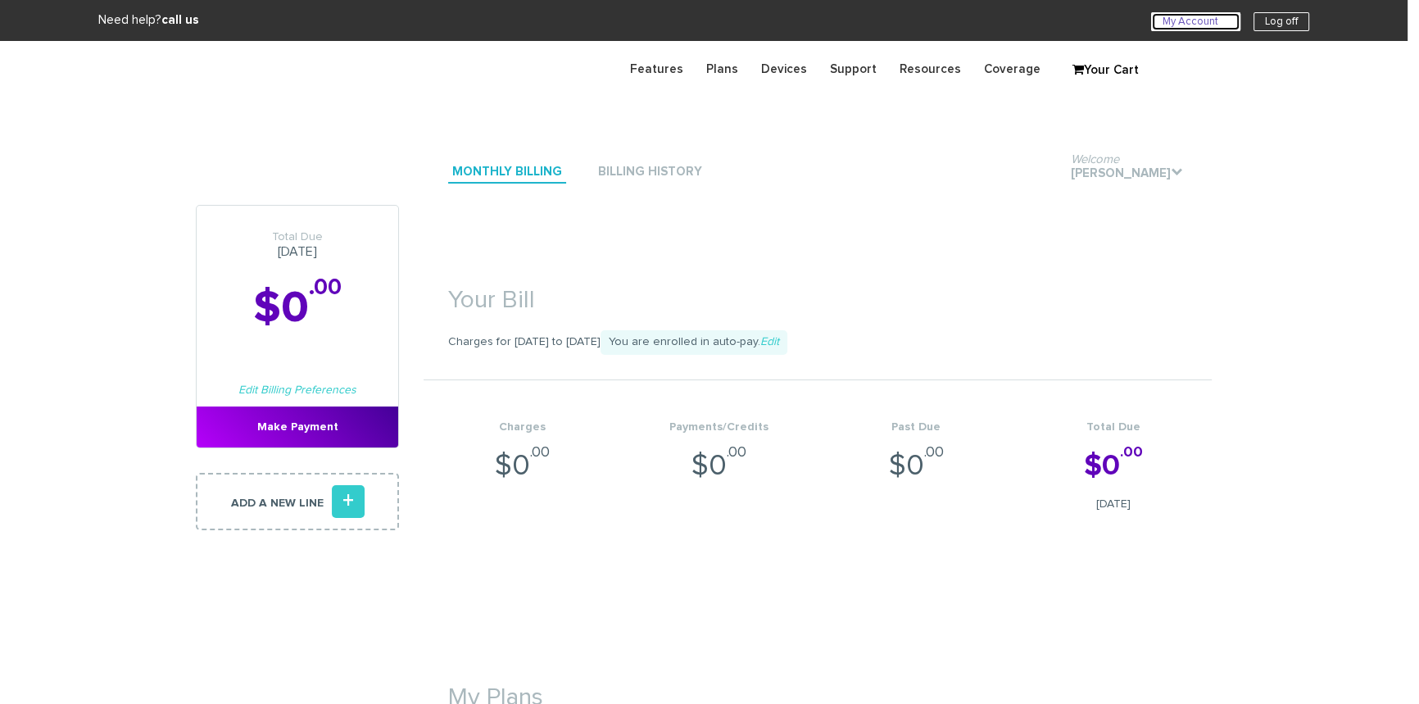
drag, startPoint x: 1163, startPoint y: 19, endPoint x: 1078, endPoint y: 45, distance: 89.1
click at [1163, 19] on link "My Account U" at bounding box center [1195, 21] width 89 height 19
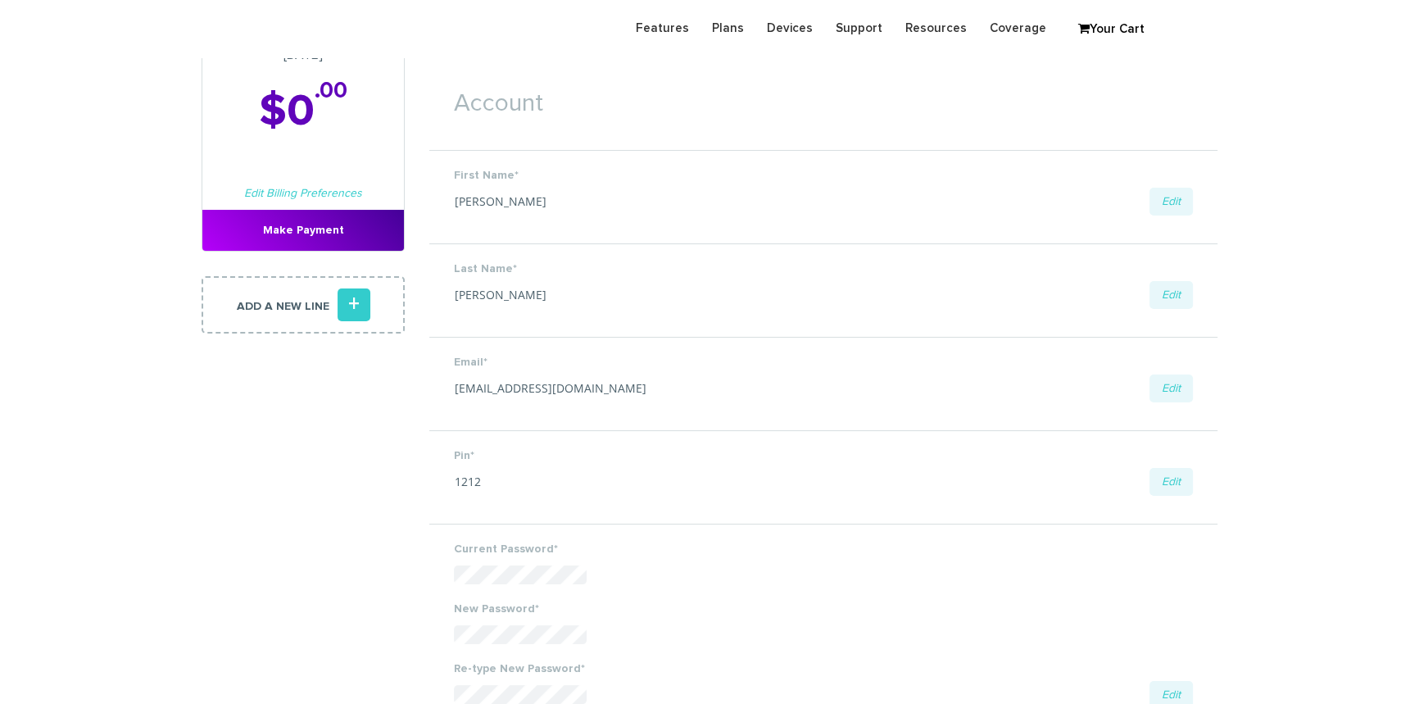
scroll to position [148, 0]
